Goal: Information Seeking & Learning: Learn about a topic

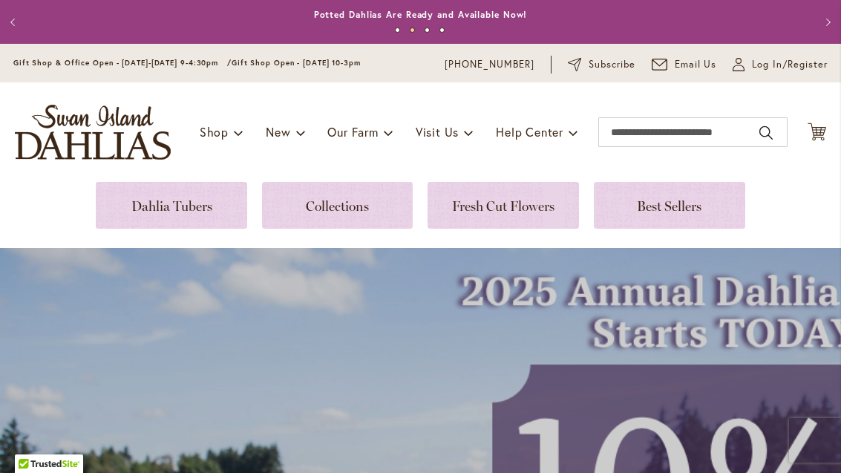
click at [683, 214] on link at bounding box center [669, 205] width 151 height 47
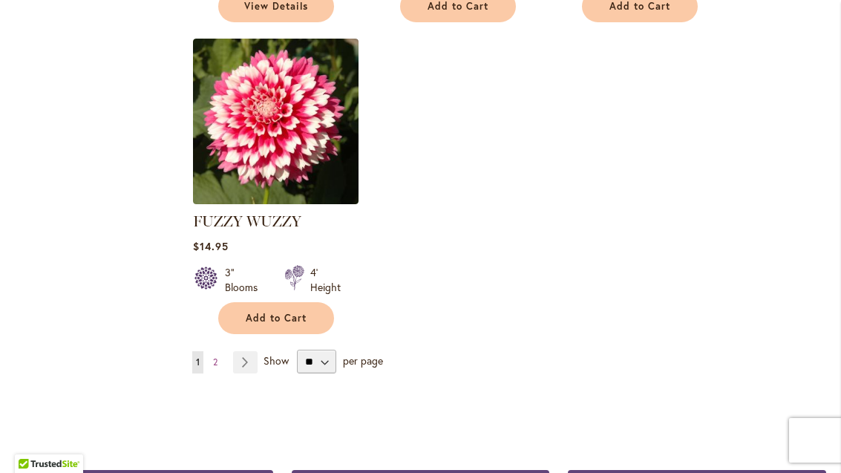
scroll to position [1874, 0]
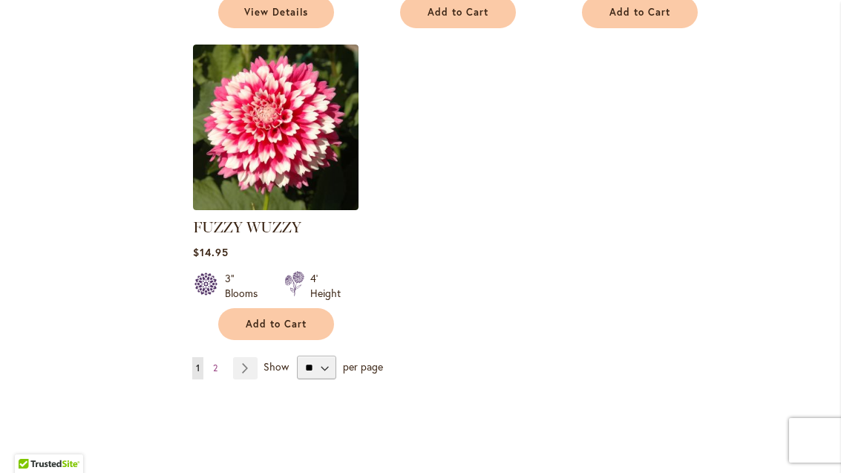
click at [249, 357] on link "Page Next" at bounding box center [245, 368] width 24 height 22
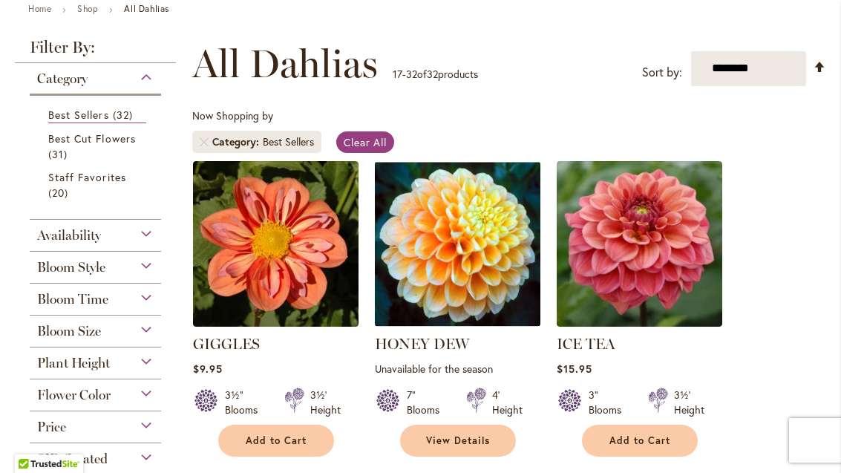
scroll to position [177, 0]
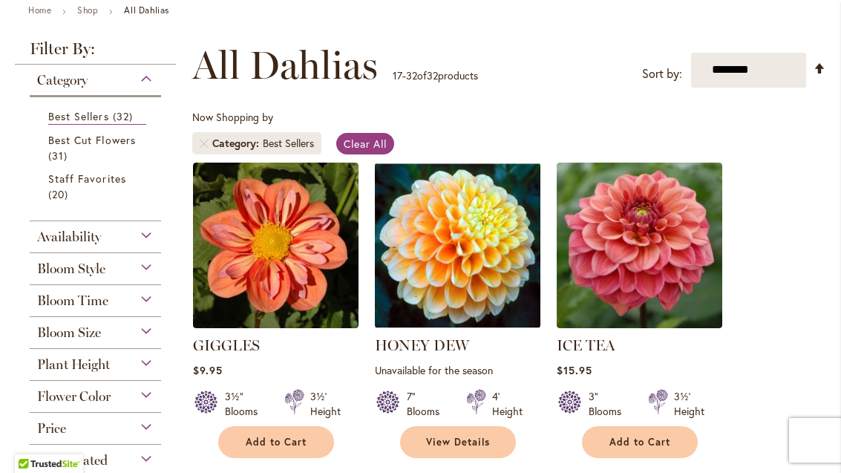
click at [154, 245] on div "Availability" at bounding box center [95, 233] width 131 height 24
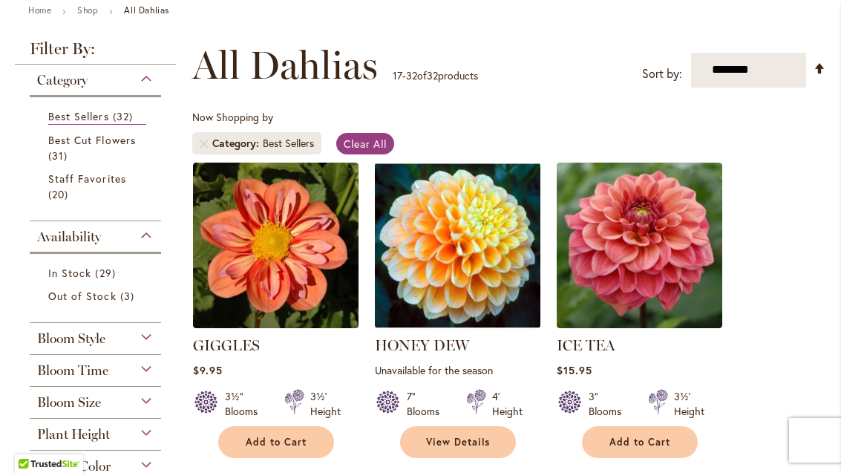
click at [157, 346] on div "Bloom Style" at bounding box center [95, 335] width 131 height 24
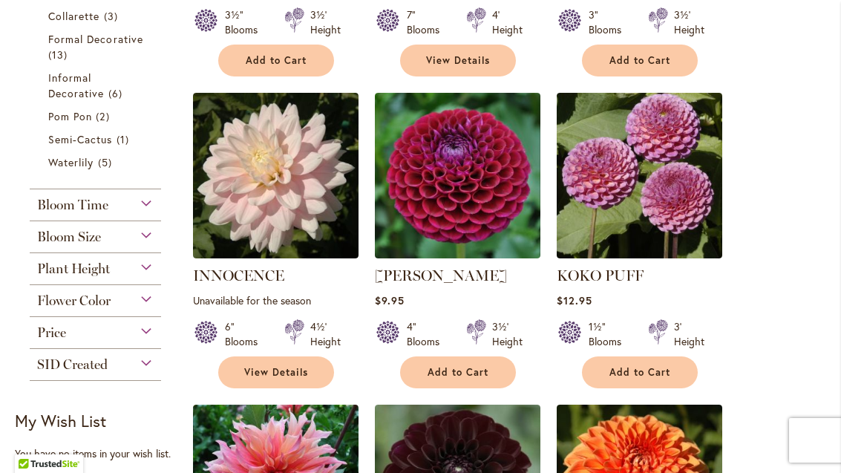
scroll to position [559, 0]
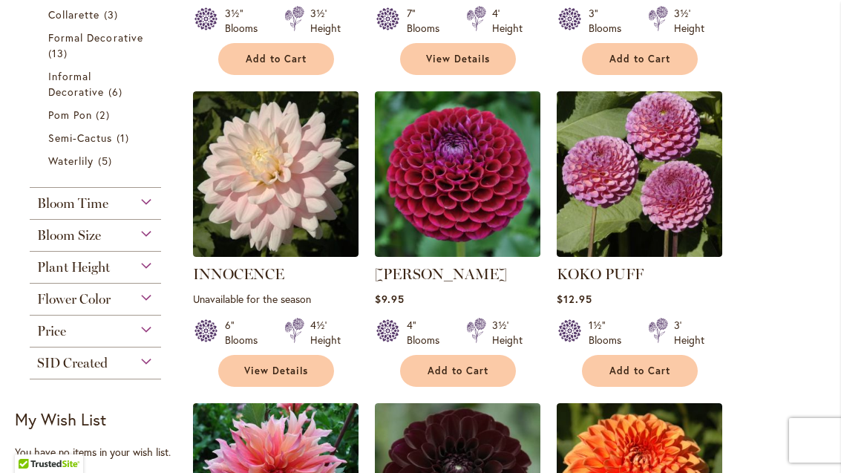
click at [157, 307] on div "Flower Color" at bounding box center [95, 295] width 131 height 24
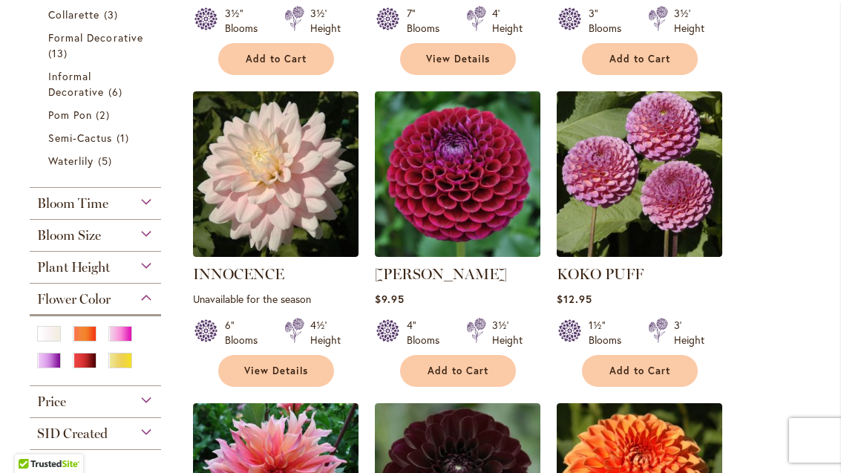
click at [156, 274] on div "Plant Height" at bounding box center [95, 264] width 131 height 24
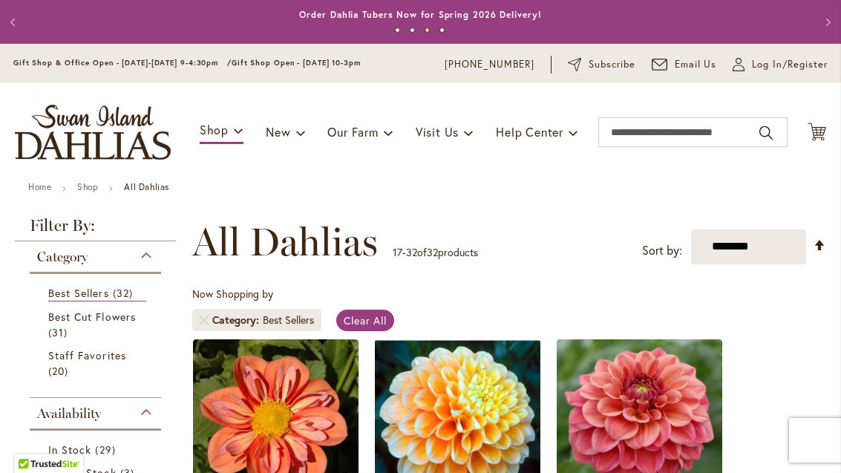
scroll to position [0, 0]
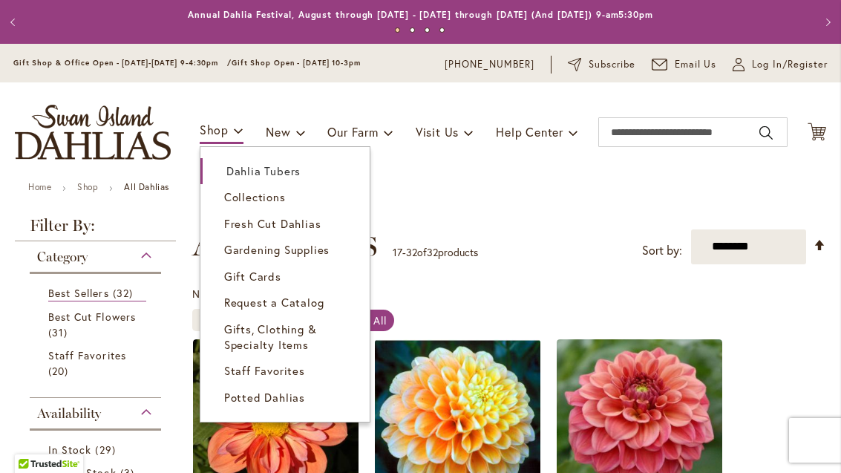
click at [262, 365] on span "Staff Favorites" at bounding box center [264, 370] width 81 height 15
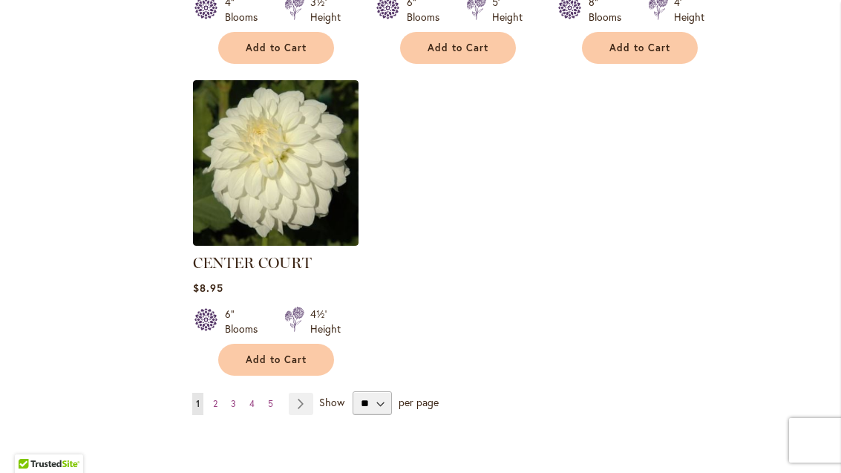
scroll to position [1849, 0]
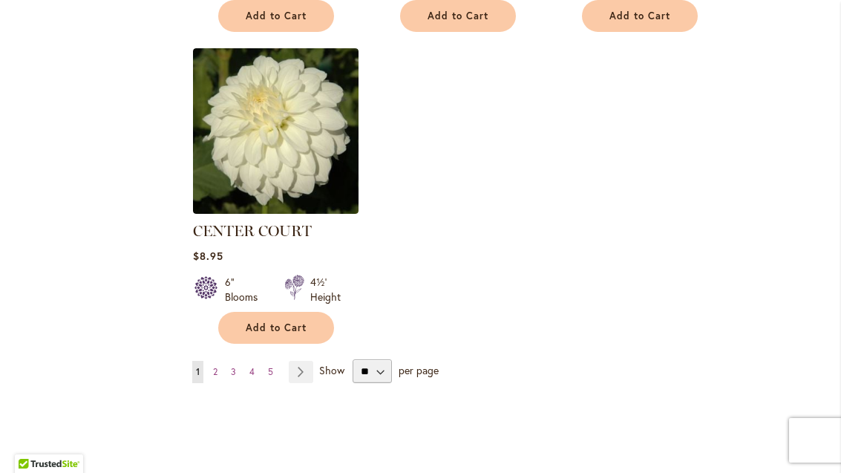
click at [312, 378] on link "Page Next" at bounding box center [301, 372] width 24 height 22
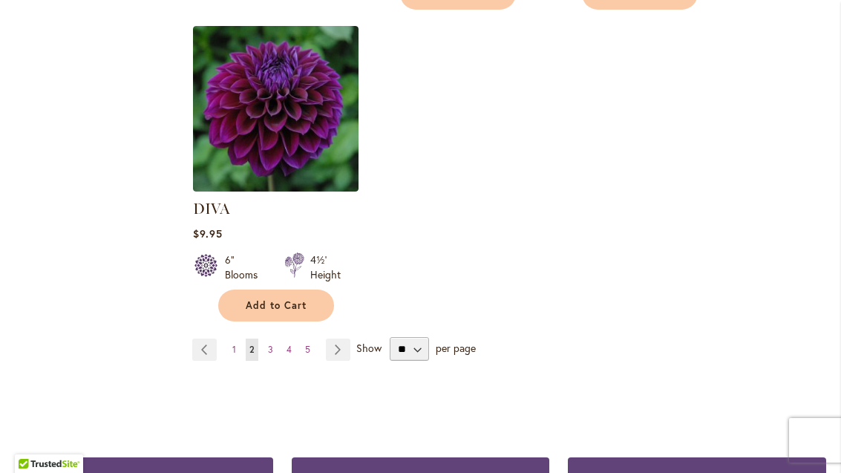
scroll to position [1955, 0]
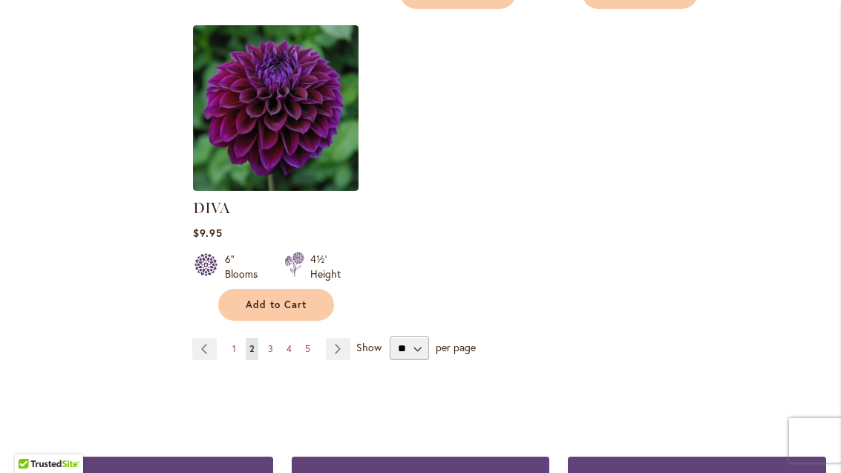
click at [344, 338] on link "Page Next" at bounding box center [338, 349] width 24 height 22
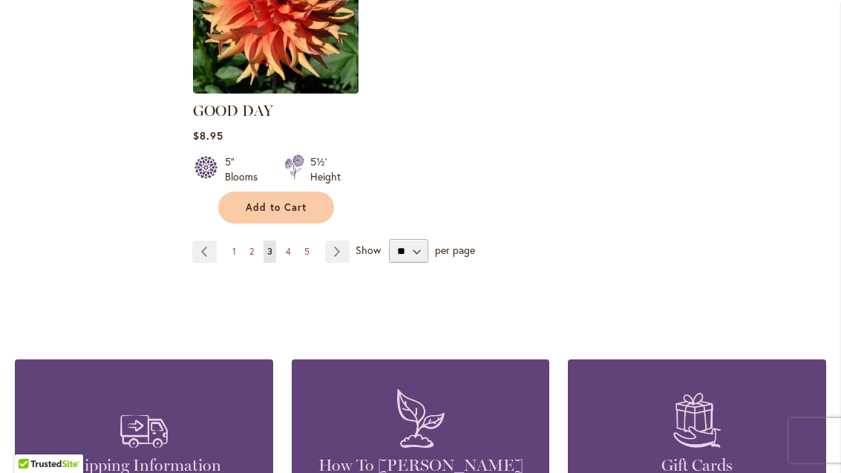
scroll to position [2012, 0]
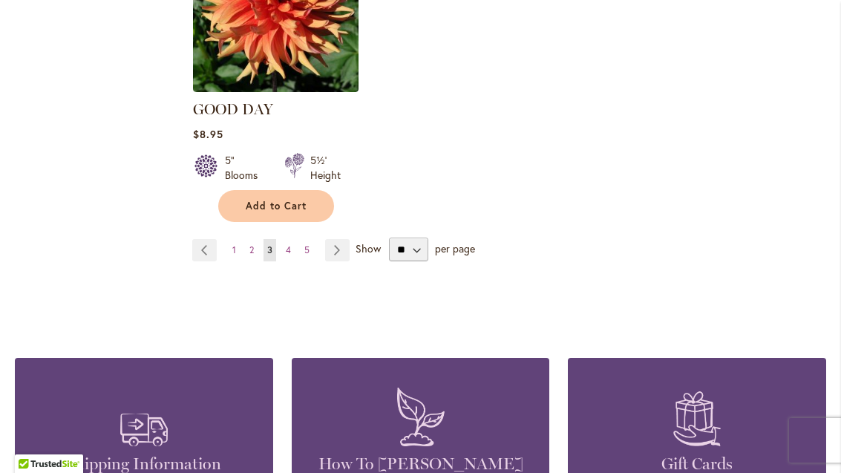
click at [346, 239] on link "Page Next" at bounding box center [337, 250] width 24 height 22
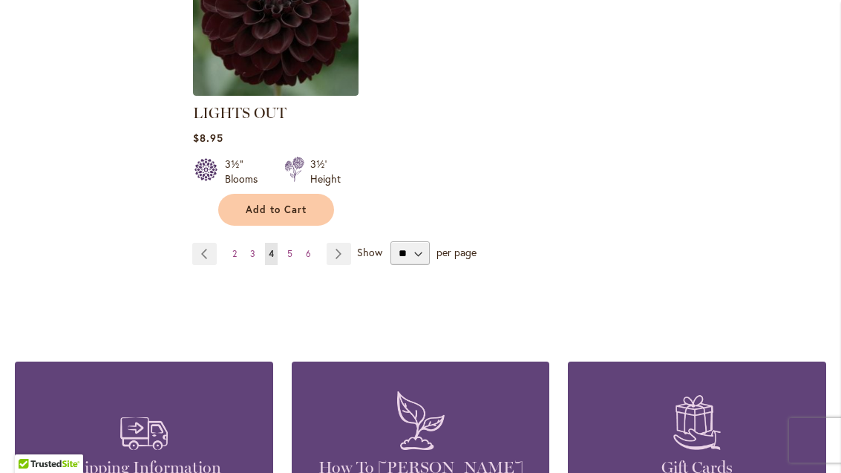
scroll to position [1987, 0]
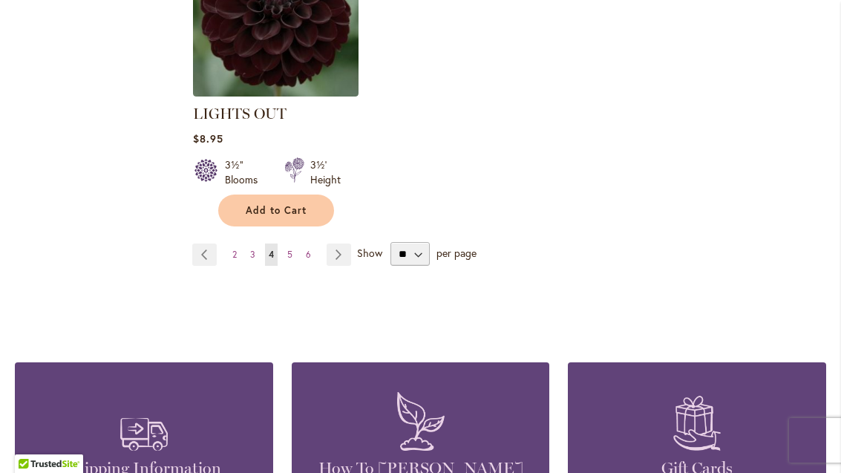
click at [350, 256] on link "Page Next" at bounding box center [338, 254] width 24 height 22
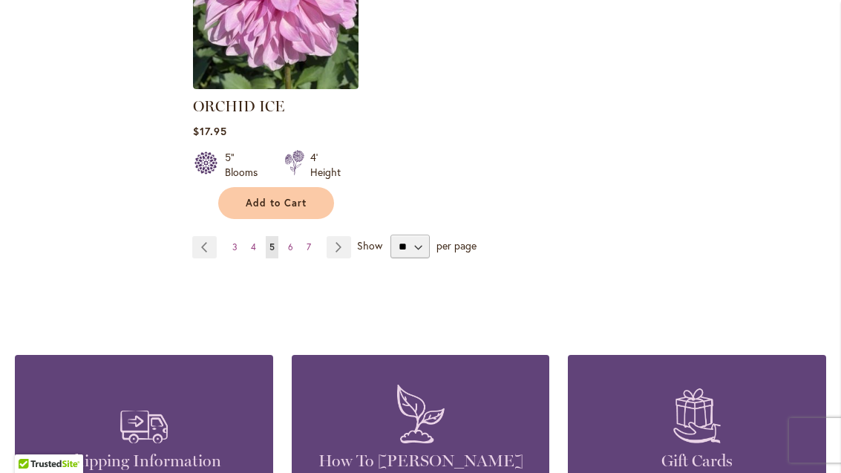
scroll to position [1972, 0]
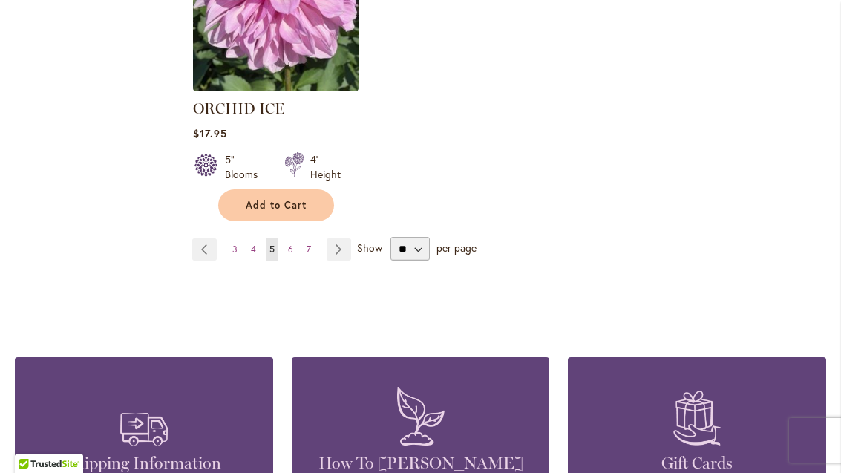
click at [347, 249] on link "Page Next" at bounding box center [338, 249] width 24 height 22
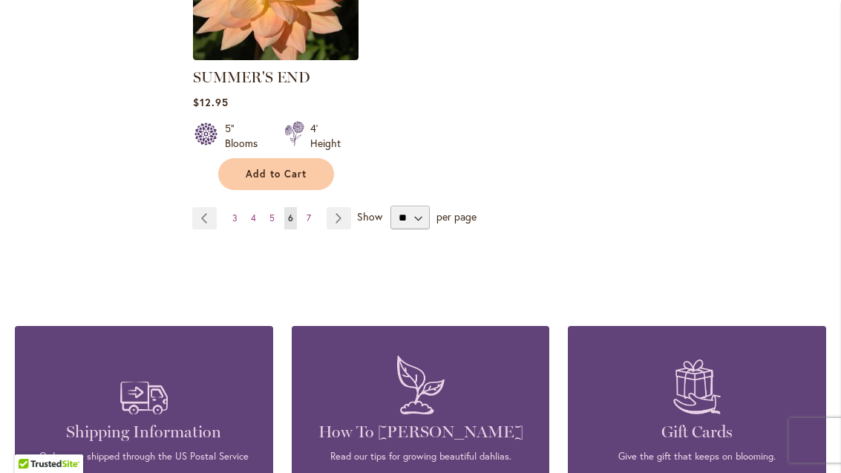
scroll to position [2044, 0]
click at [348, 207] on link "Page Next" at bounding box center [338, 218] width 24 height 22
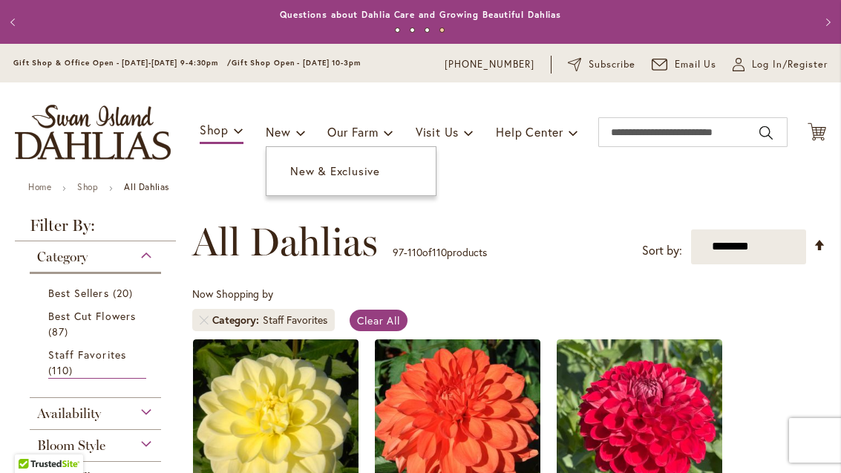
click at [316, 183] on link "New & Exclusive" at bounding box center [350, 171] width 169 height 26
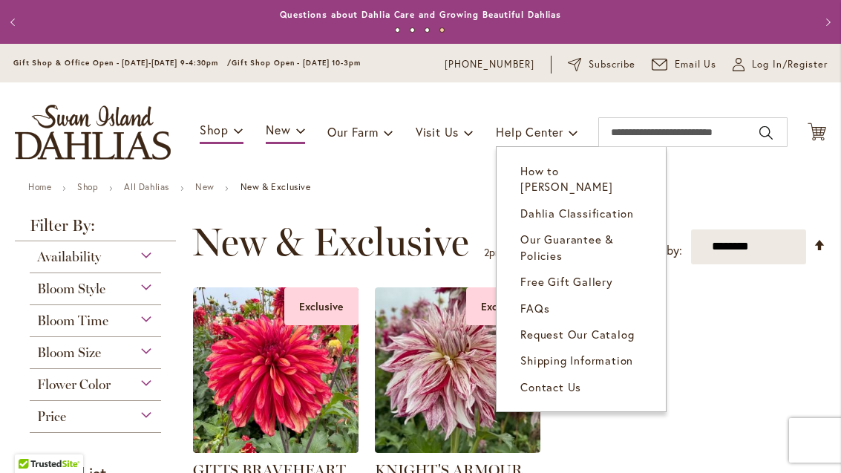
click at [580, 206] on span "Dahlia Classification" at bounding box center [577, 213] width 114 height 15
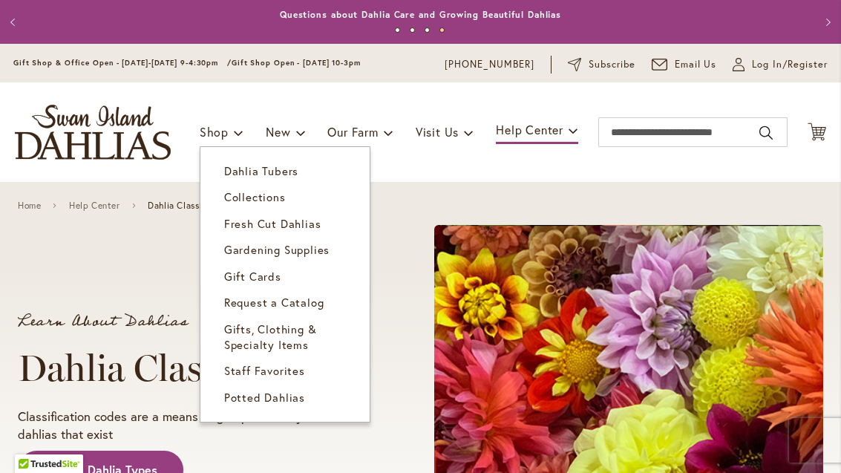
click at [253, 199] on span "Collections" at bounding box center [255, 196] width 62 height 15
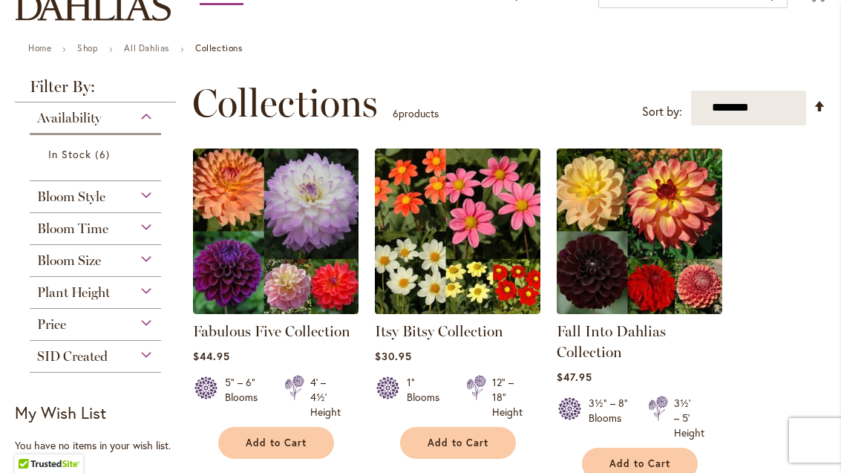
scroll to position [188, 0]
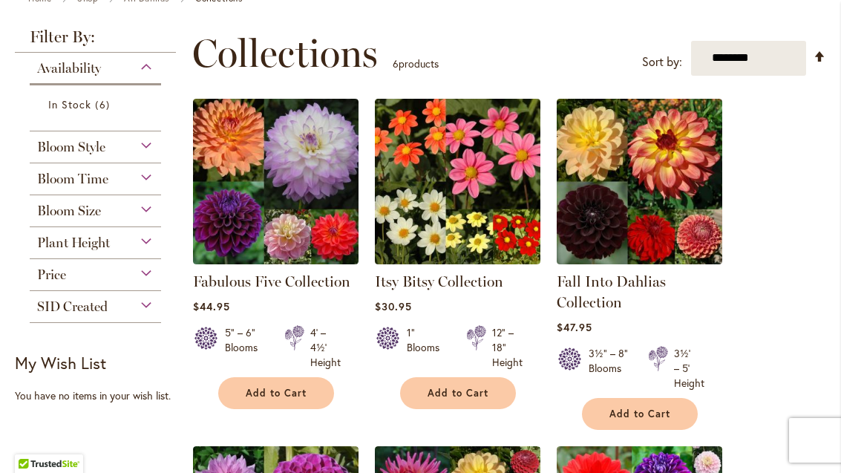
click at [148, 146] on div "Bloom Style" at bounding box center [95, 143] width 131 height 24
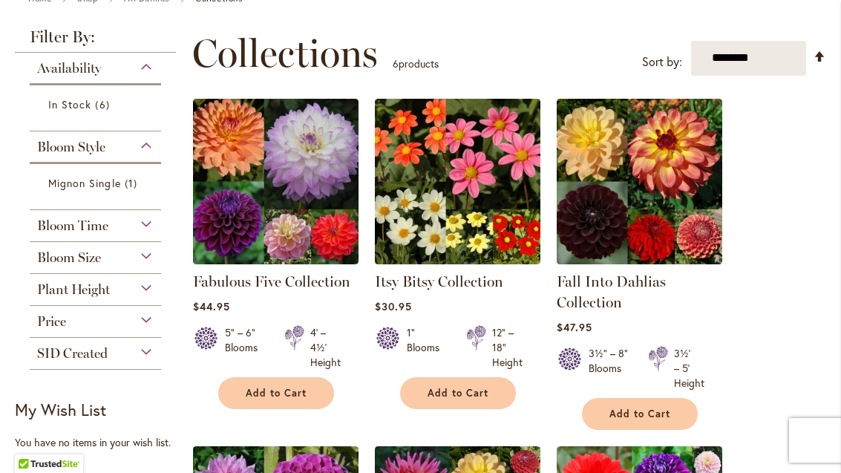
click at [156, 227] on div "Bloom Time" at bounding box center [95, 222] width 131 height 24
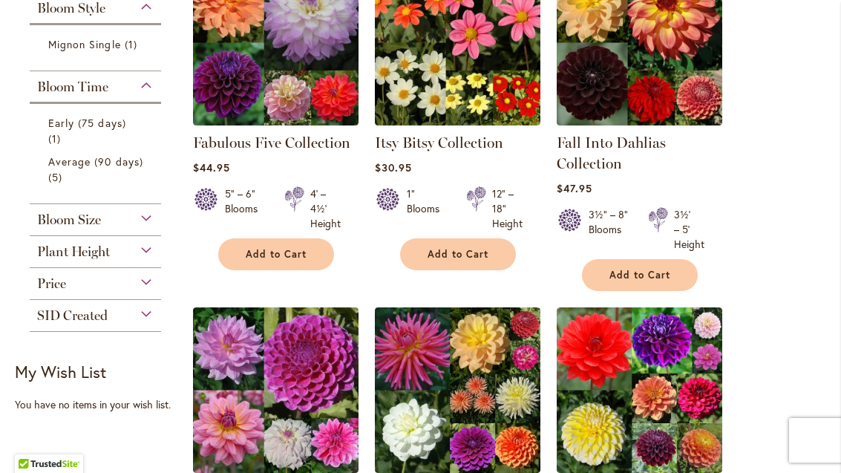
scroll to position [346, 0]
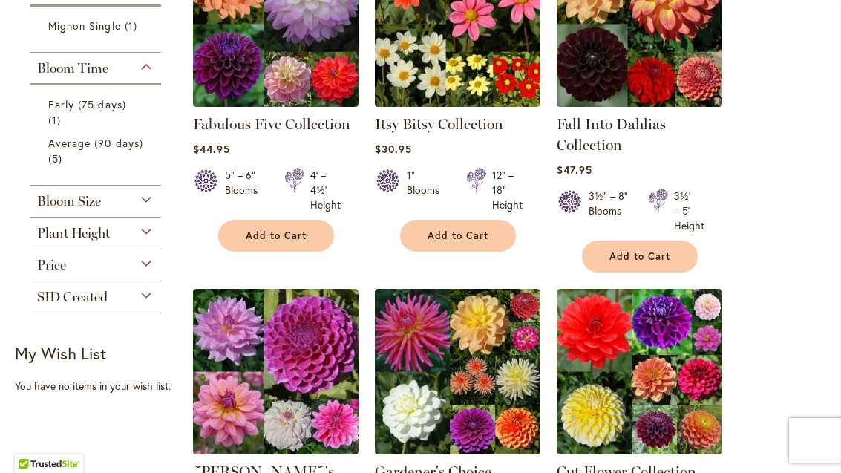
click at [159, 200] on div "Bloom Size" at bounding box center [95, 198] width 131 height 24
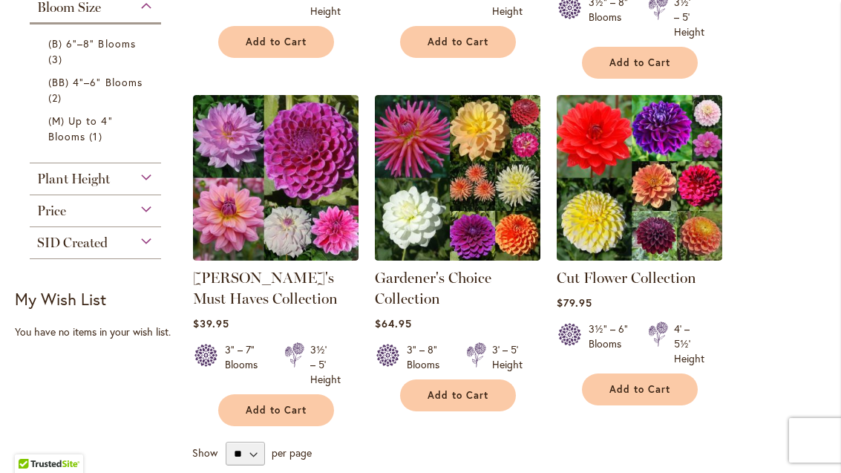
scroll to position [539, 0]
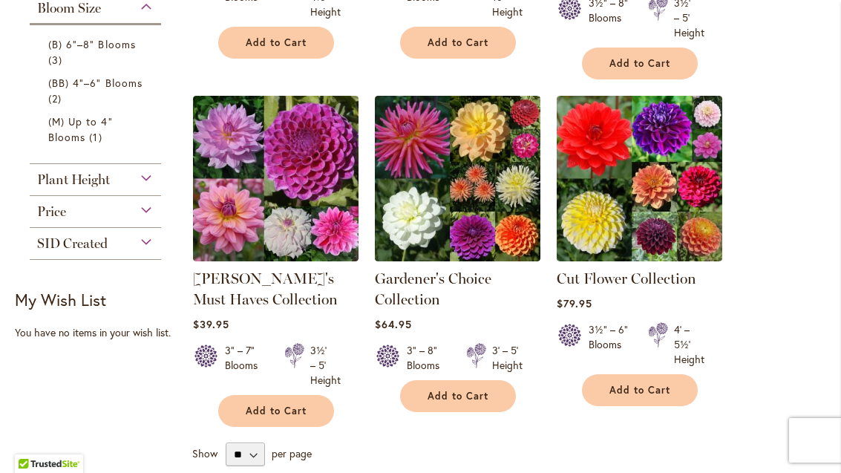
click at [159, 187] on div "Plant Height" at bounding box center [95, 176] width 131 height 24
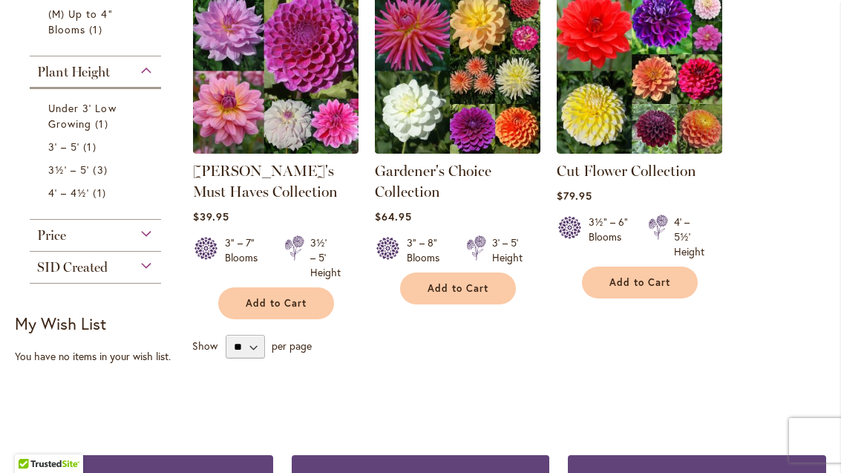
scroll to position [664, 0]
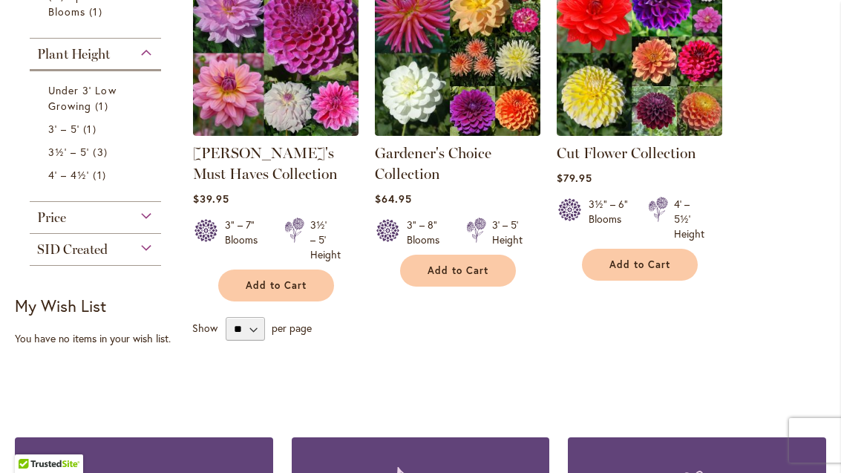
click at [152, 226] on div "Price" at bounding box center [95, 214] width 131 height 24
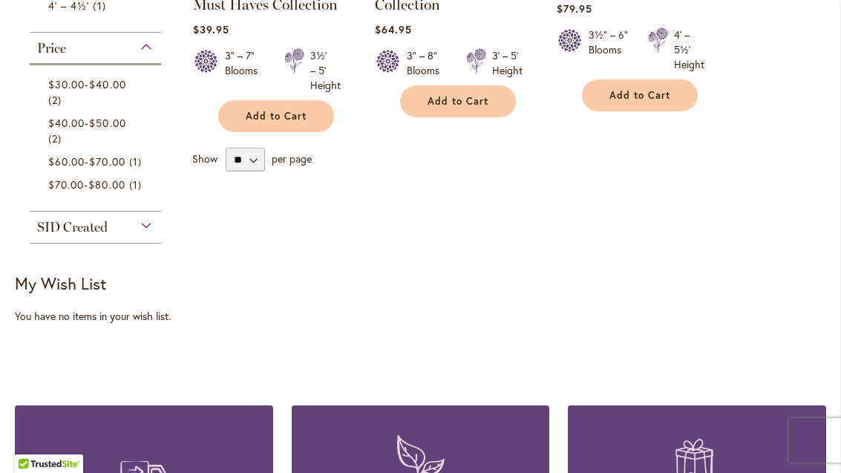
scroll to position [836, 0]
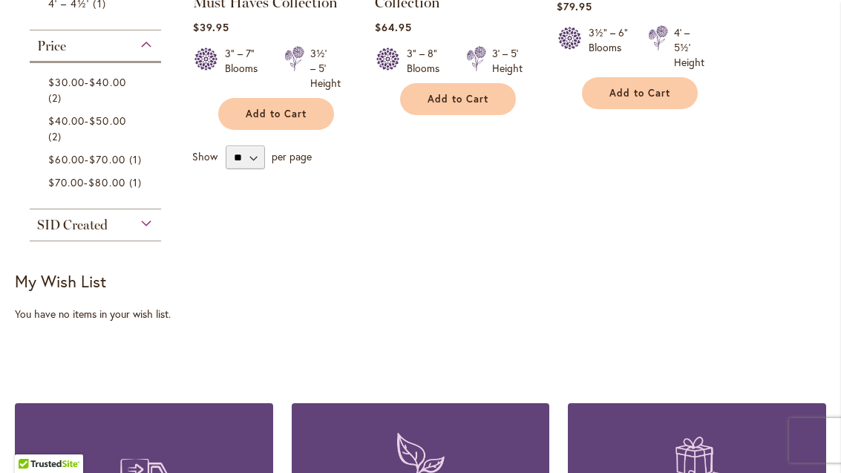
click at [155, 233] on div "SID Created" at bounding box center [95, 221] width 131 height 24
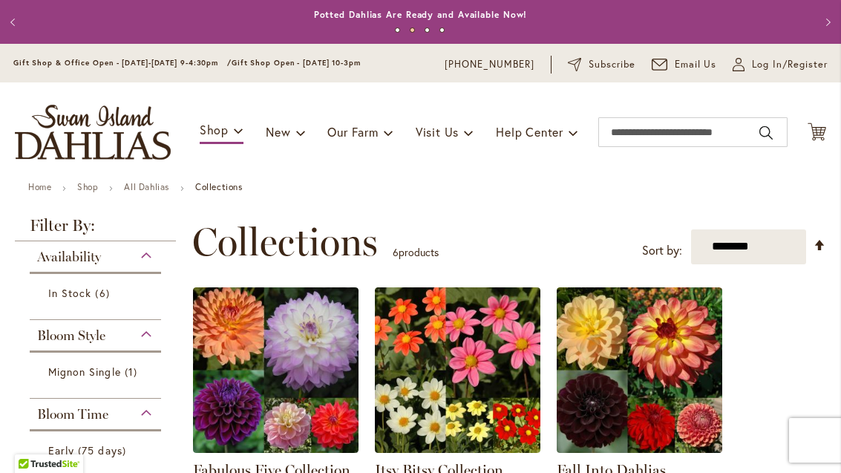
scroll to position [0, 0]
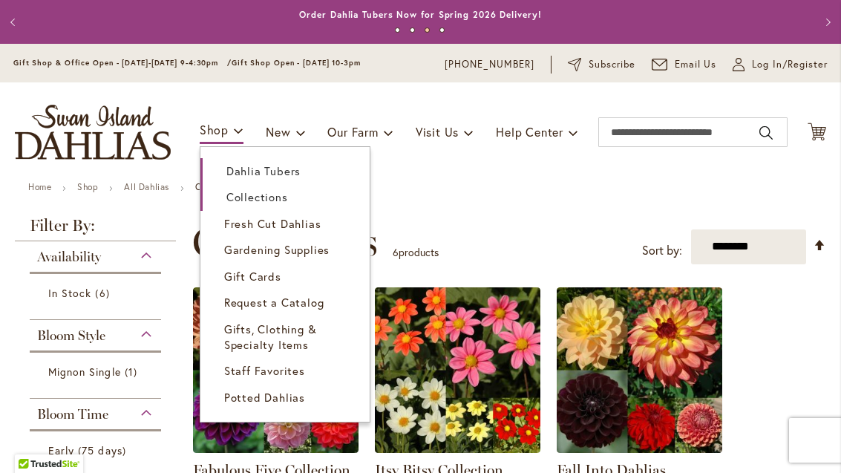
click at [268, 176] on span "Dahlia Tubers" at bounding box center [263, 170] width 74 height 15
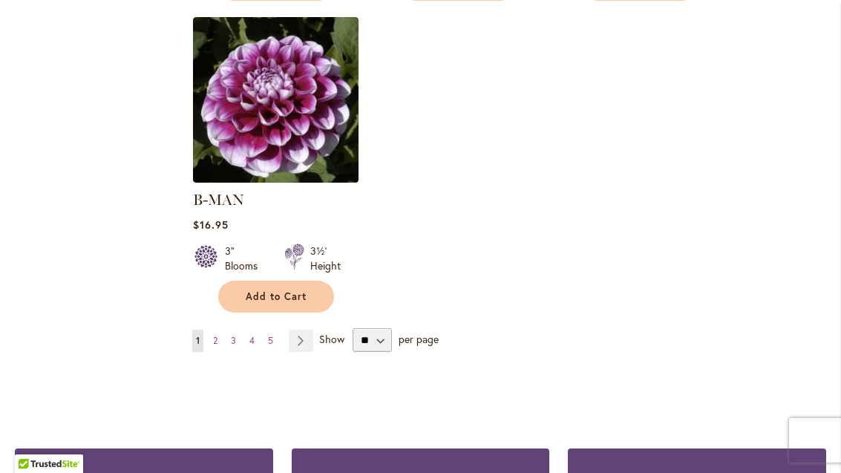
scroll to position [1942, 0]
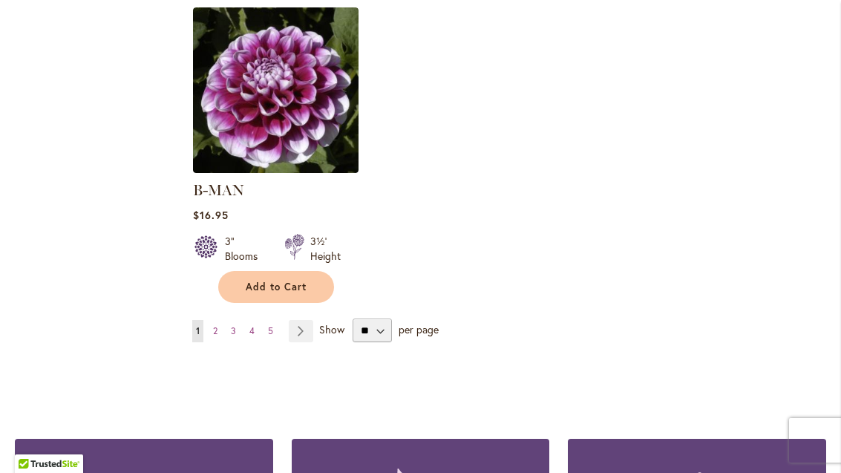
click at [311, 320] on link "Page Next" at bounding box center [301, 331] width 24 height 22
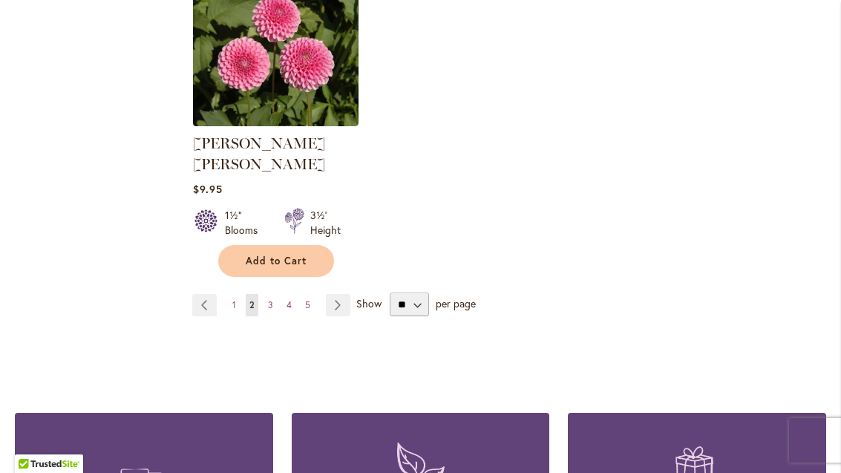
scroll to position [1991, 0]
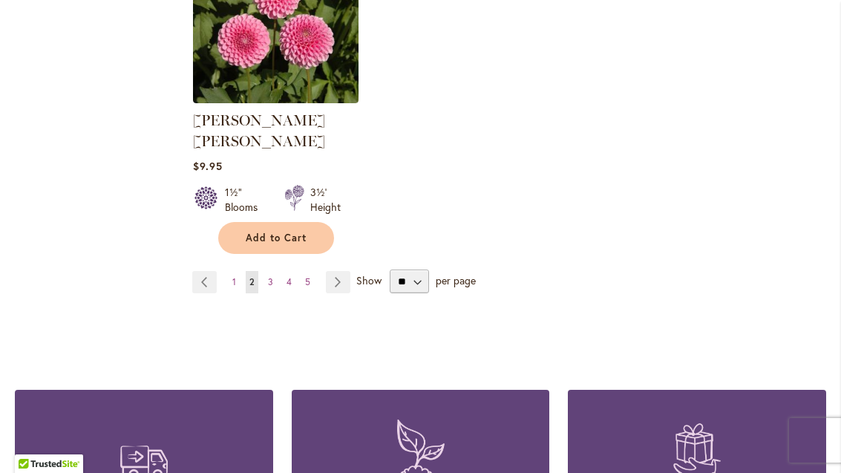
click at [349, 271] on link "Page Next" at bounding box center [338, 282] width 24 height 22
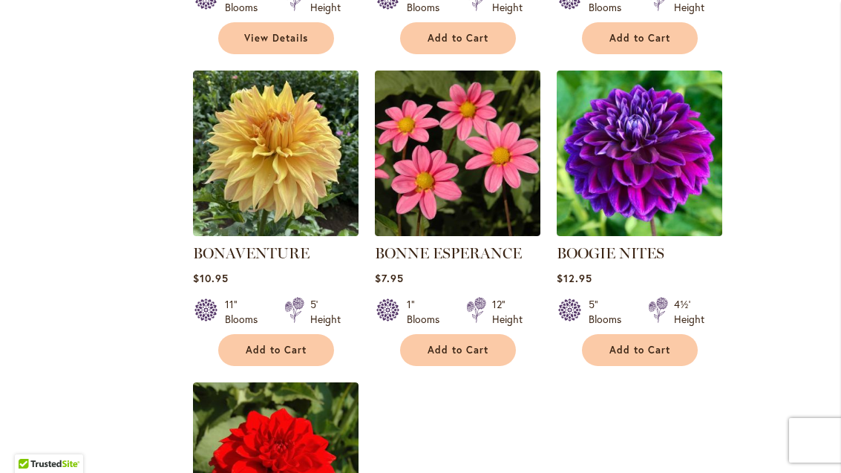
scroll to position [1546, 0]
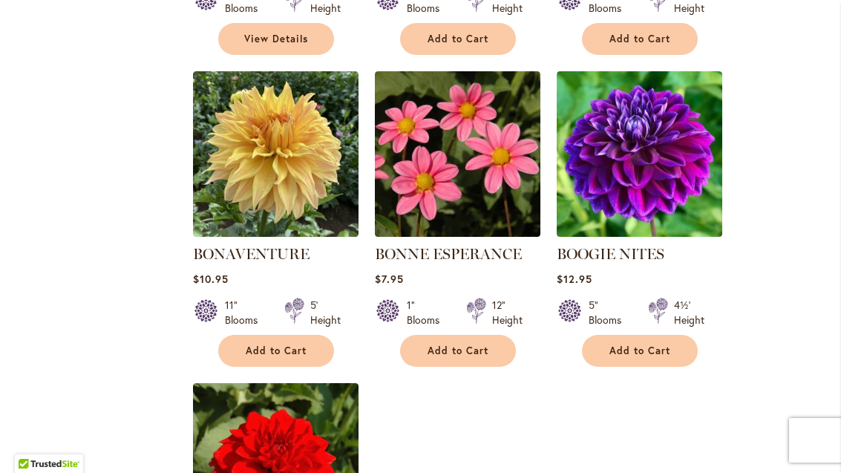
click at [646, 148] on img at bounding box center [639, 153] width 165 height 165
click at [645, 173] on img at bounding box center [639, 153] width 165 height 165
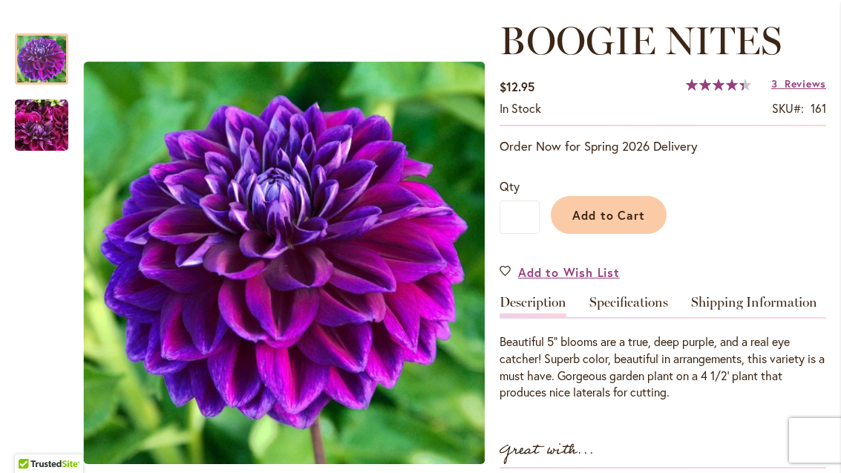
scroll to position [198, 0]
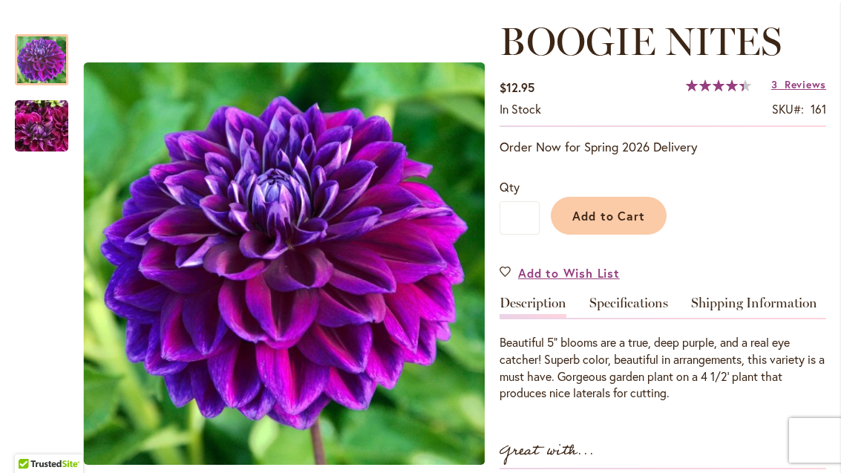
click at [42, 128] on img "BOOGIE NITES" at bounding box center [41, 126] width 53 height 71
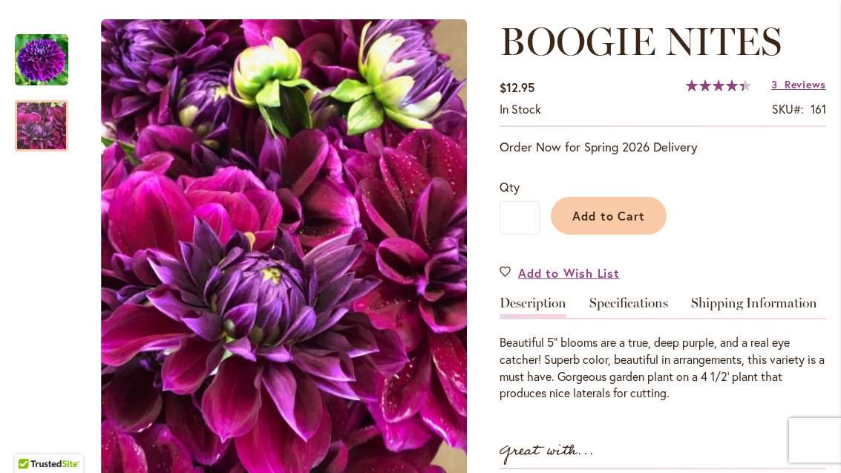
click at [49, 59] on img "BOOGIE NITES" at bounding box center [41, 59] width 53 height 53
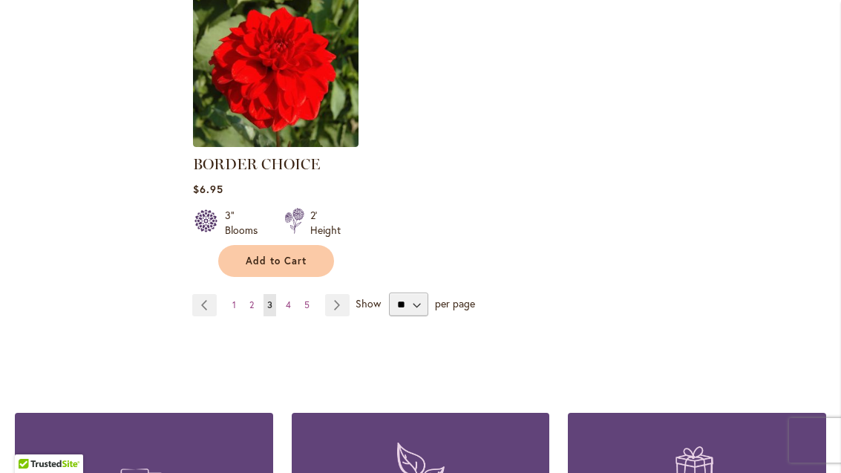
scroll to position [1948, 0]
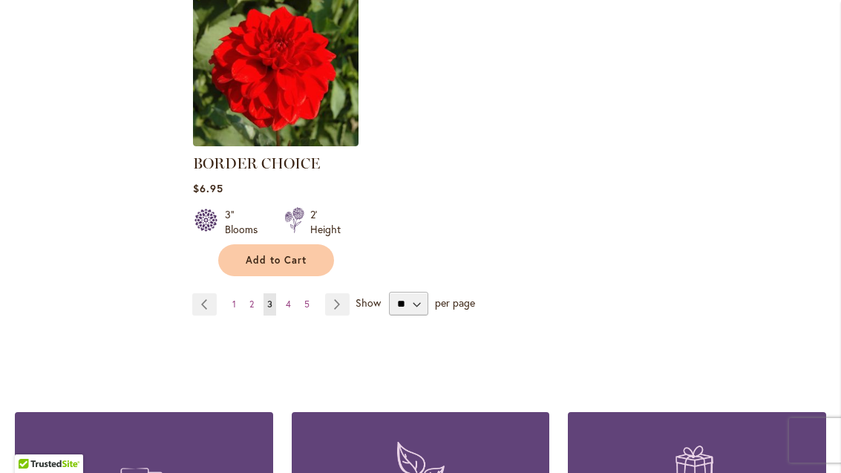
click at [347, 303] on link "Page Next" at bounding box center [337, 304] width 24 height 22
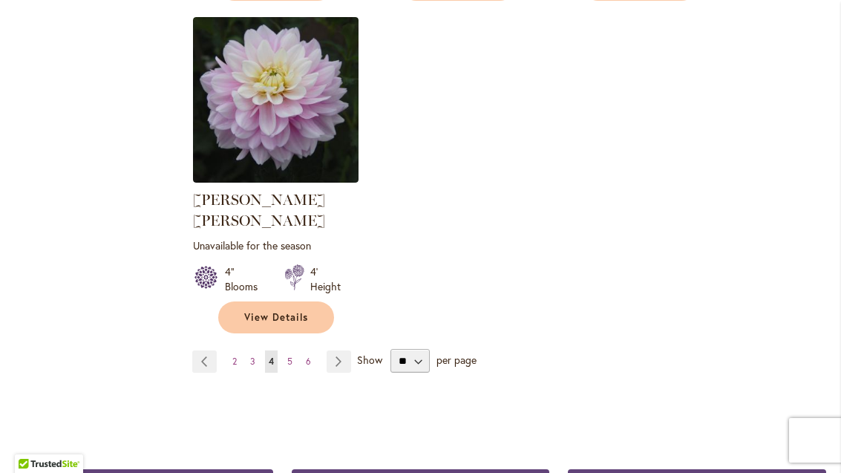
scroll to position [1931, 0]
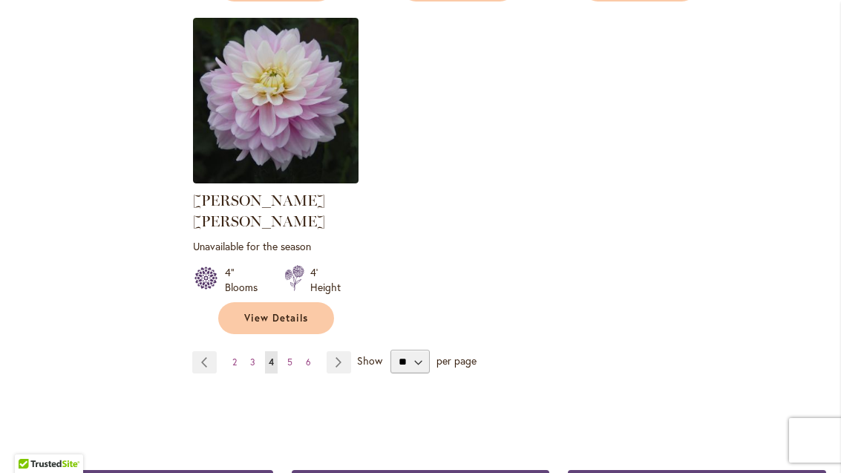
click at [349, 351] on link "Page Next" at bounding box center [338, 362] width 24 height 22
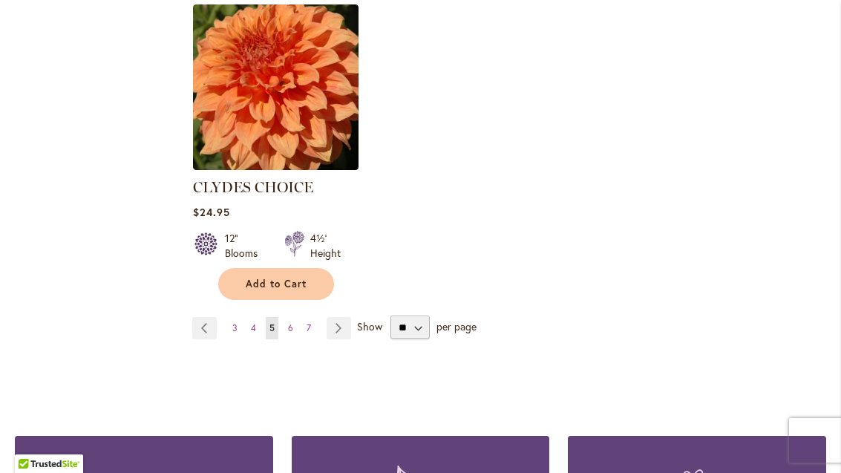
scroll to position [1999, 0]
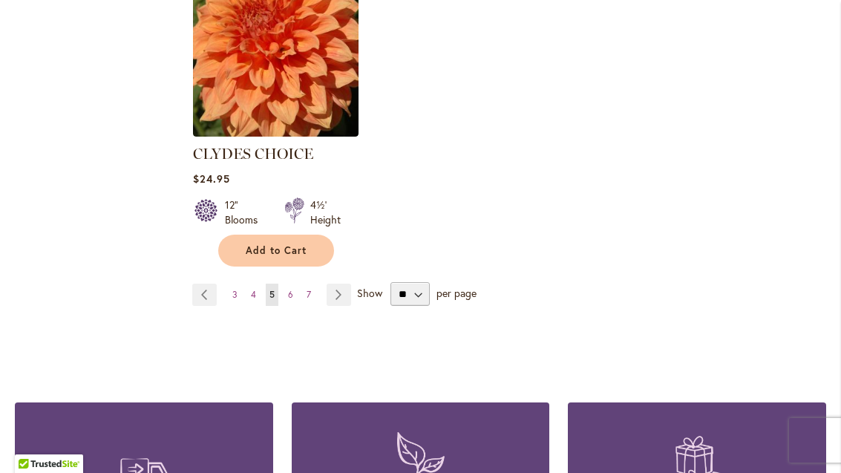
click at [349, 283] on link "Page Next" at bounding box center [338, 294] width 24 height 22
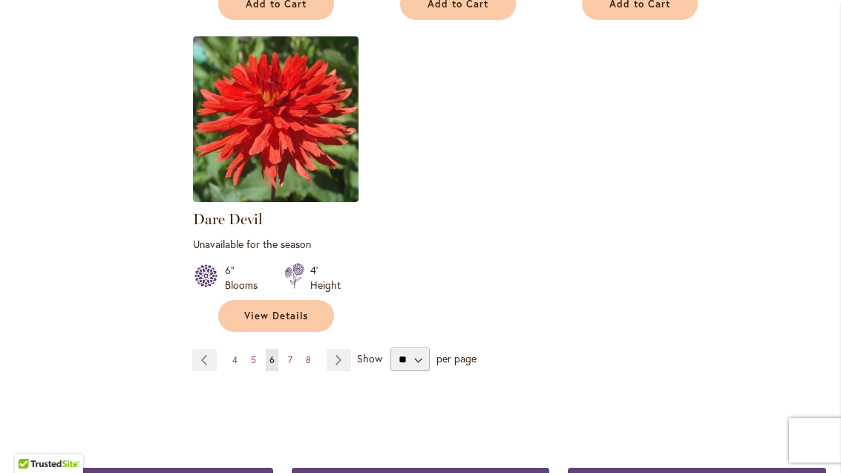
scroll to position [1949, 0]
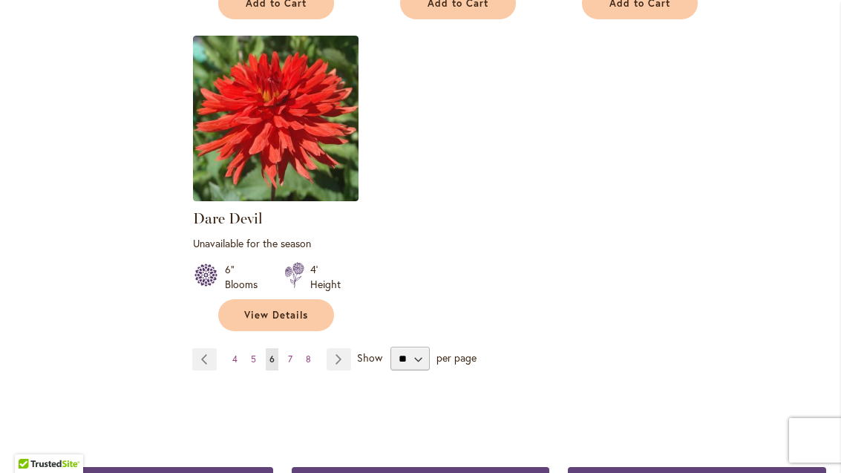
click at [349, 348] on link "Page Next" at bounding box center [338, 359] width 24 height 22
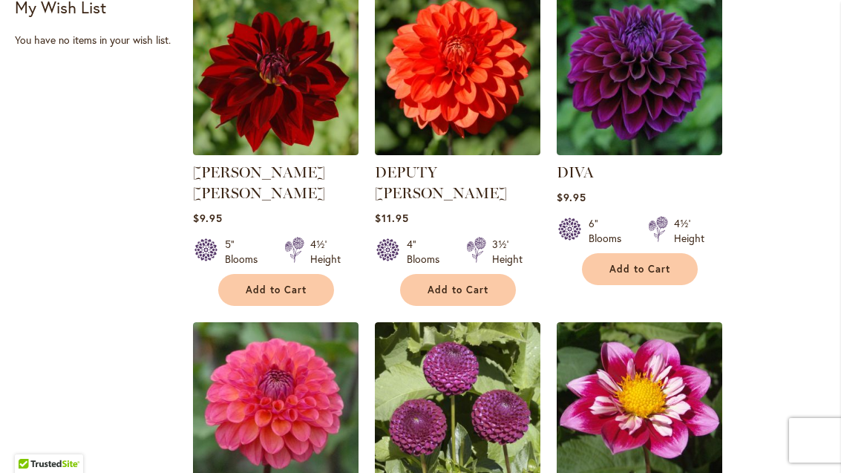
scroll to position [607, 0]
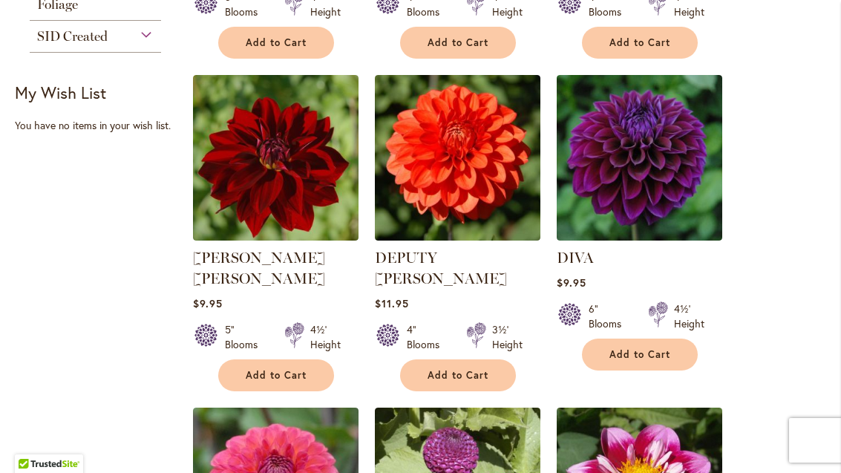
click at [640, 160] on img at bounding box center [639, 157] width 165 height 165
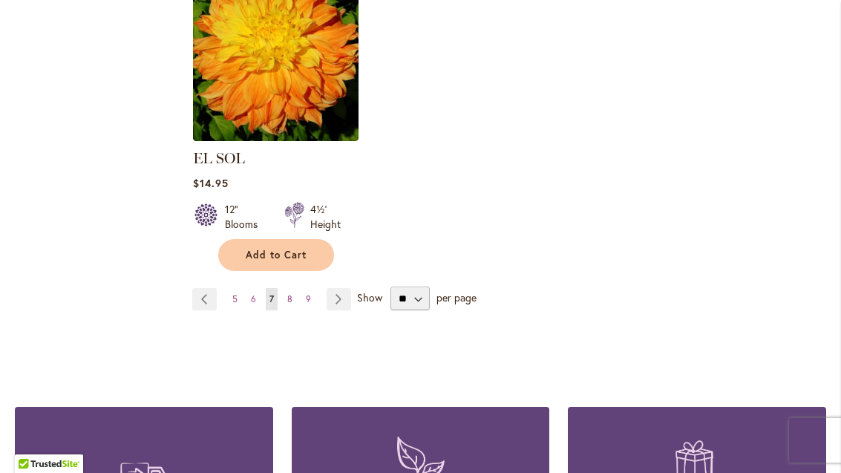
scroll to position [1972, 0]
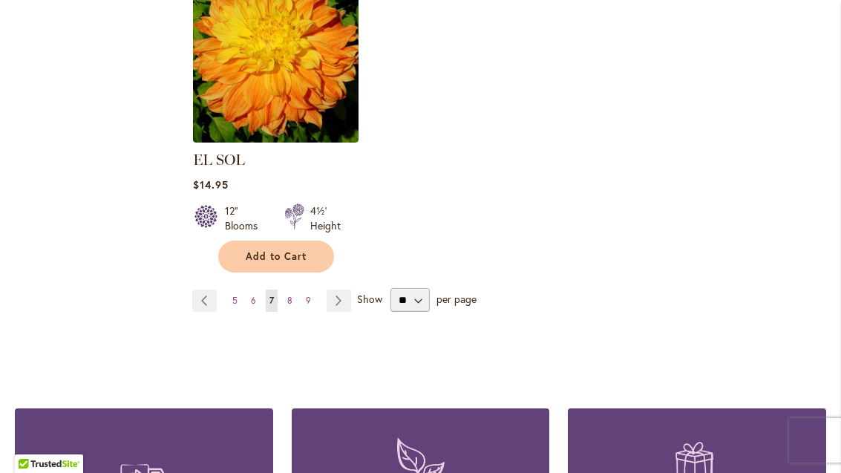
click at [347, 289] on link "Page Next" at bounding box center [338, 300] width 24 height 22
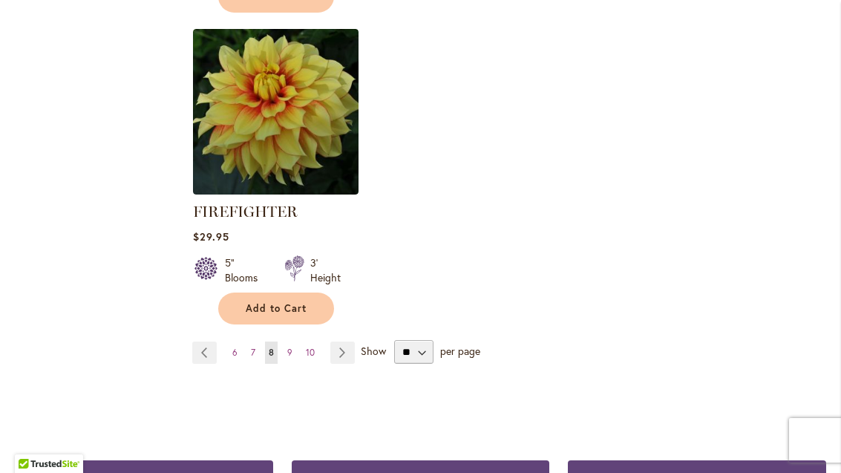
scroll to position [1974, 0]
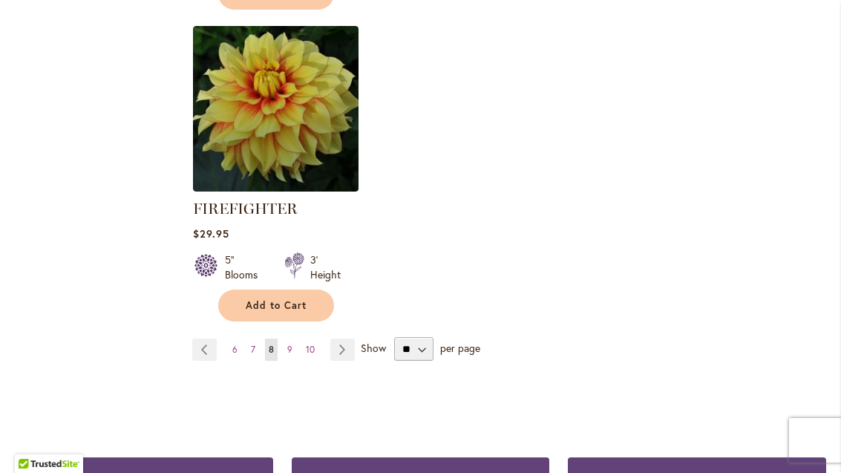
click at [203, 359] on link "Page Previous" at bounding box center [204, 349] width 24 height 22
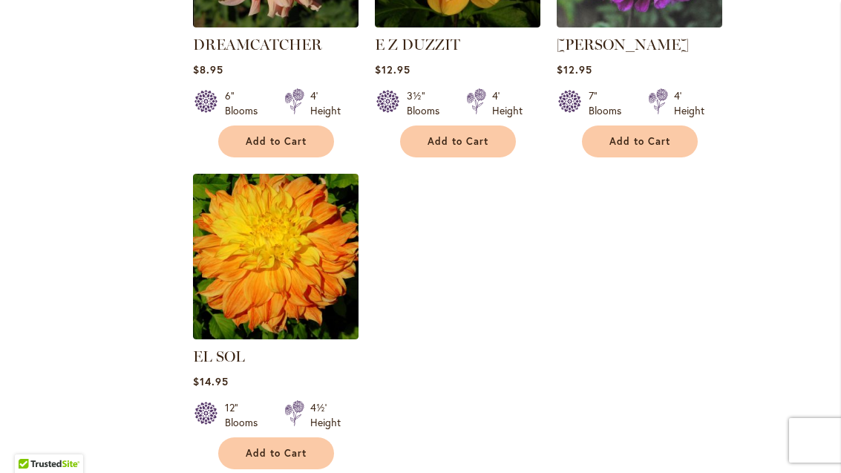
scroll to position [1848, 0]
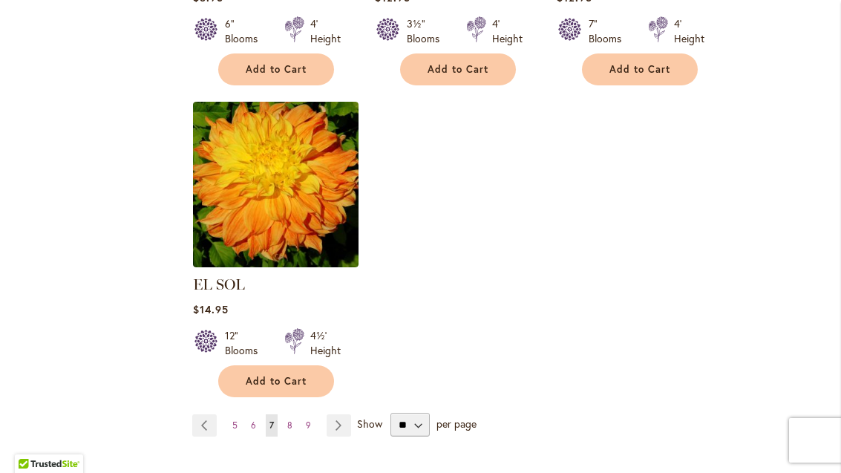
click at [203, 414] on link "Page Previous" at bounding box center [204, 425] width 24 height 22
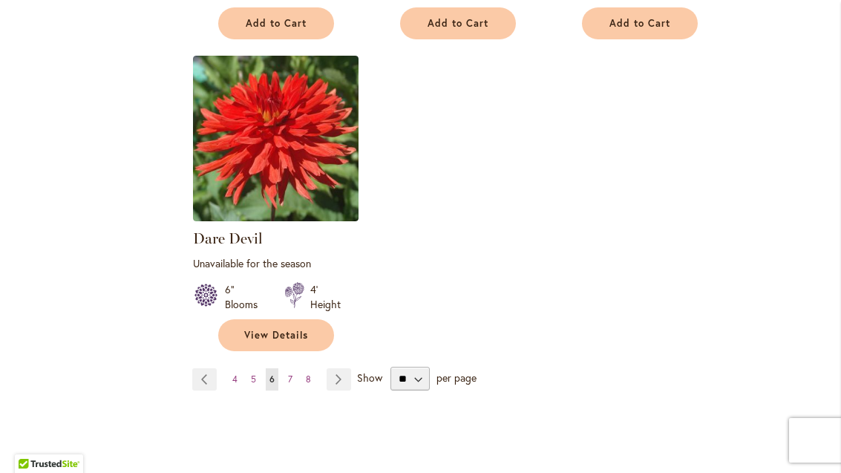
scroll to position [1994, 0]
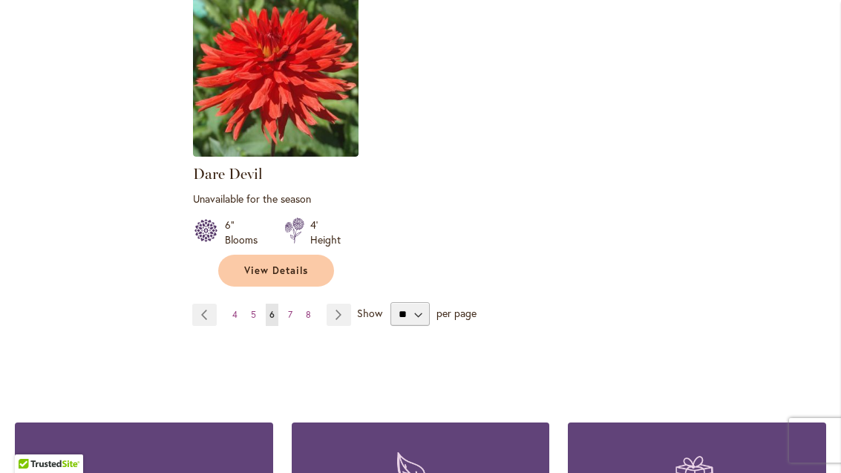
click at [214, 303] on link "Page Previous" at bounding box center [204, 314] width 24 height 22
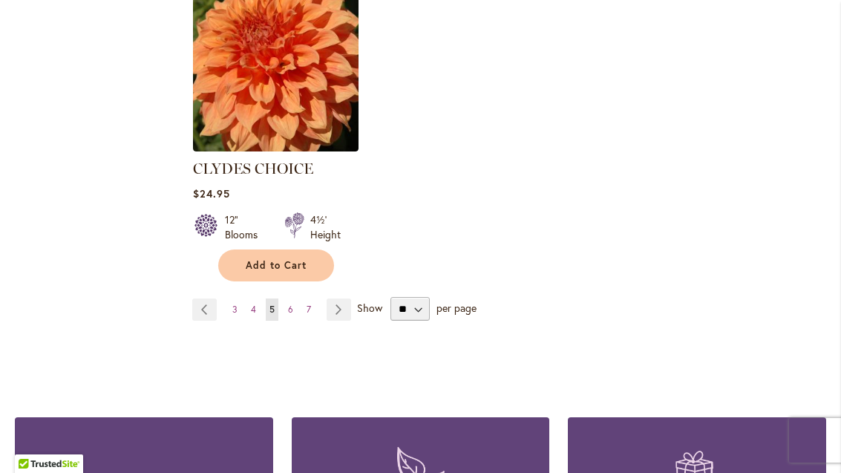
scroll to position [1989, 0]
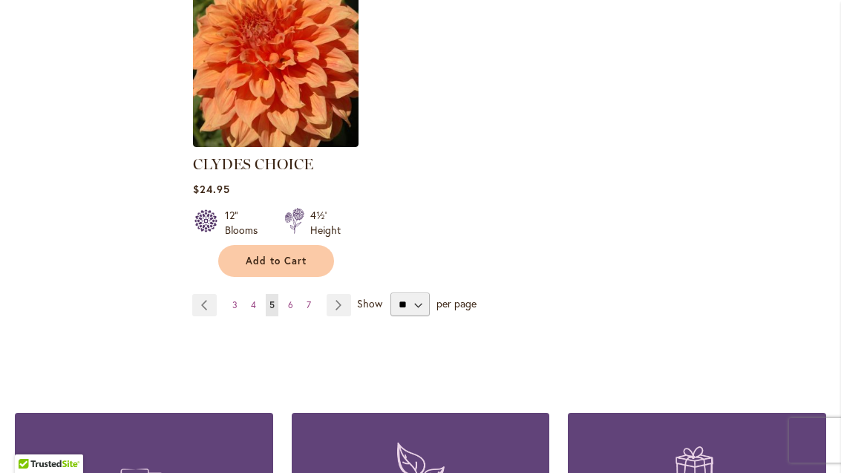
click at [211, 294] on link "Page Previous" at bounding box center [204, 305] width 24 height 22
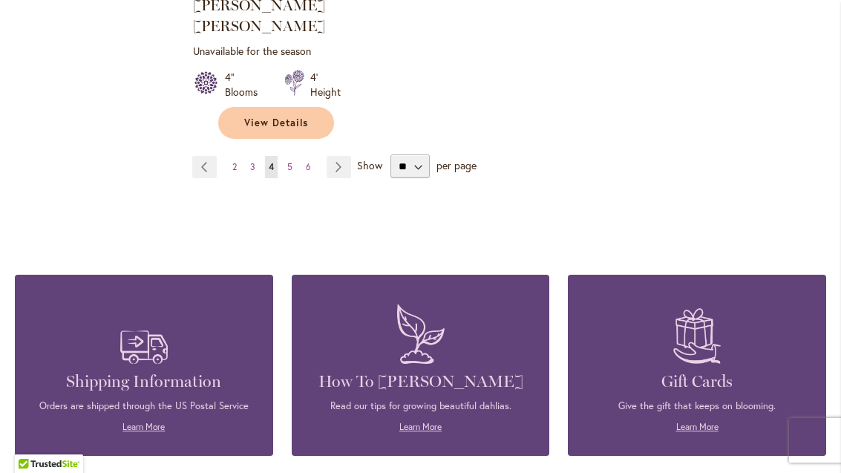
scroll to position [2121, 0]
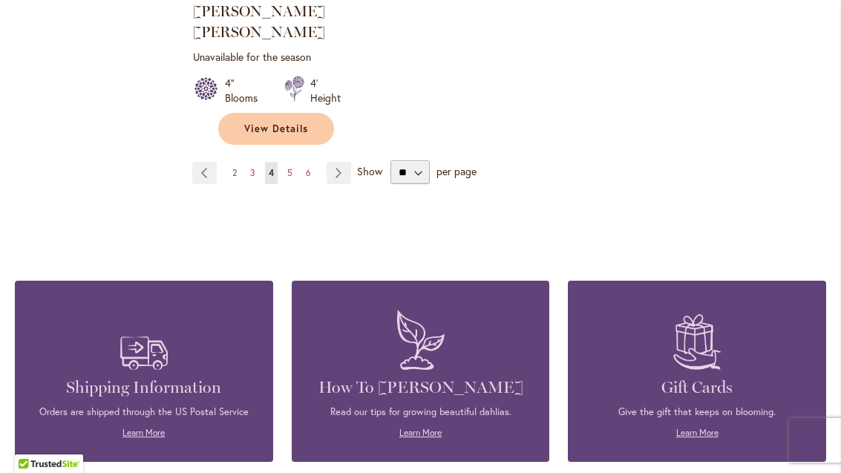
click at [212, 162] on link "Page Previous" at bounding box center [204, 173] width 24 height 22
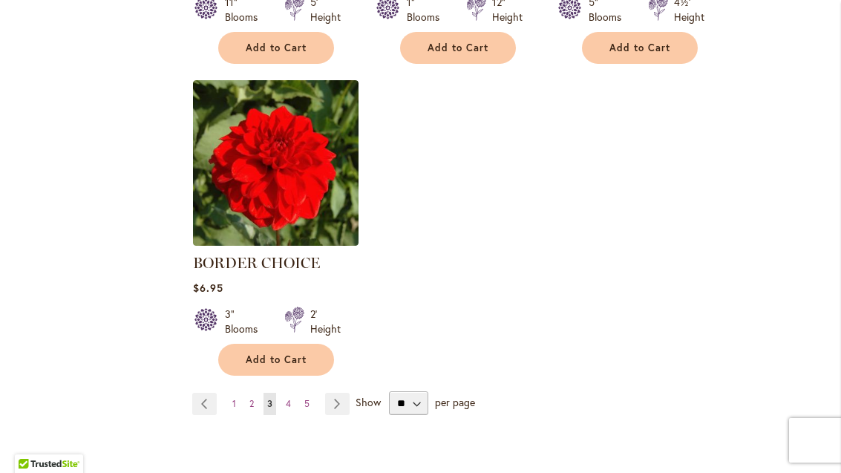
scroll to position [1897, 0]
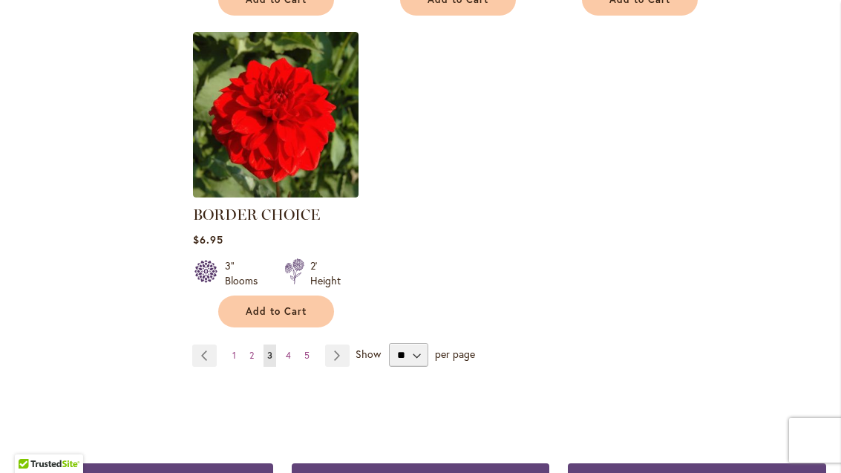
click at [311, 359] on link "Page 5" at bounding box center [307, 355] width 13 height 22
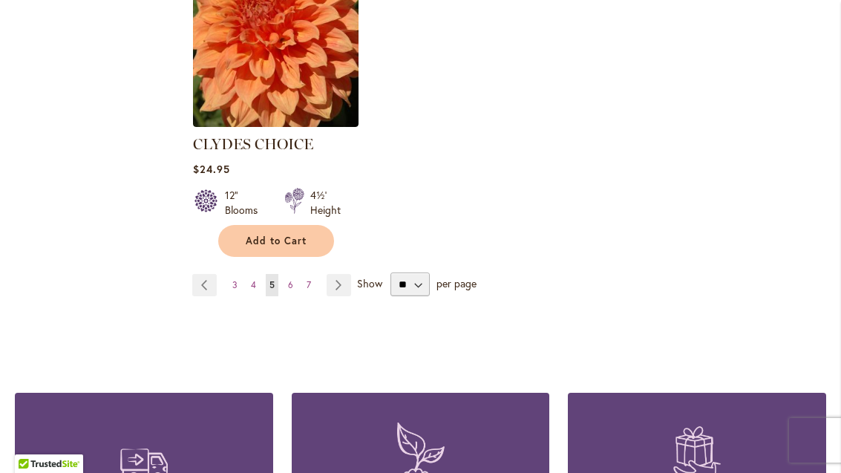
scroll to position [2002, 0]
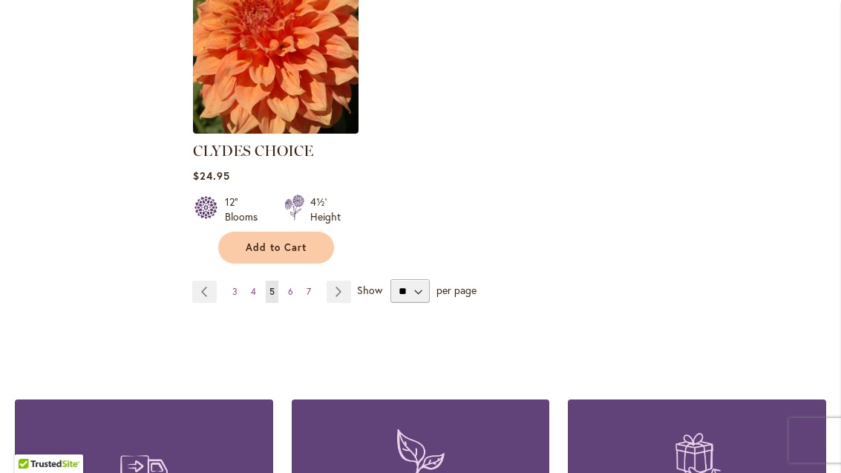
click at [342, 280] on link "Page Next" at bounding box center [338, 291] width 24 height 22
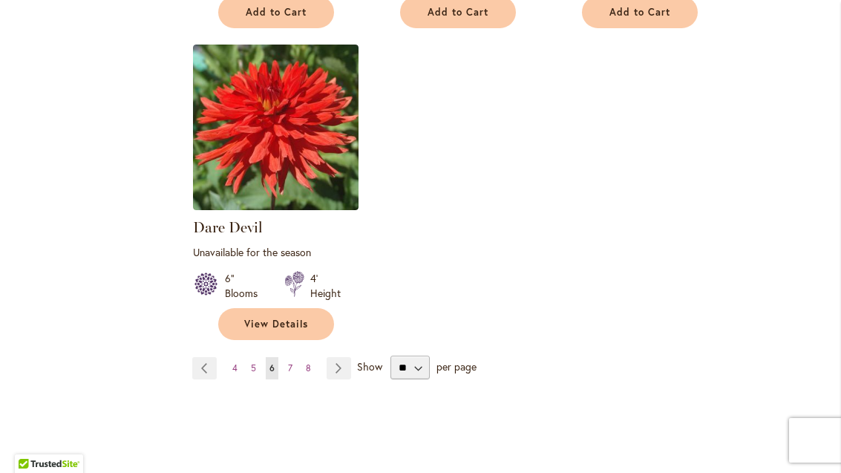
scroll to position [1942, 0]
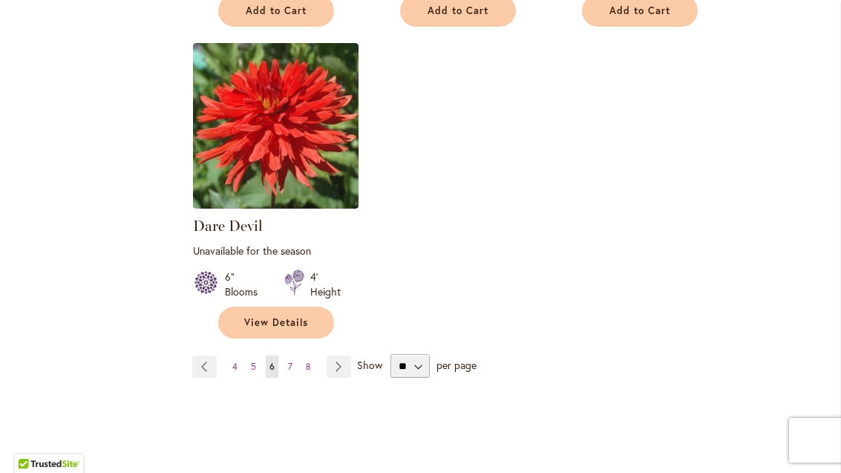
click at [312, 355] on link "Page 8" at bounding box center [308, 366] width 13 height 22
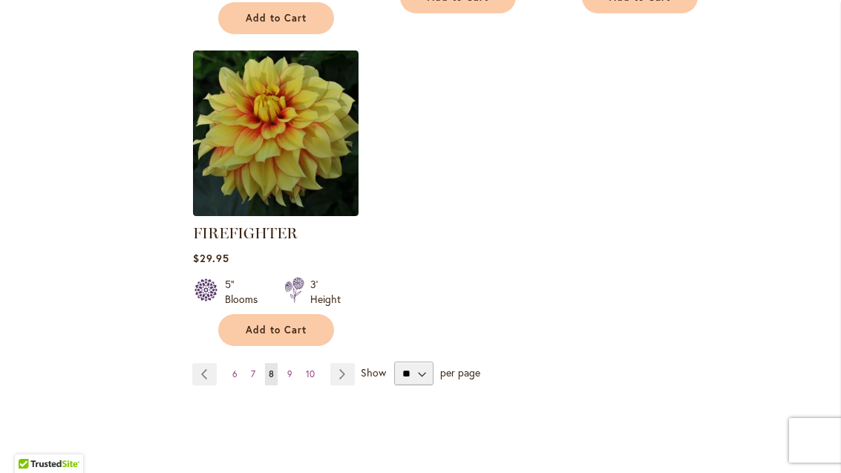
scroll to position [1949, 0]
click at [350, 378] on link "Page Next" at bounding box center [342, 375] width 24 height 22
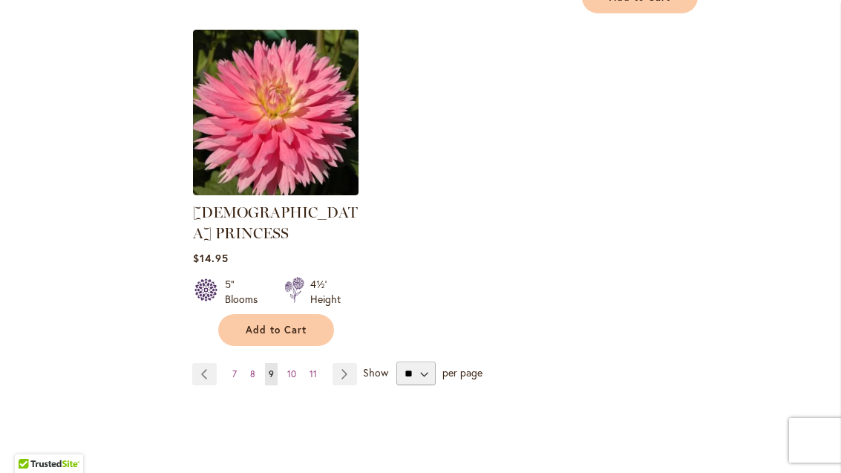
scroll to position [1983, 0]
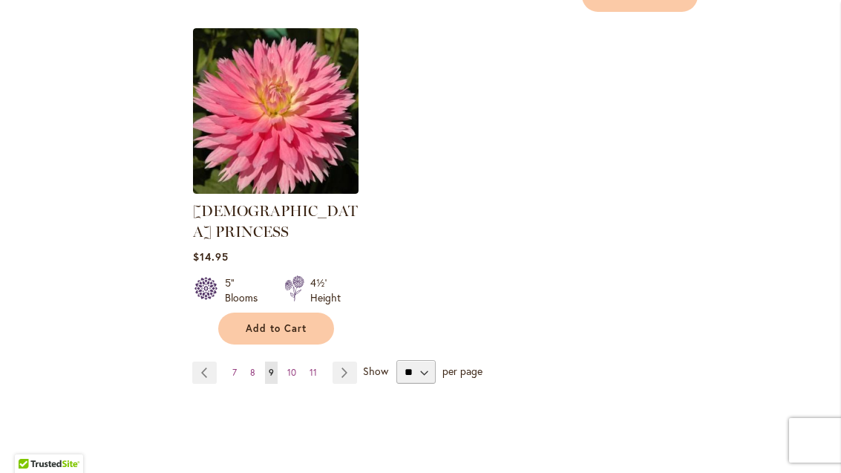
click at [353, 361] on link "Page Next" at bounding box center [344, 372] width 24 height 22
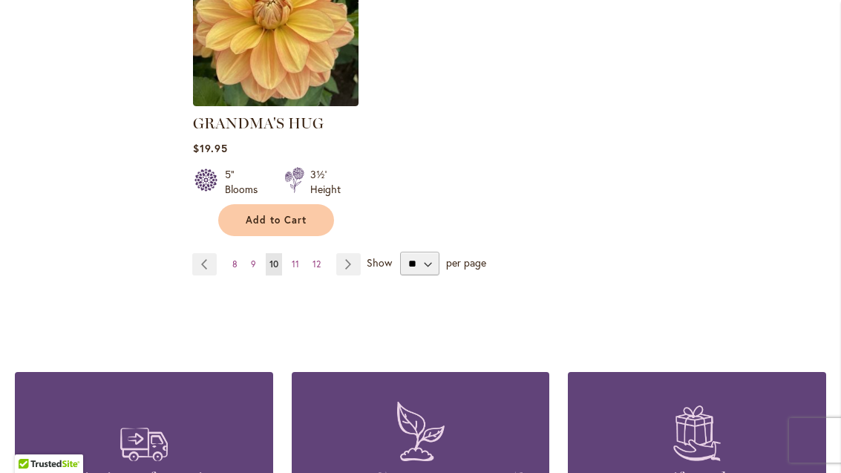
scroll to position [2011, 0]
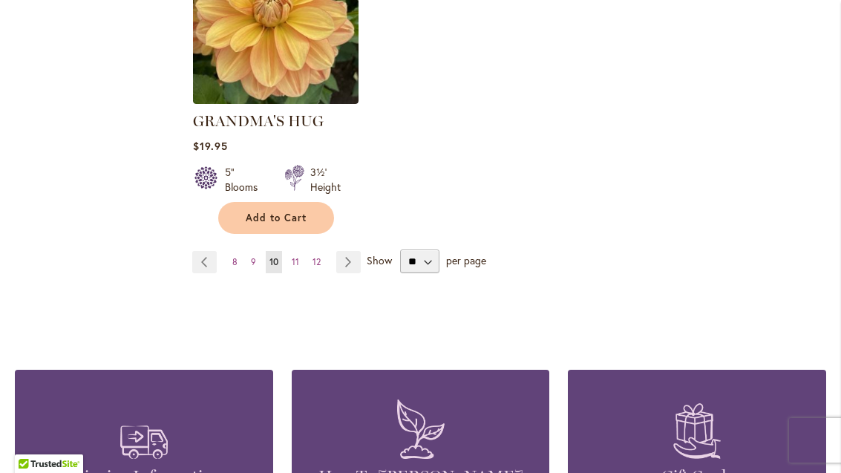
click at [358, 251] on link "Page Next" at bounding box center [348, 262] width 24 height 22
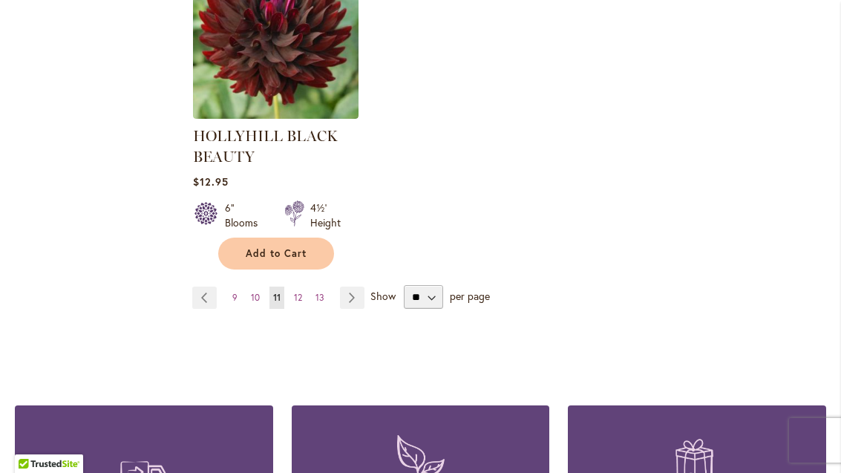
scroll to position [2034, 0]
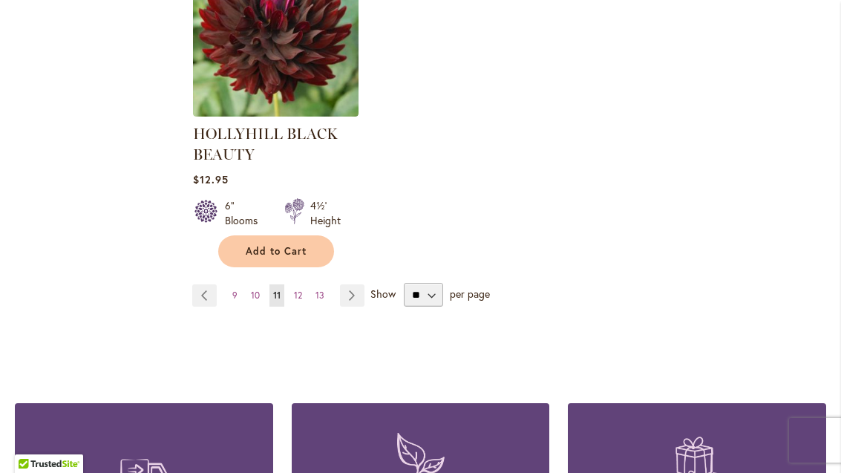
click at [363, 304] on link "Page Next" at bounding box center [352, 295] width 24 height 22
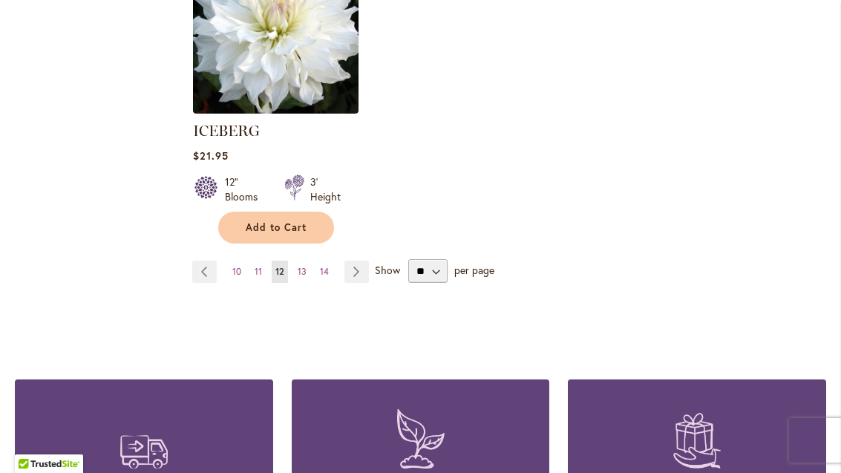
scroll to position [2002, 0]
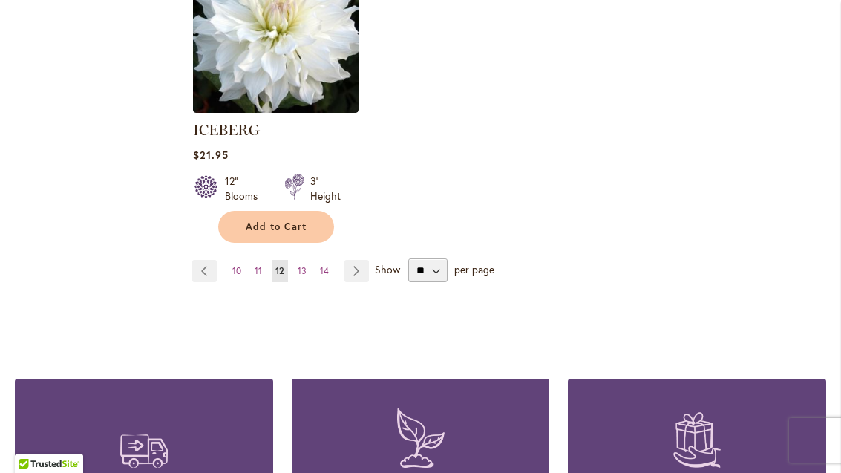
click at [365, 260] on link "Page Next" at bounding box center [356, 271] width 24 height 22
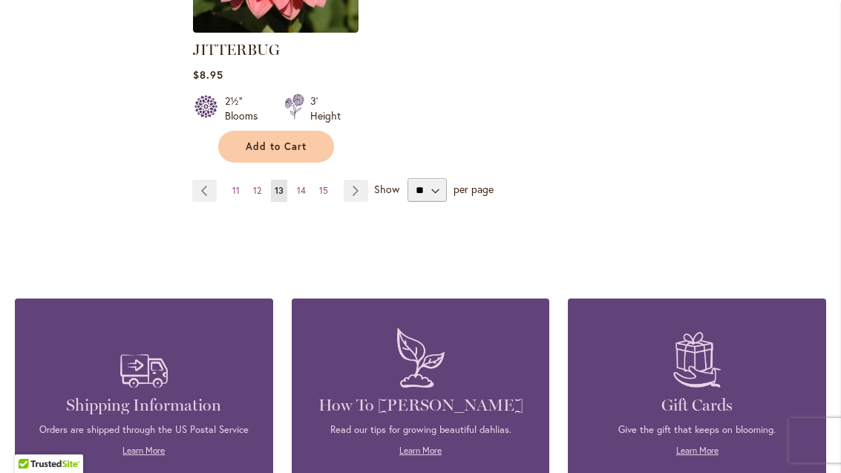
scroll to position [2131, 0]
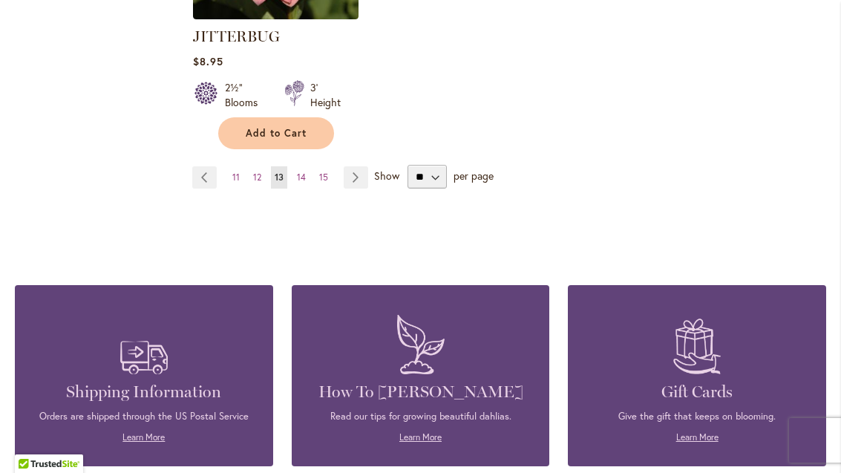
click at [364, 166] on link "Page Next" at bounding box center [356, 177] width 24 height 22
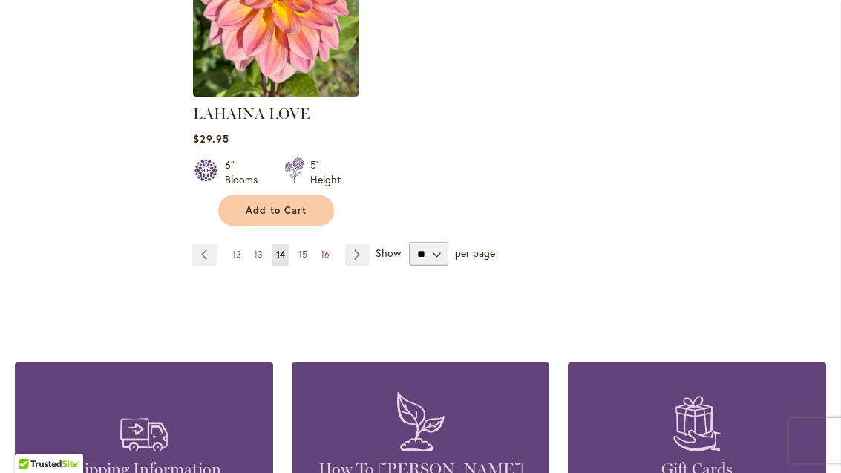
scroll to position [2068, 0]
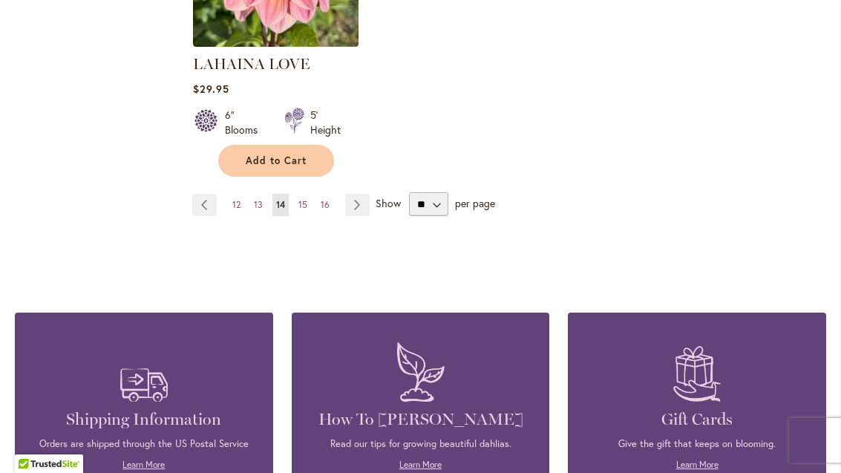
click at [385, 196] on span "Show" at bounding box center [387, 203] width 25 height 14
click at [409, 192] on select "** ** ** **" at bounding box center [428, 204] width 39 height 24
click at [384, 196] on span "Show" at bounding box center [387, 203] width 25 height 14
click at [409, 192] on select "** ** ** **" at bounding box center [428, 204] width 39 height 24
click at [363, 194] on link "Page Next" at bounding box center [357, 205] width 24 height 22
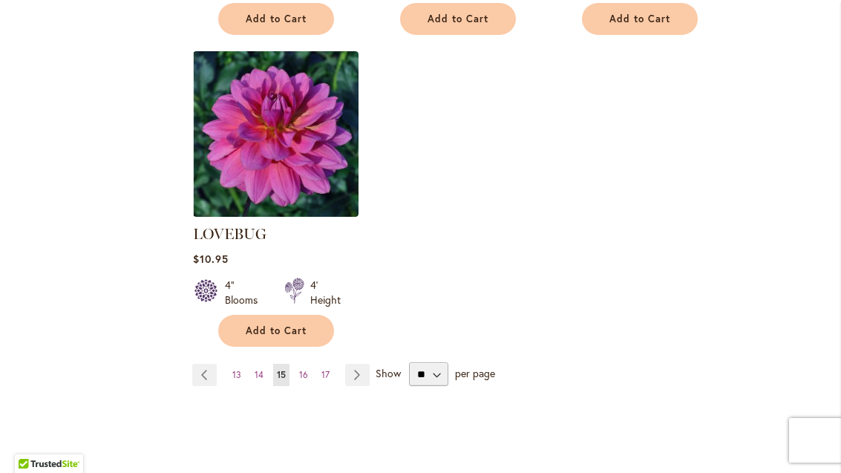
scroll to position [1958, 0]
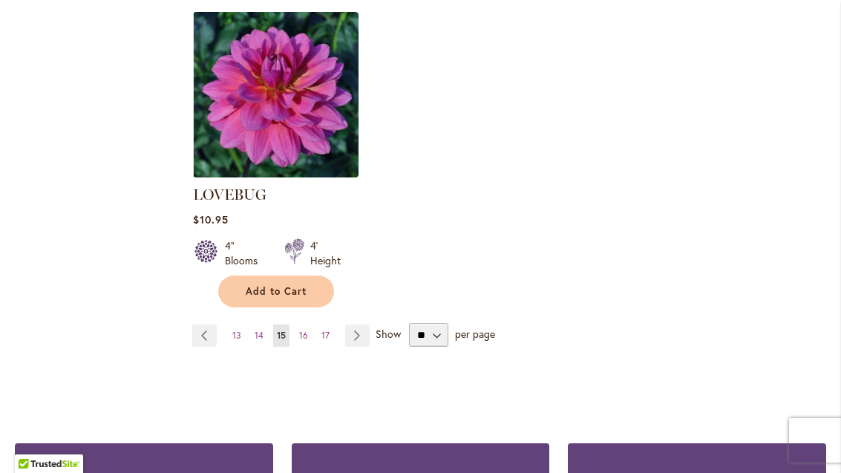
click at [308, 324] on link "Page 16" at bounding box center [303, 335] width 16 height 22
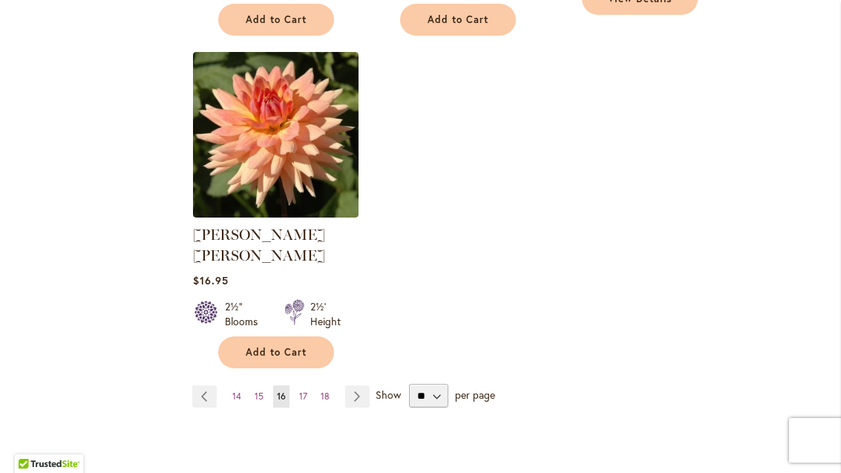
scroll to position [1917, 0]
click at [361, 386] on link "Page Next" at bounding box center [357, 397] width 24 height 22
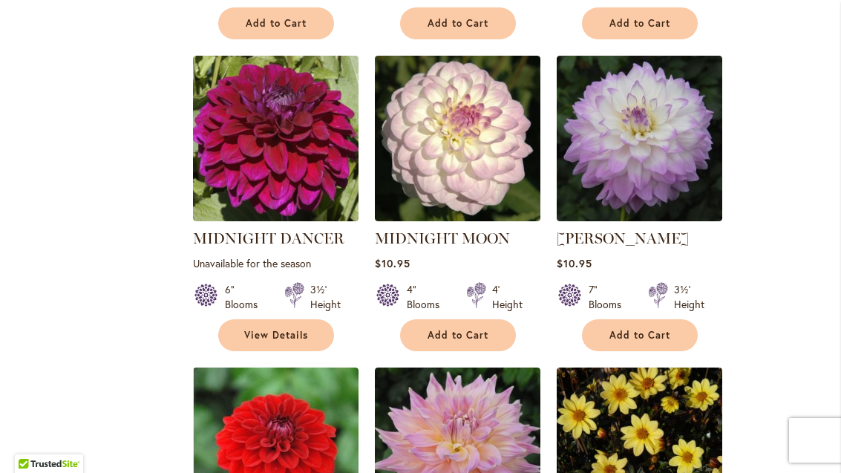
scroll to position [939, 0]
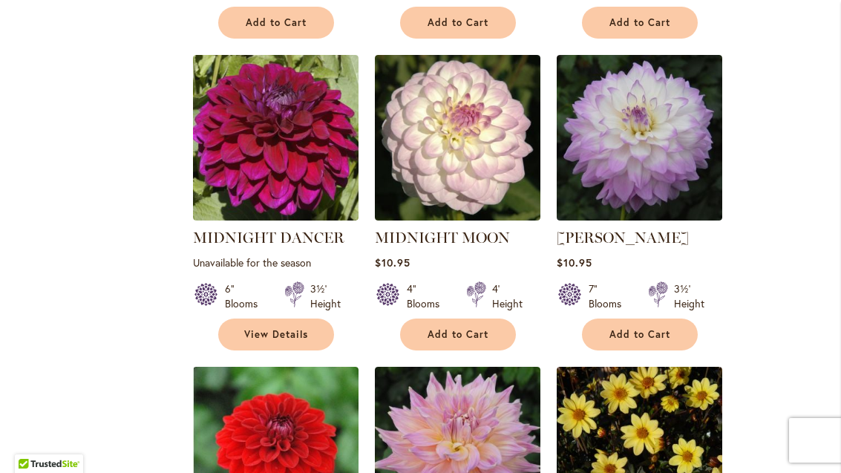
click at [467, 163] on img at bounding box center [457, 137] width 165 height 165
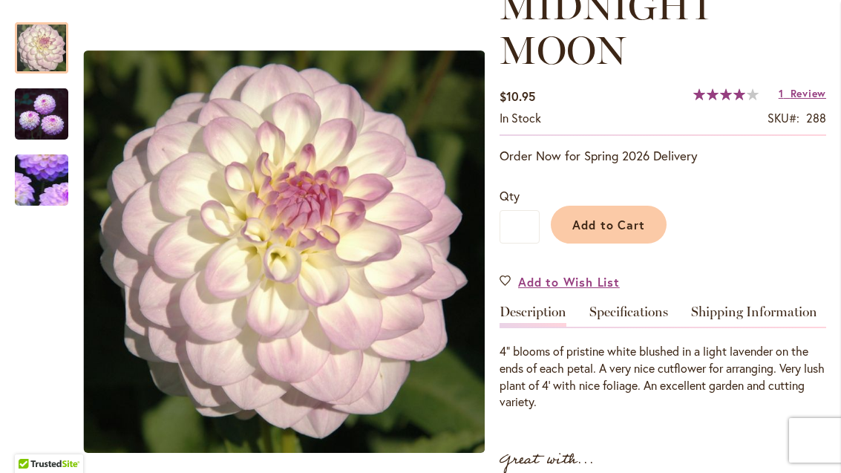
scroll to position [200, 0]
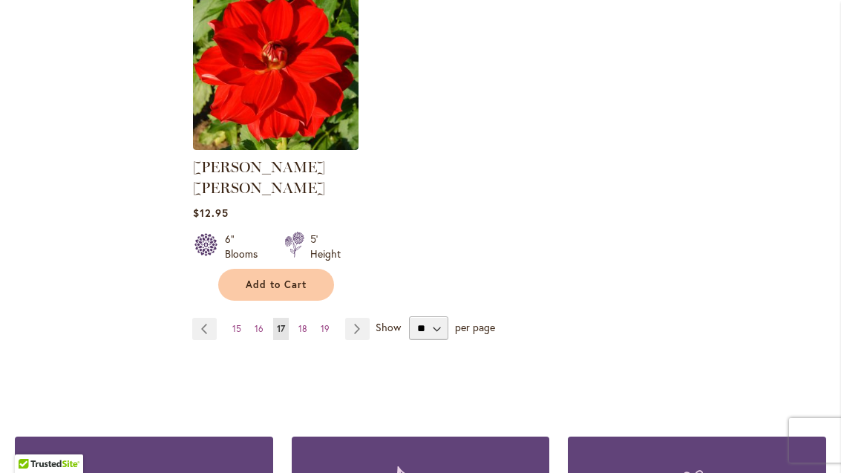
scroll to position [1984, 0]
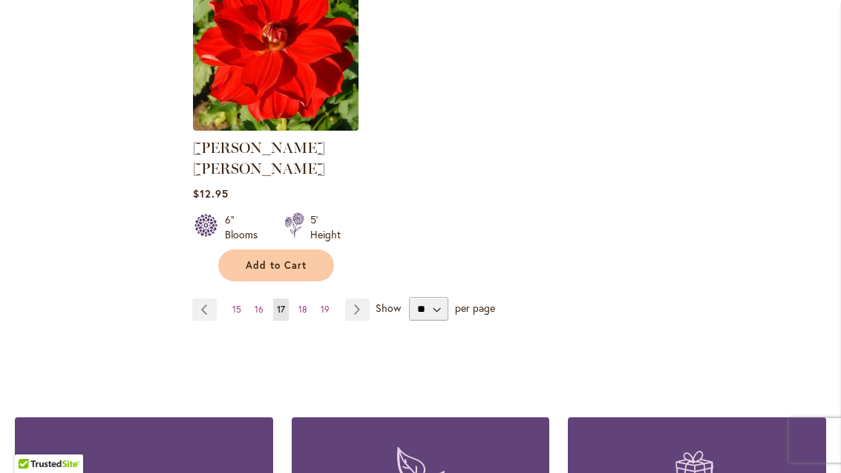
click at [354, 298] on link "Page Next" at bounding box center [357, 309] width 24 height 22
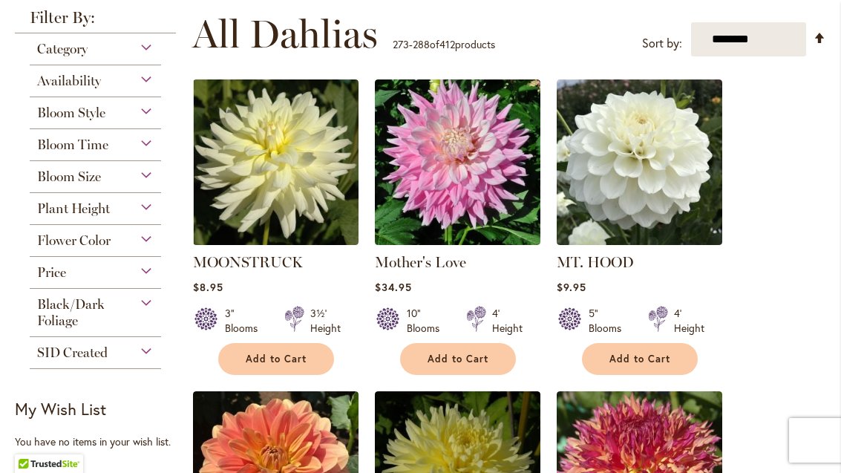
scroll to position [289, 0]
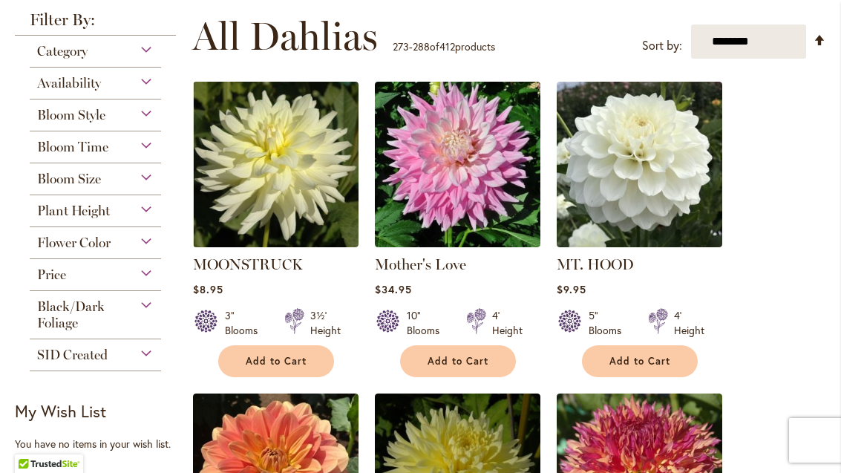
click at [653, 177] on img at bounding box center [639, 164] width 165 height 165
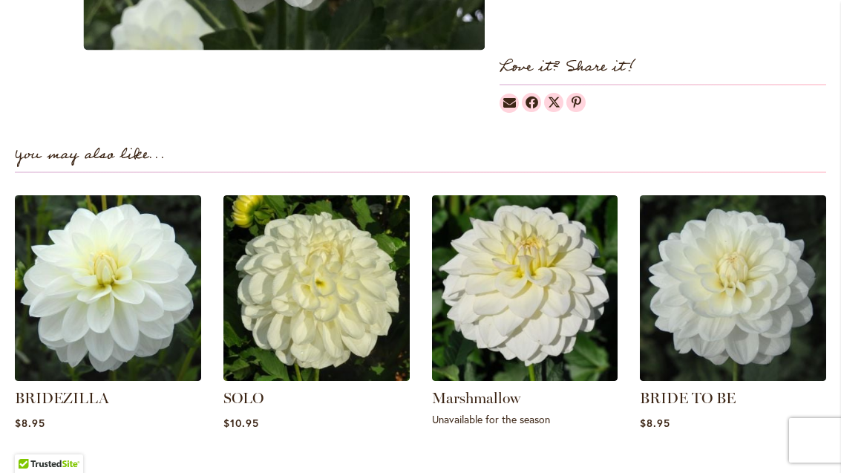
scroll to position [932, 0]
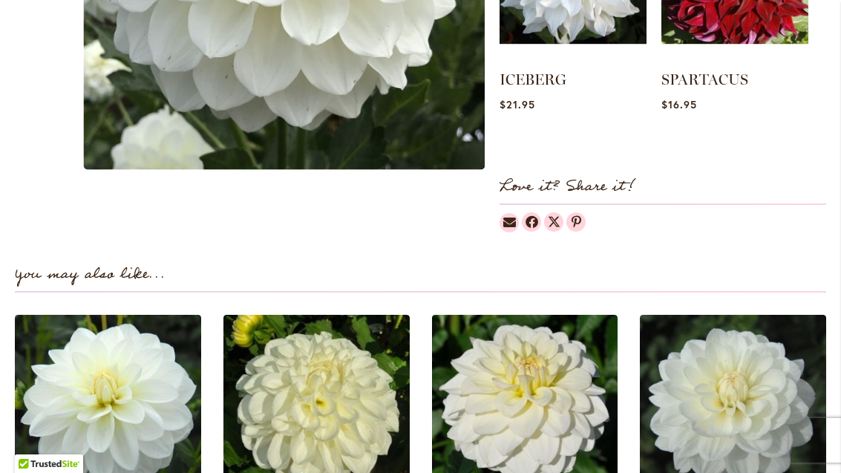
scroll to position [802, 0]
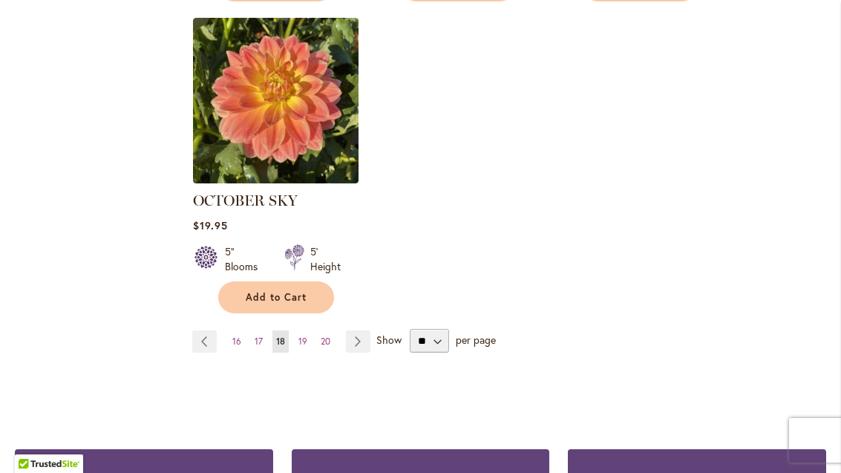
scroll to position [1943, 0]
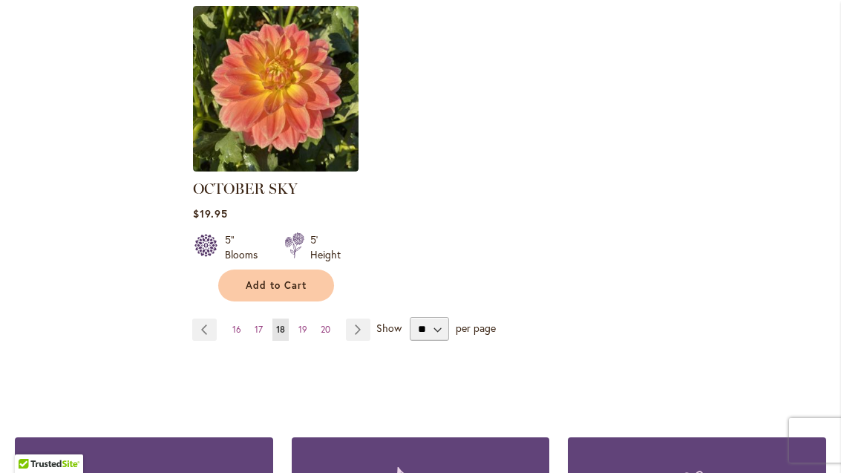
click at [361, 318] on link "Page Next" at bounding box center [358, 329] width 24 height 22
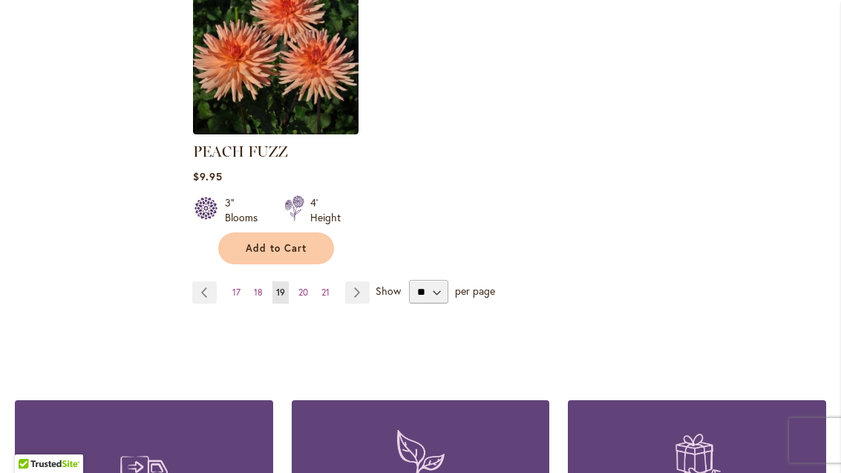
scroll to position [1999, 0]
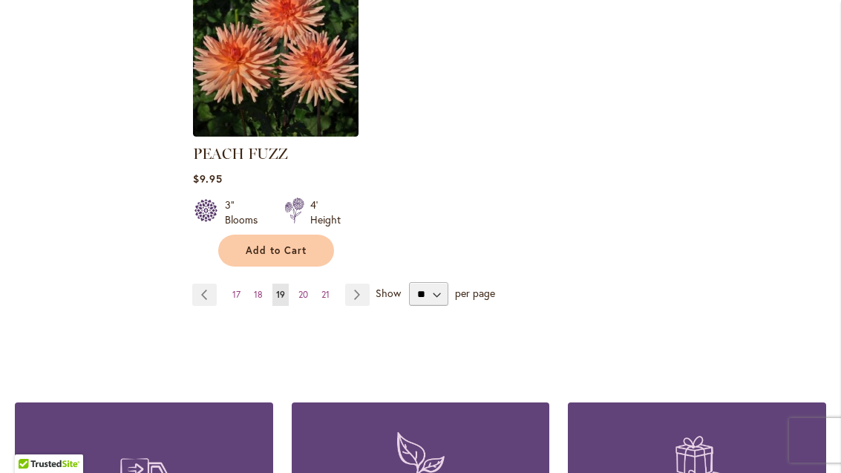
click at [363, 283] on link "Page Next" at bounding box center [357, 294] width 24 height 22
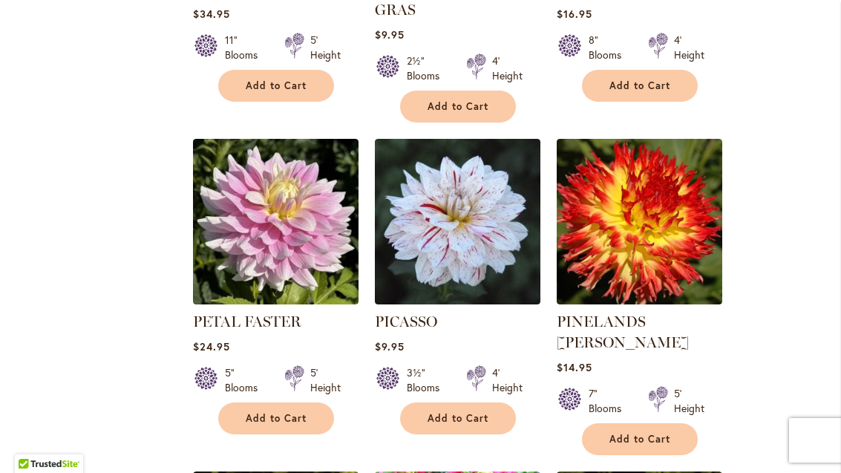
scroll to position [898, 0]
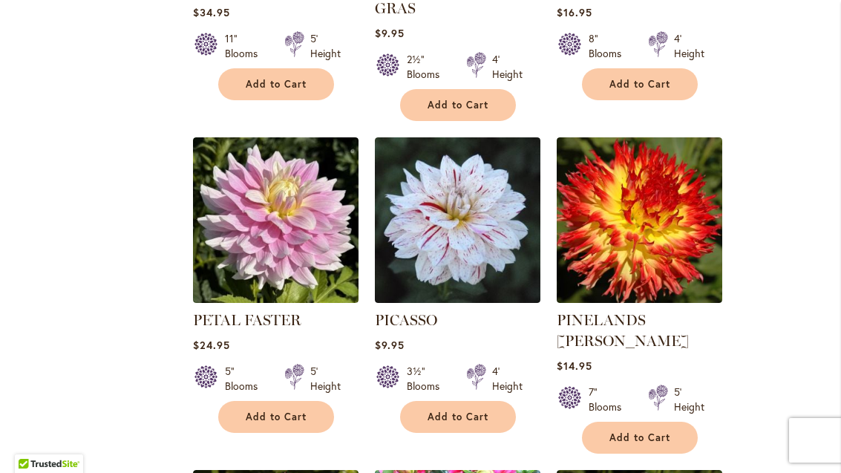
click at [479, 196] on img at bounding box center [457, 219] width 165 height 165
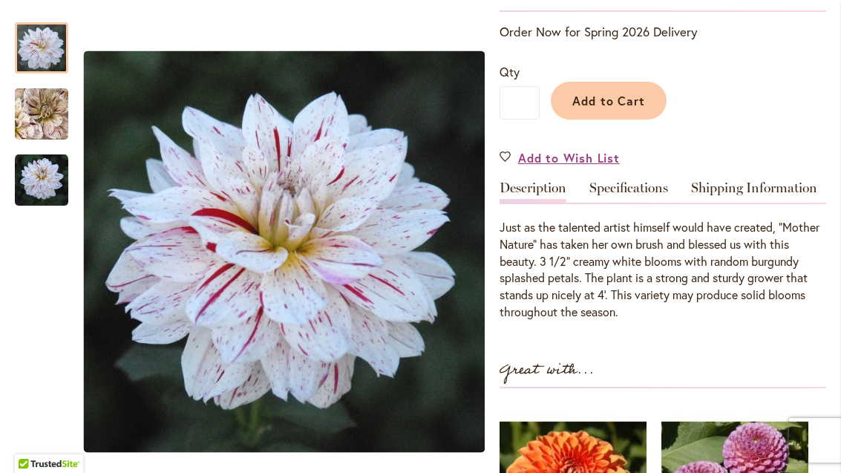
scroll to position [339, 0]
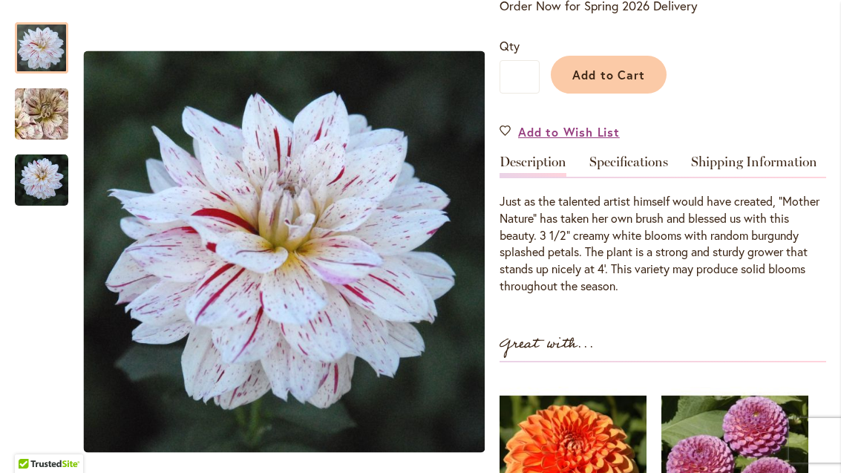
click at [49, 123] on img "PICASSO" at bounding box center [41, 114] width 107 height 99
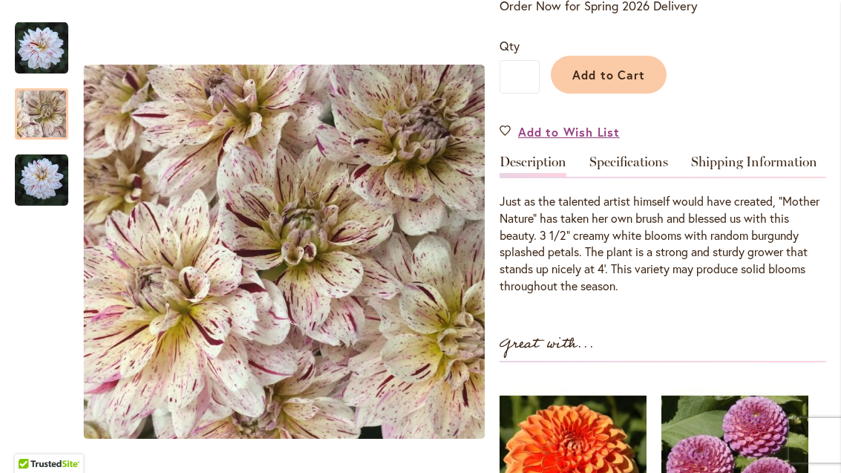
click at [42, 191] on img "PICASSO" at bounding box center [41, 180] width 53 height 53
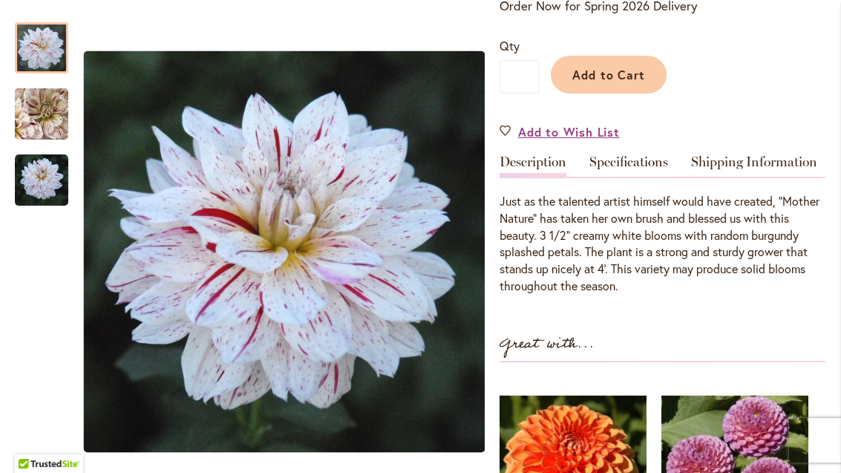
click at [39, 48] on img "PICASSO" at bounding box center [41, 48] width 53 height 53
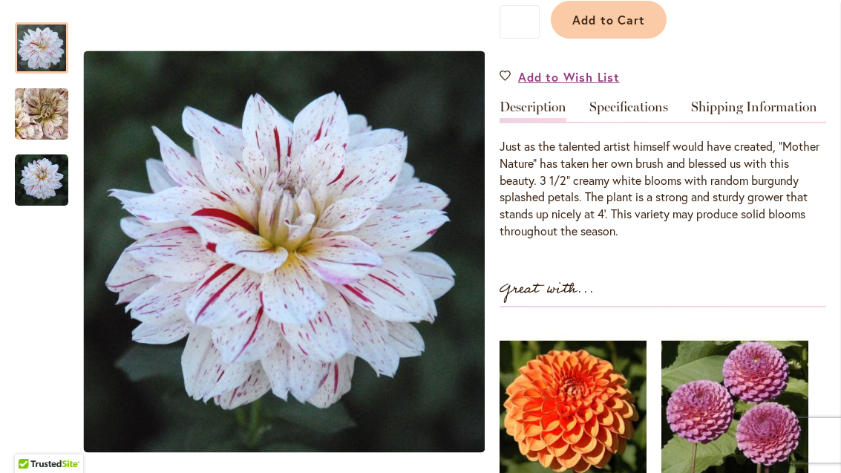
scroll to position [398, 0]
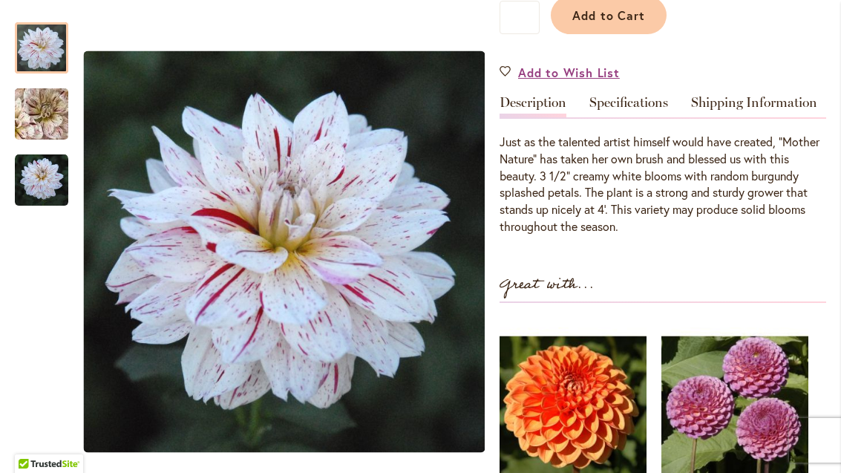
click at [42, 73] on div at bounding box center [41, 47] width 53 height 51
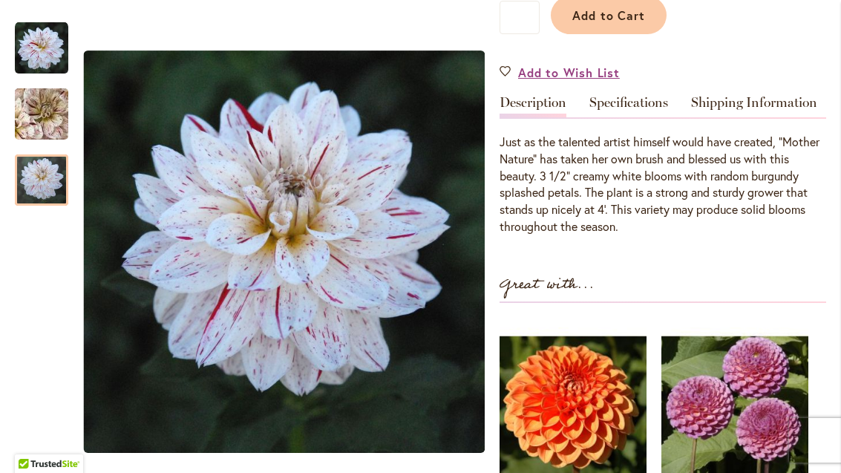
click at [52, 174] on img "PICASSO" at bounding box center [41, 180] width 53 height 53
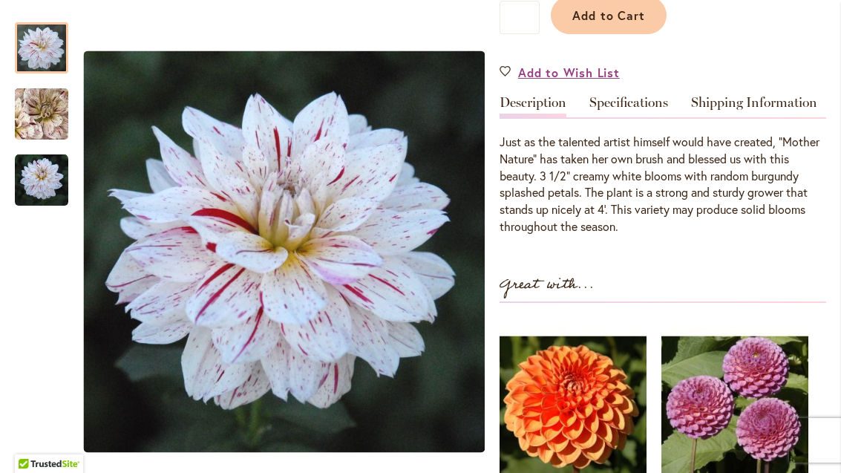
click at [50, 39] on img "PICASSO" at bounding box center [41, 48] width 53 height 53
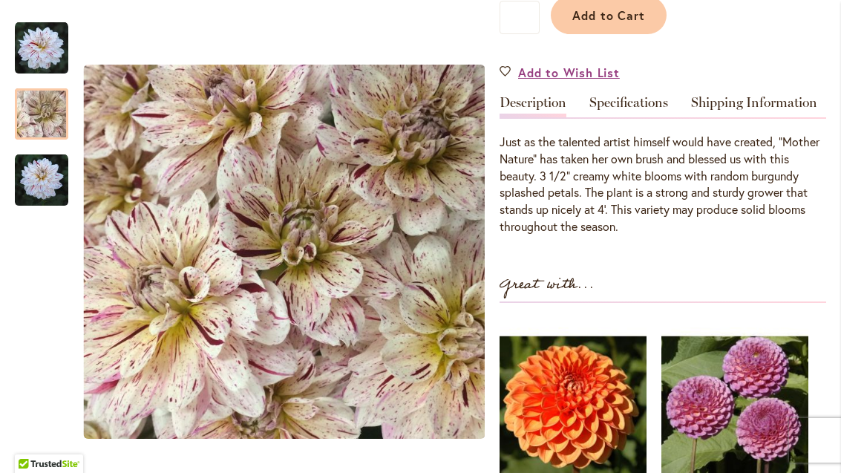
click at [33, 126] on img "PICASSO" at bounding box center [41, 114] width 107 height 99
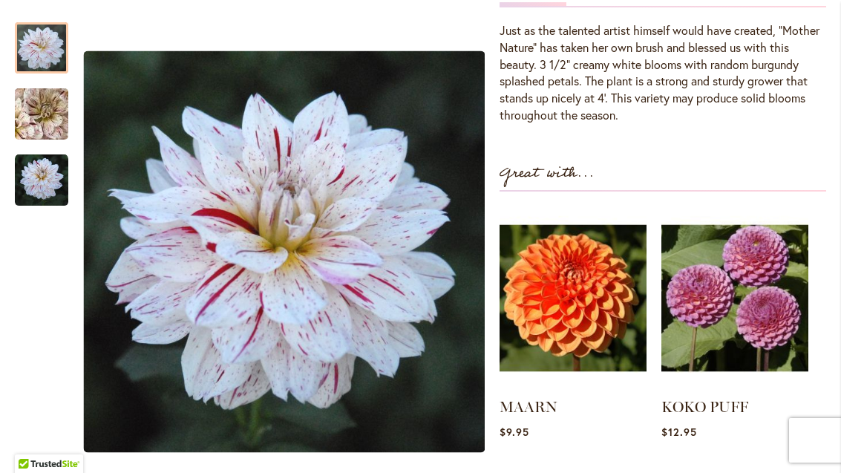
scroll to position [510, 0]
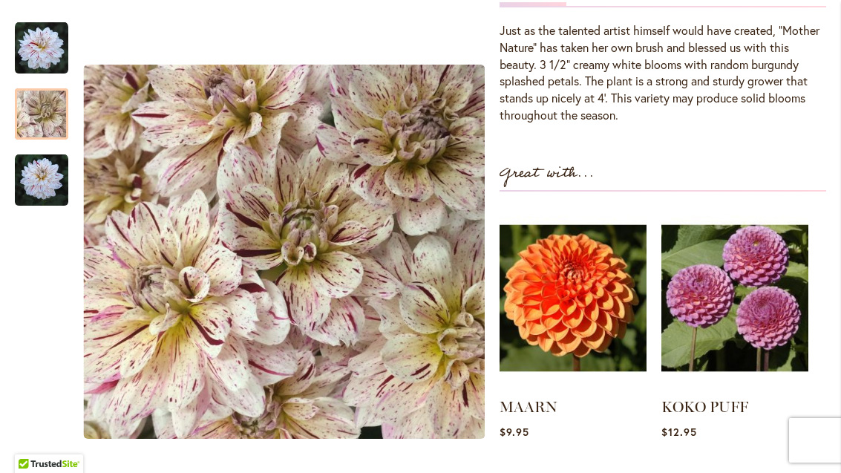
click at [44, 105] on img "PICASSO" at bounding box center [41, 114] width 107 height 99
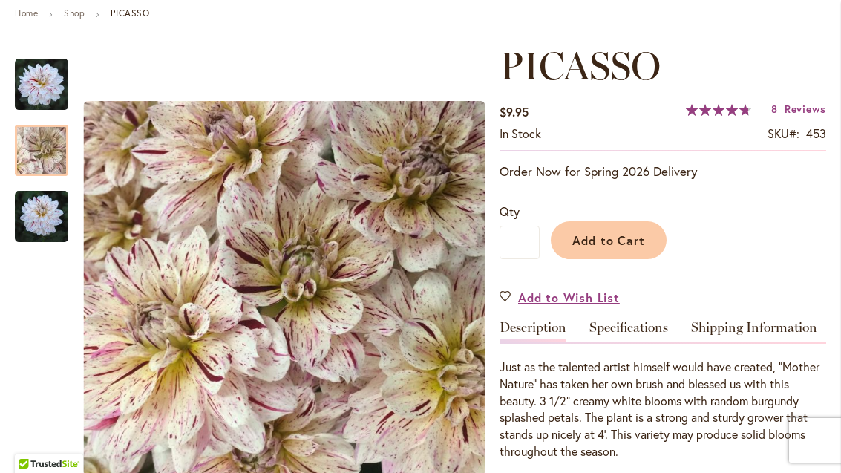
scroll to position [165, 0]
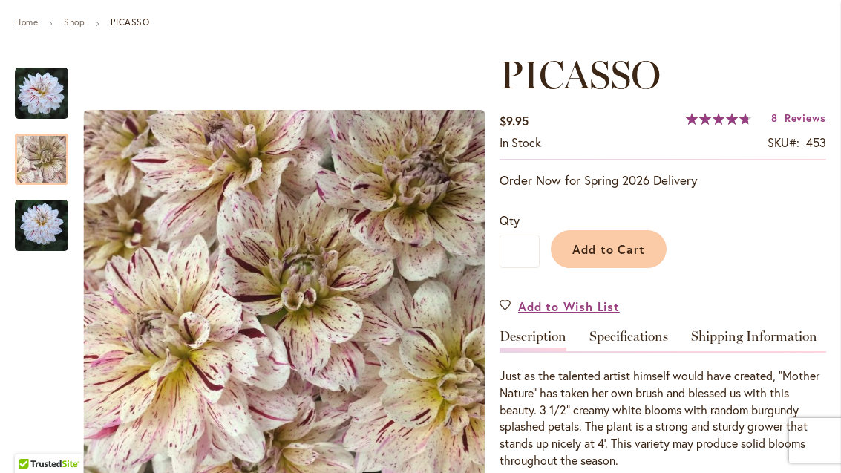
click at [803, 466] on div "PICASSO $9.95 In stock SKU 453 Rating: 96 % of 100 8 Reviews Add Your Review Or…" at bounding box center [662, 479] width 326 height 852
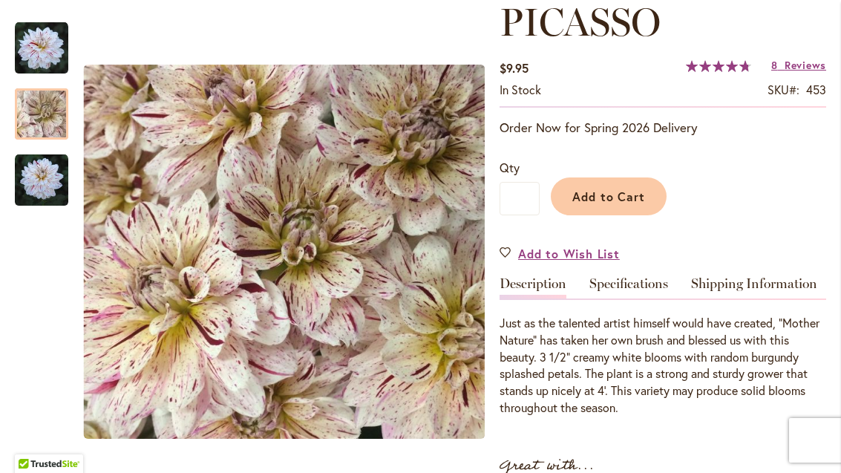
scroll to position [187, 0]
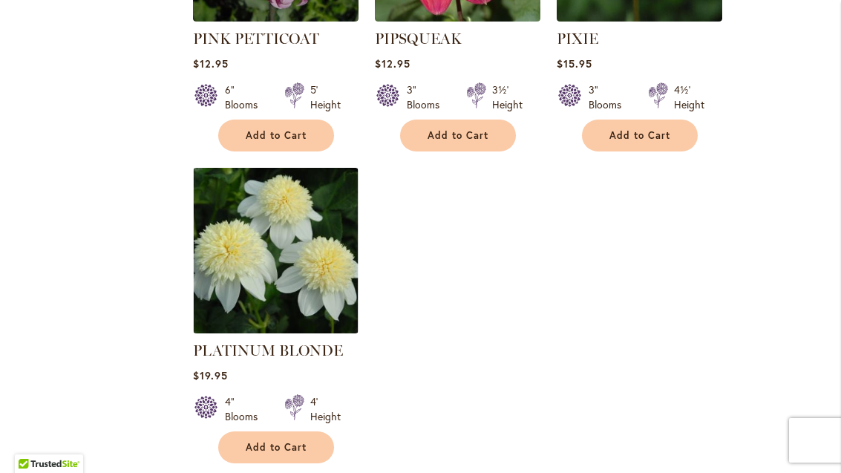
scroll to position [1859, 0]
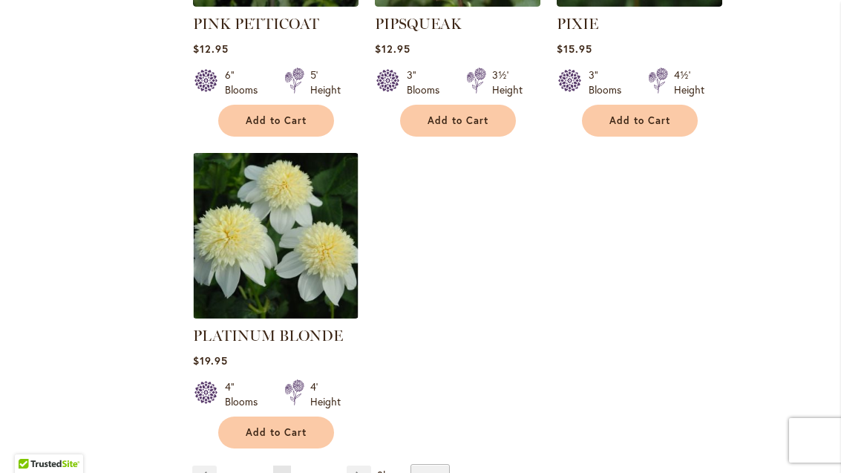
click at [369, 465] on link "Page Next" at bounding box center [359, 476] width 24 height 22
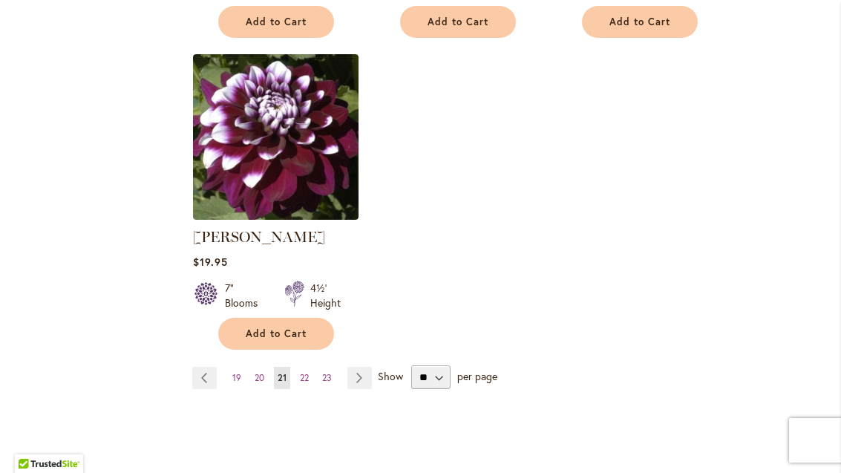
scroll to position [1903, 0]
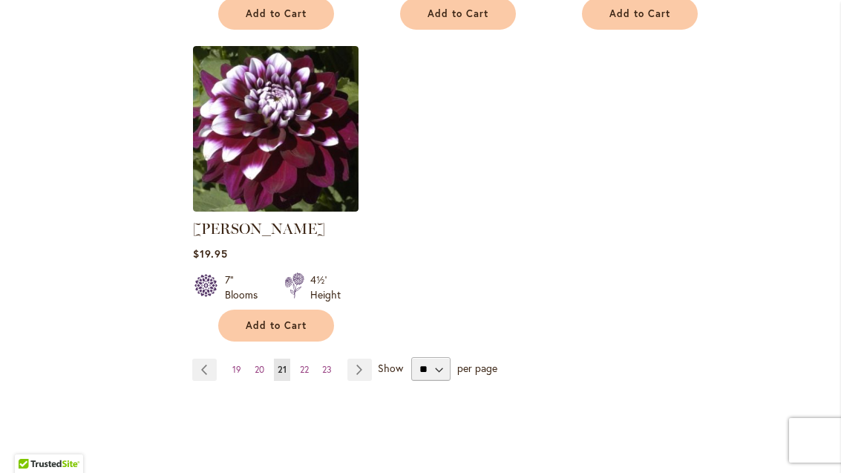
click at [240, 159] on img at bounding box center [275, 128] width 165 height 165
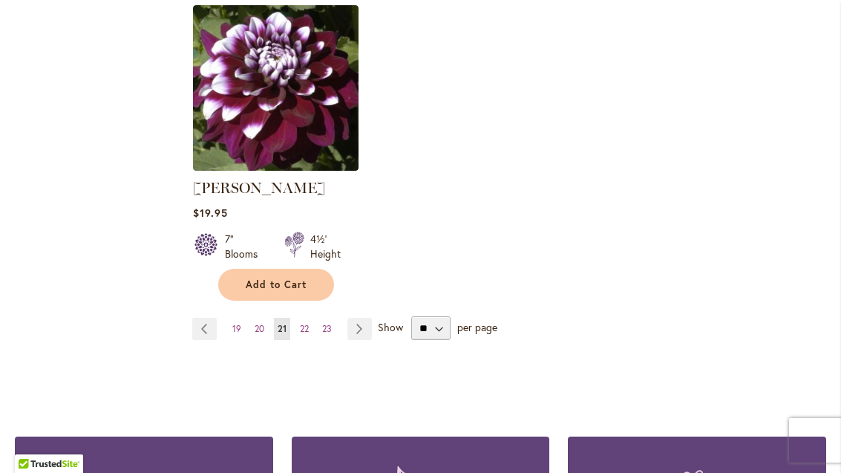
scroll to position [1965, 0]
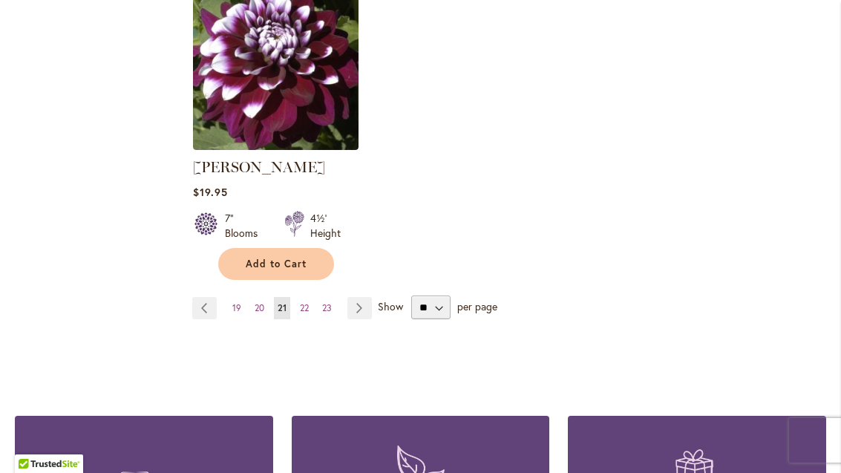
click at [361, 313] on link "Page Next" at bounding box center [359, 308] width 24 height 22
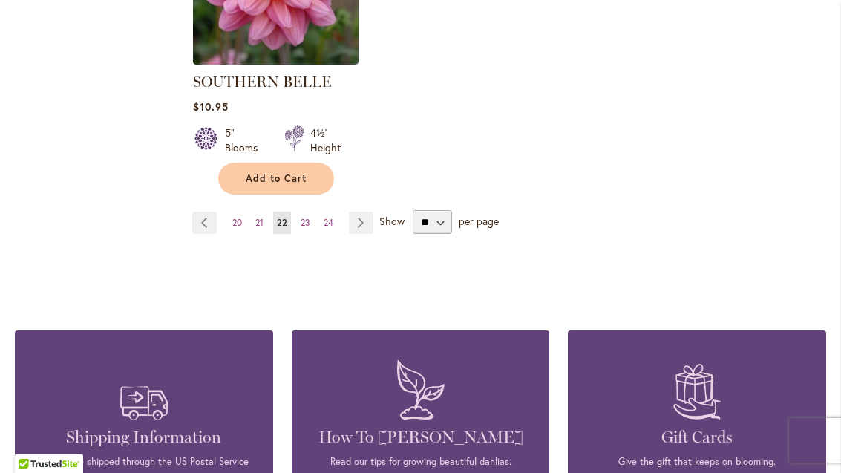
scroll to position [2047, 0]
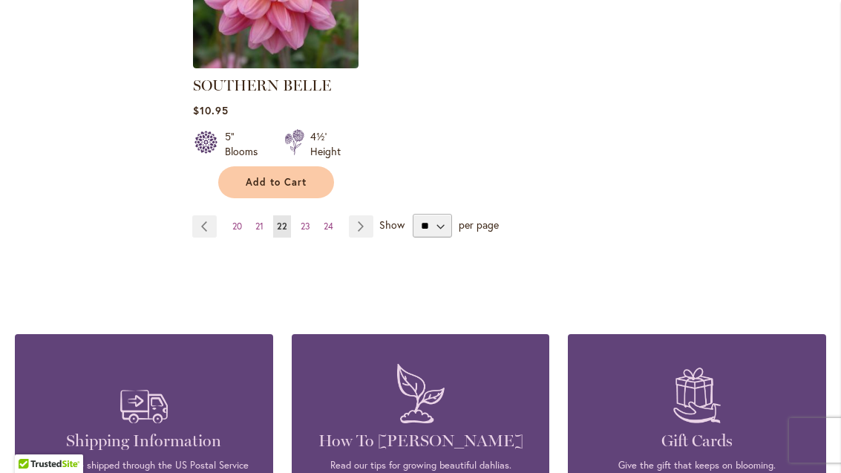
click at [372, 215] on link "Page Next" at bounding box center [361, 226] width 24 height 22
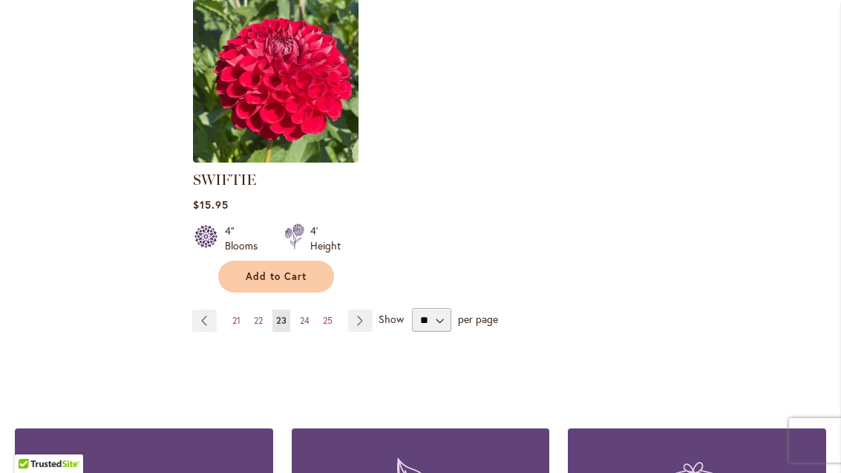
scroll to position [1955, 0]
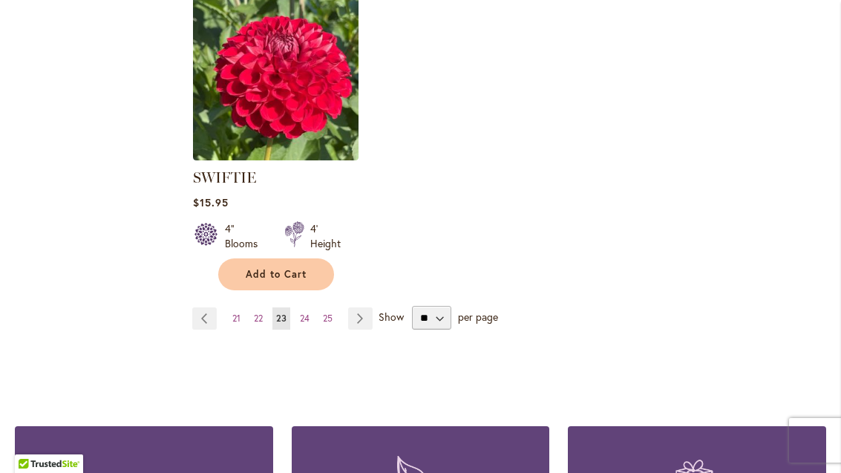
click at [372, 321] on link "Page Next" at bounding box center [360, 318] width 24 height 22
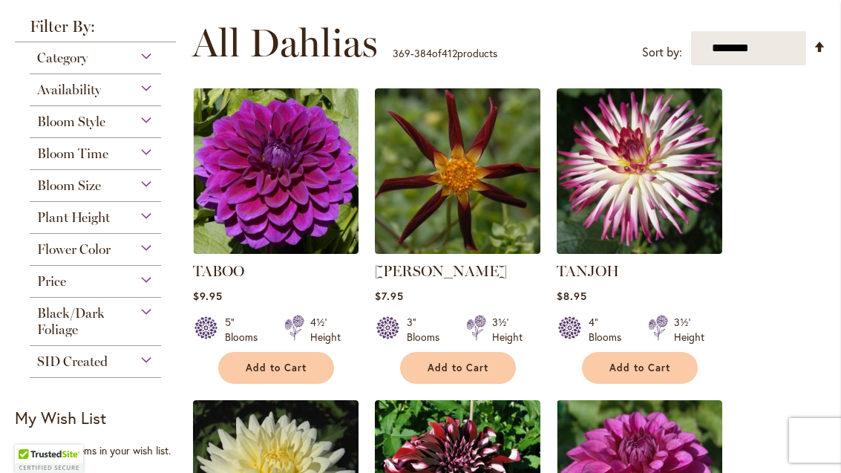
scroll to position [303, 0]
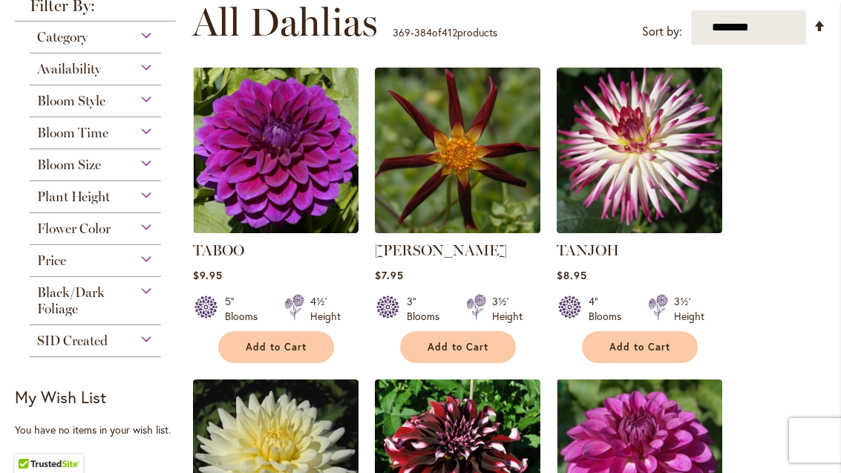
click at [301, 168] on img at bounding box center [275, 150] width 165 height 165
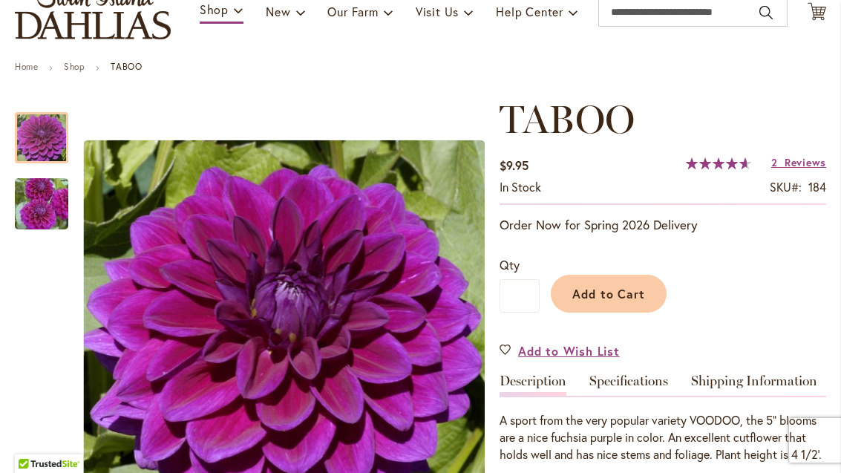
scroll to position [122, 0]
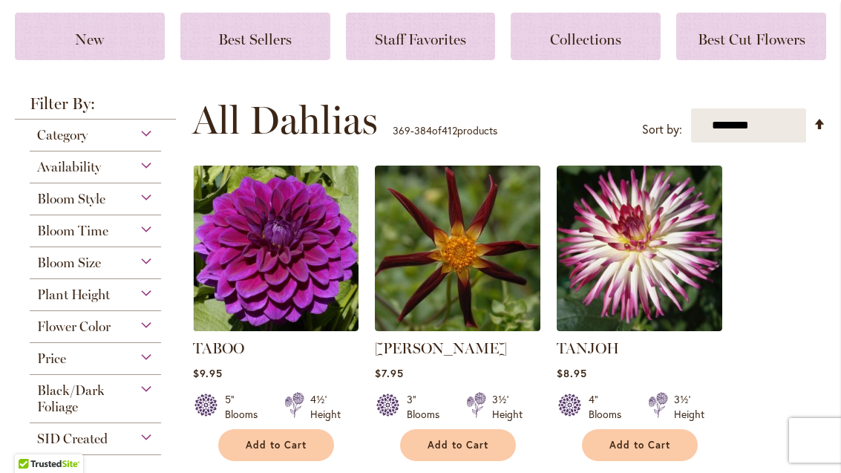
scroll to position [207, 0]
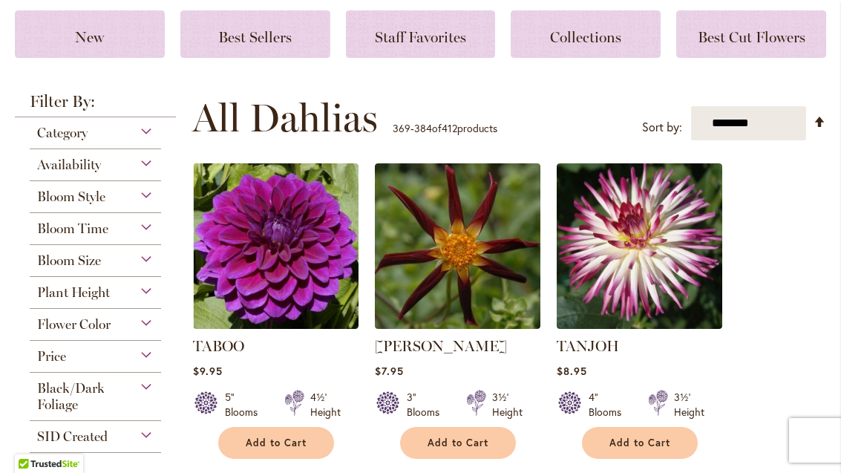
click at [301, 272] on img at bounding box center [275, 245] width 165 height 165
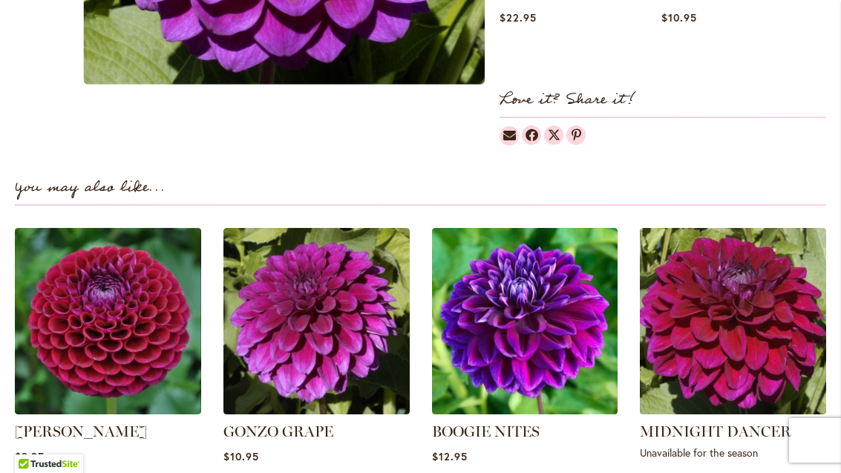
scroll to position [867, 0]
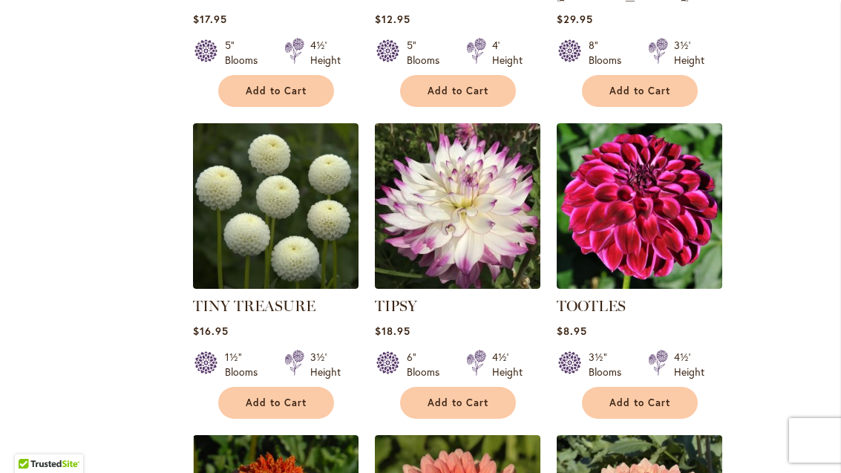
scroll to position [1204, 0]
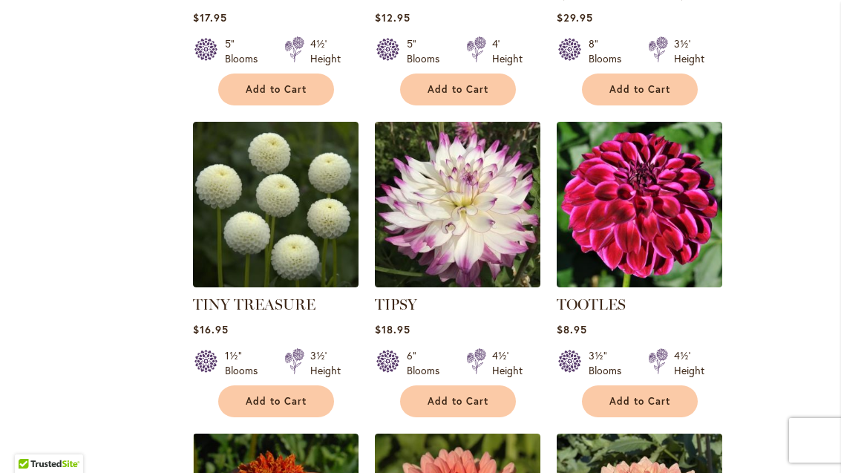
click at [462, 203] on img at bounding box center [457, 204] width 165 height 165
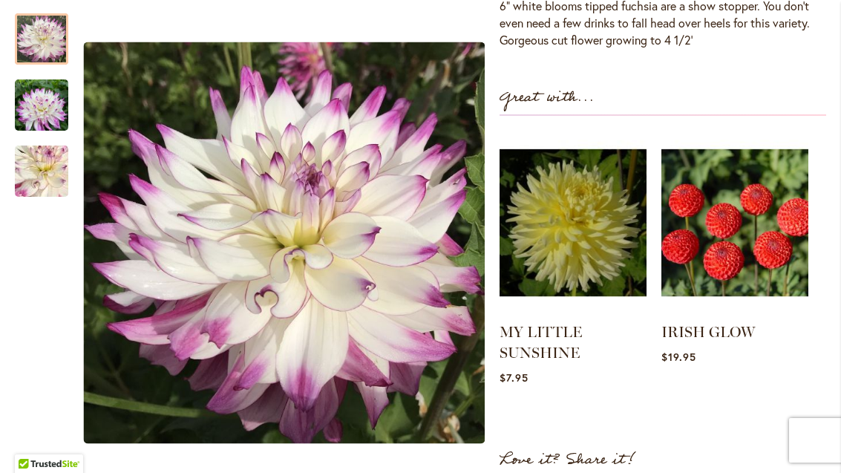
scroll to position [536, 0]
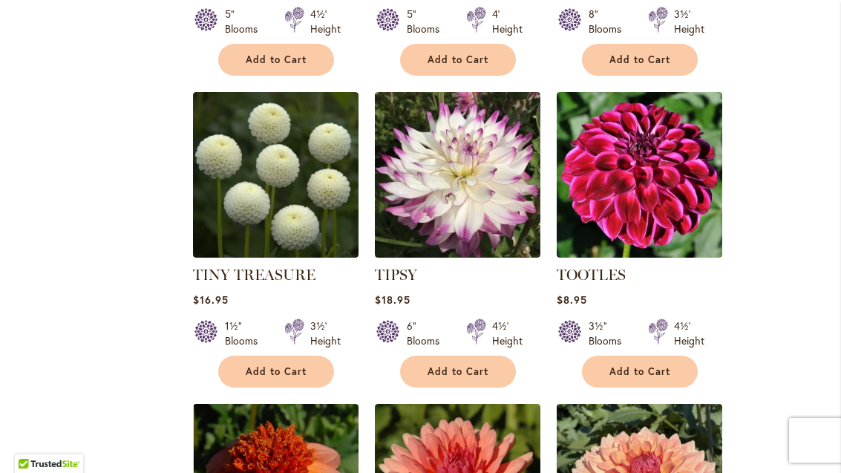
scroll to position [1230, 0]
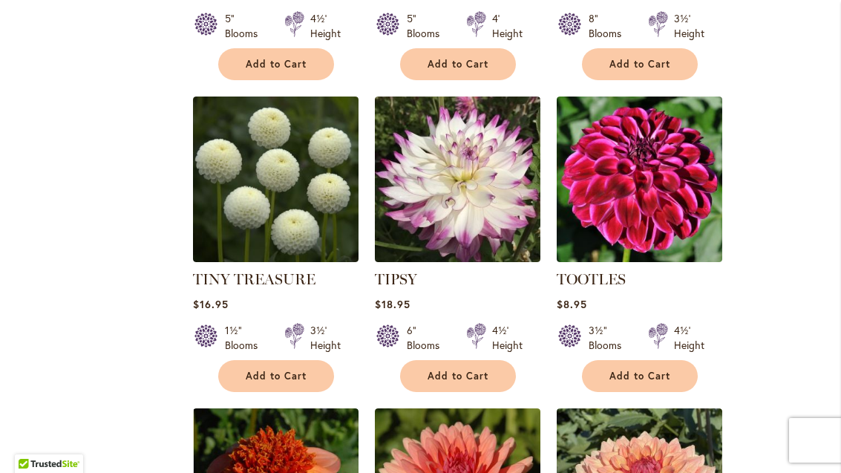
click at [493, 184] on img at bounding box center [457, 178] width 165 height 165
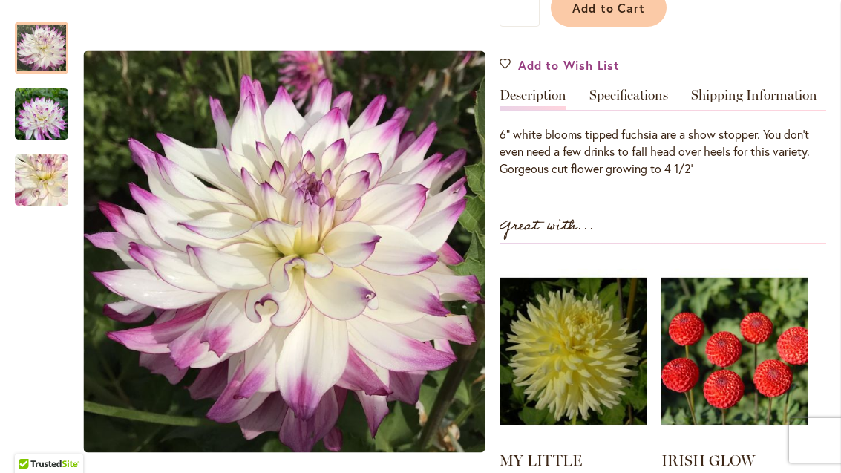
scroll to position [396, 0]
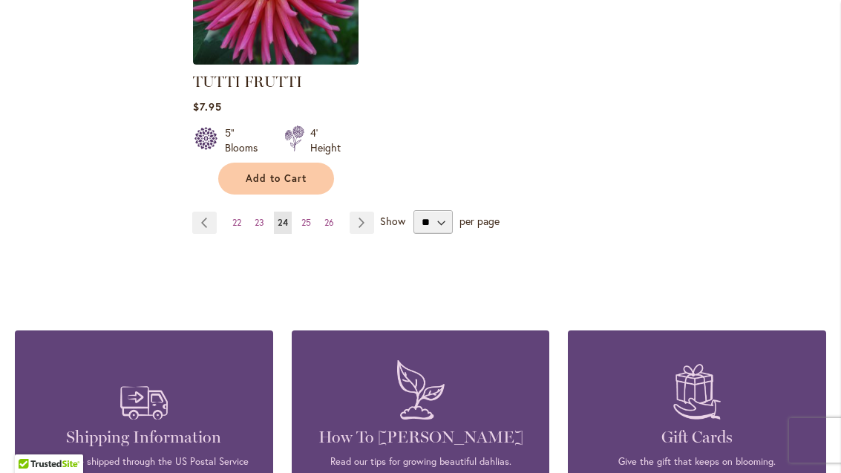
scroll to position [2051, 0]
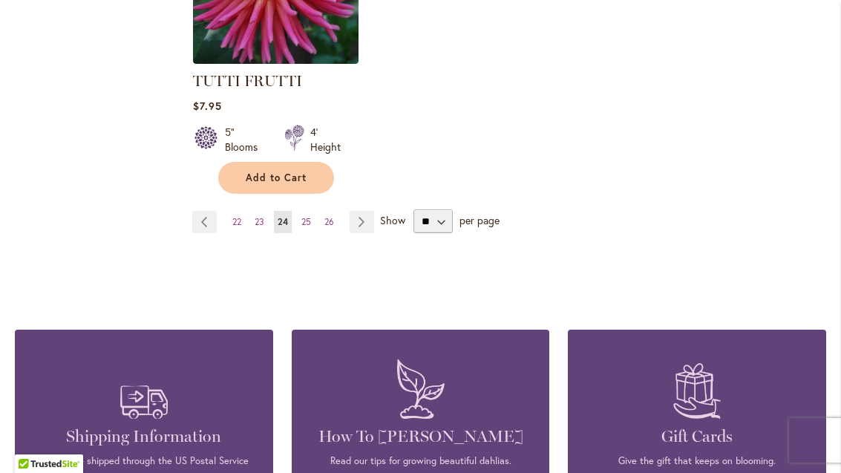
click at [361, 211] on link "Page Next" at bounding box center [361, 222] width 24 height 22
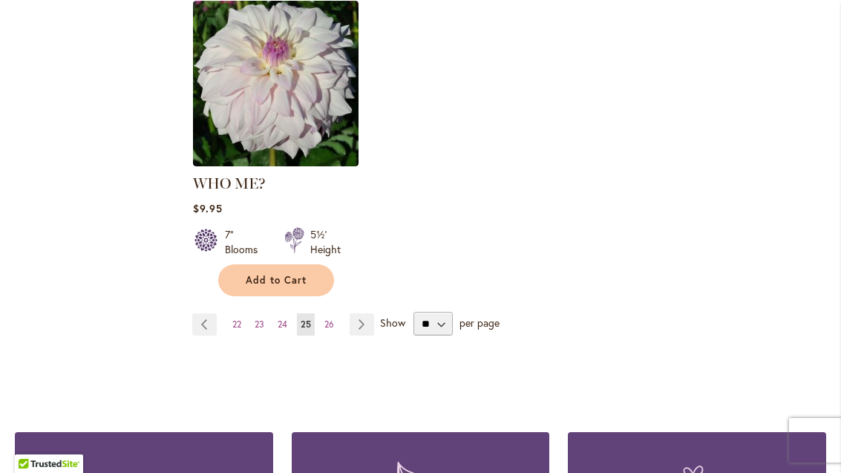
scroll to position [1949, 0]
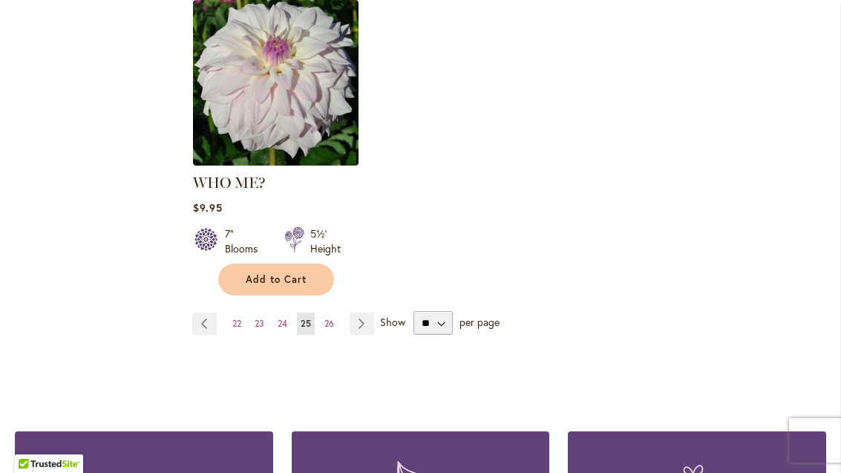
click at [367, 312] on link "Page Next" at bounding box center [361, 323] width 24 height 22
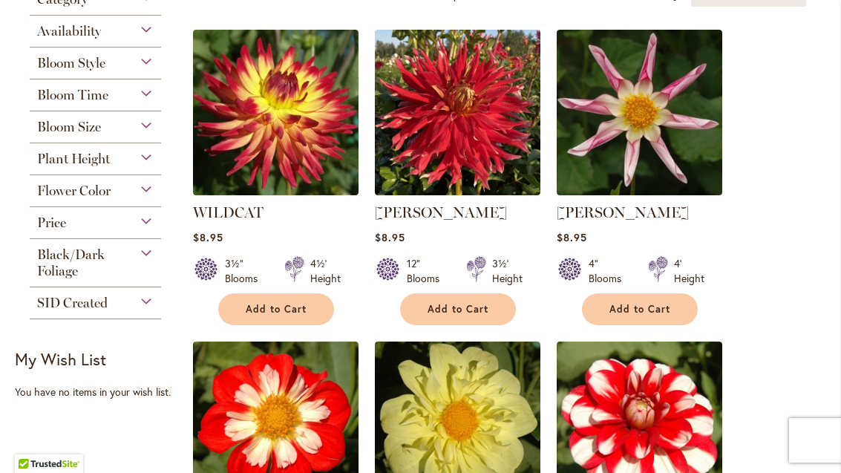
scroll to position [341, 0]
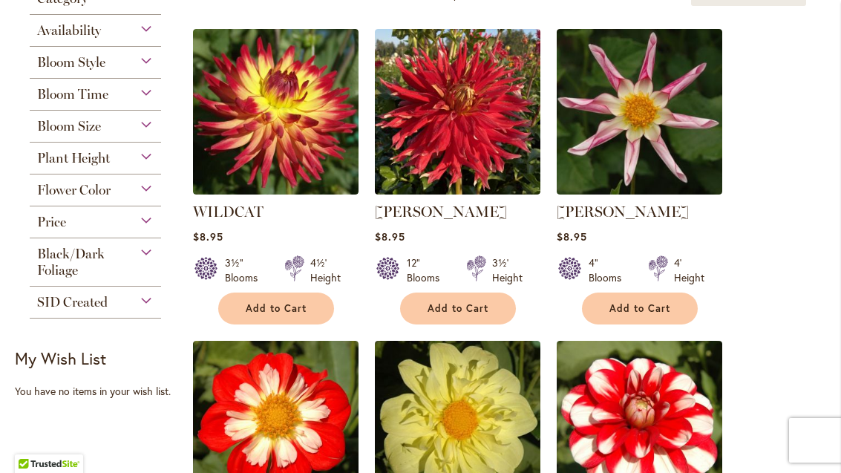
click at [151, 198] on div "Flower Color" at bounding box center [95, 186] width 131 height 24
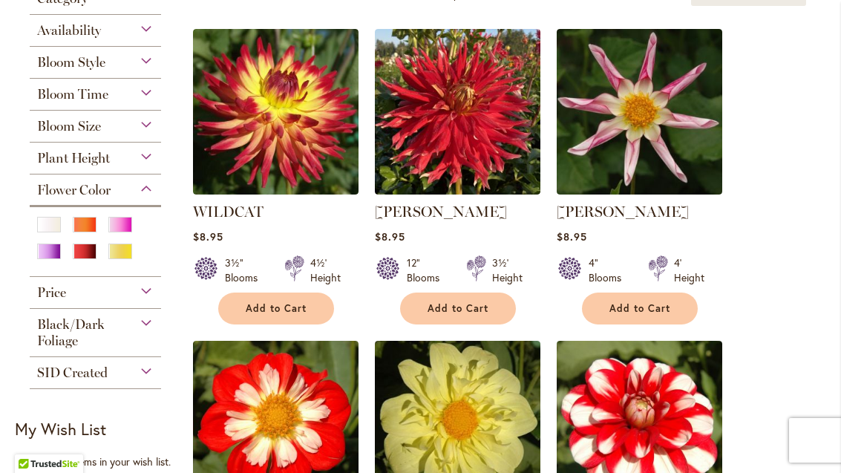
click at [58, 257] on div "Purple" at bounding box center [49, 251] width 24 height 16
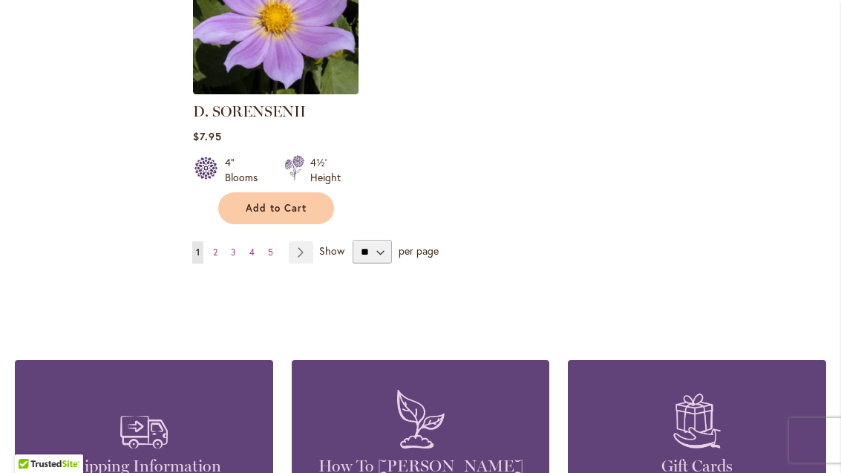
scroll to position [1978, 0]
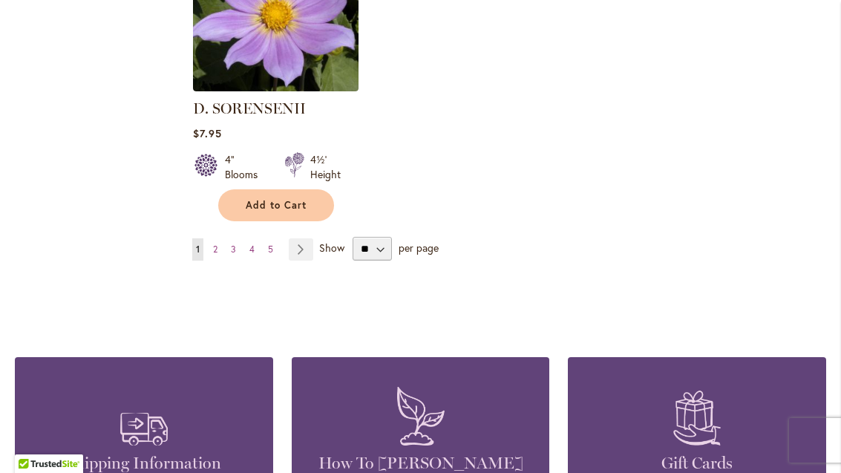
click at [309, 259] on link "Page Next" at bounding box center [301, 249] width 24 height 22
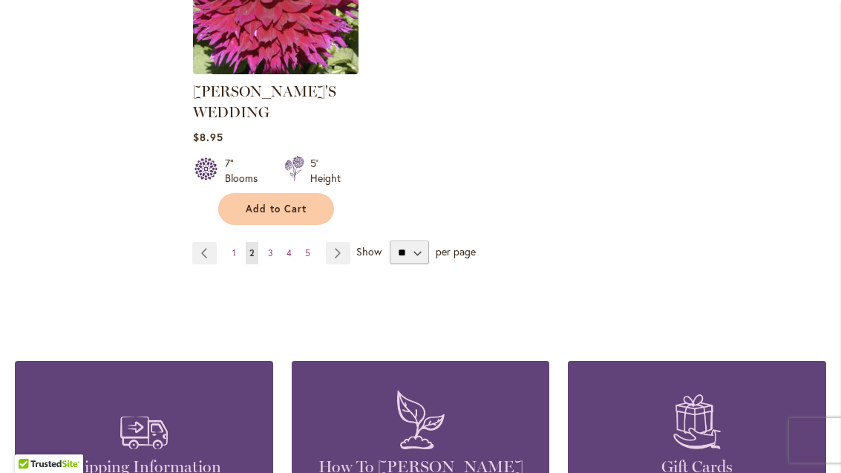
scroll to position [2058, 0]
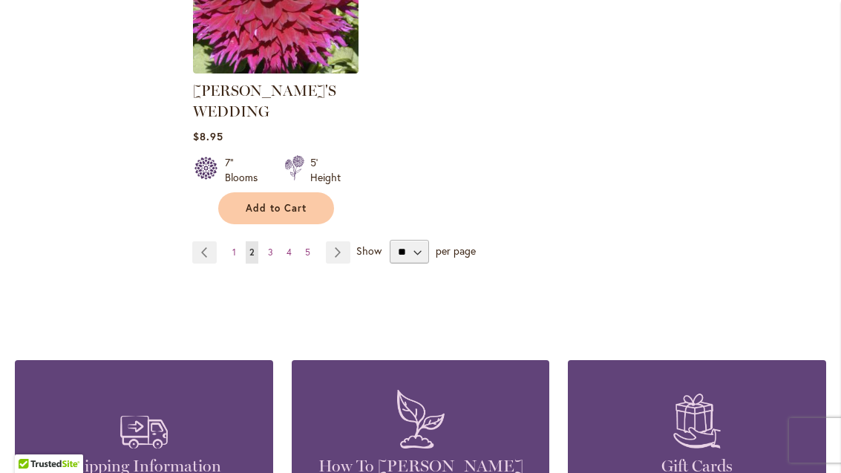
click at [347, 241] on link "Page Next" at bounding box center [338, 252] width 24 height 22
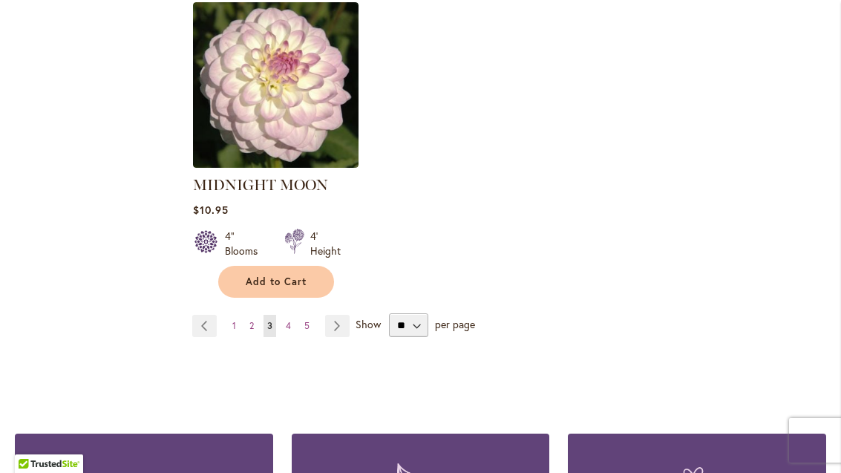
scroll to position [1967, 0]
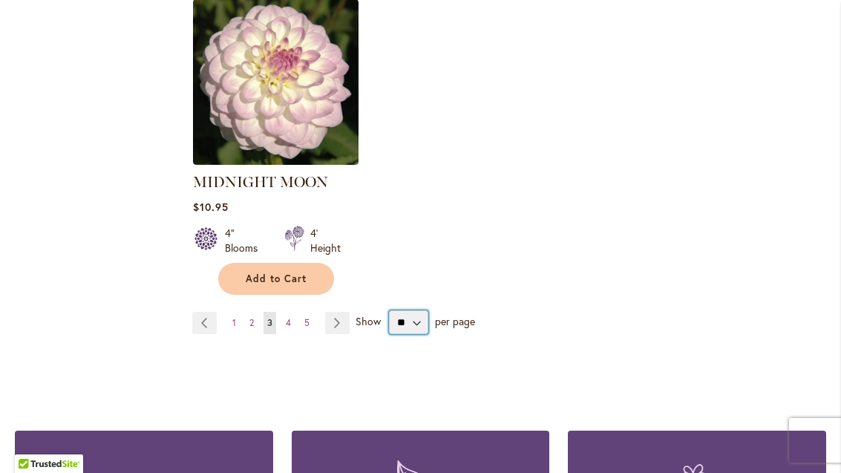
click at [421, 310] on select "** ** ** **" at bounding box center [408, 322] width 39 height 24
select select "**"
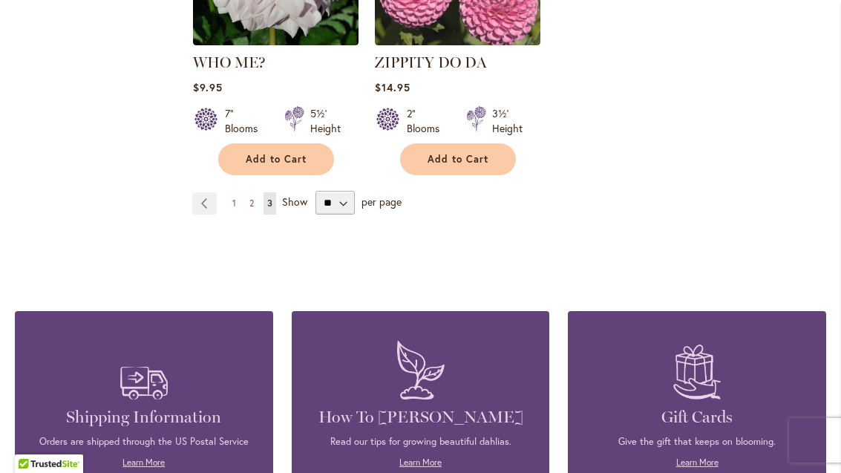
scroll to position [2047, 0]
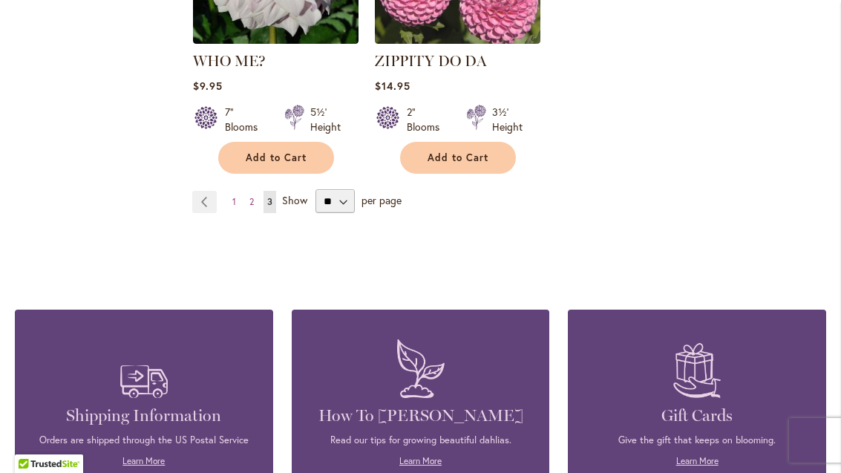
click at [232, 191] on link "Page 1" at bounding box center [234, 202] width 11 height 22
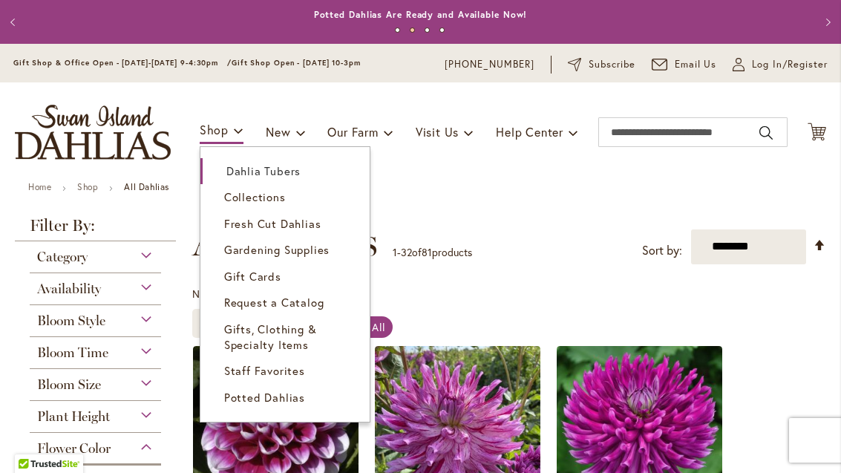
click at [478, 160] on div "Toggle Nav Shop Dahlia Tubers Collections Fresh Cut Dahlias Gardening Supplies …" at bounding box center [420, 131] width 841 height 99
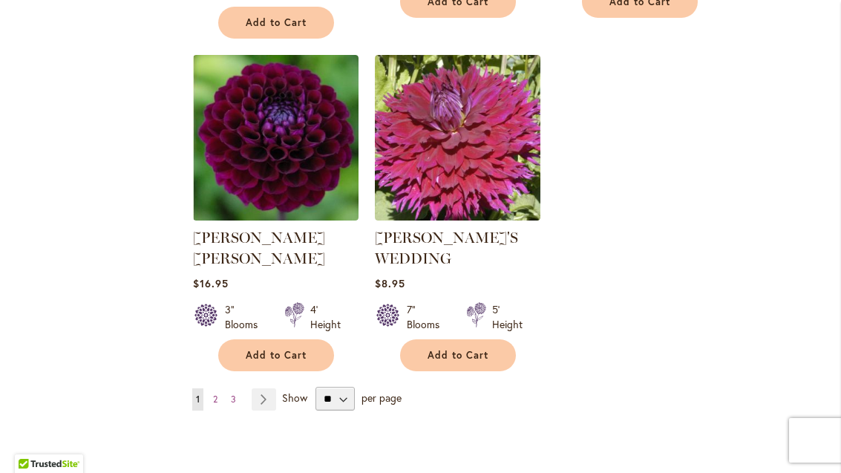
scroll to position [3447, 0]
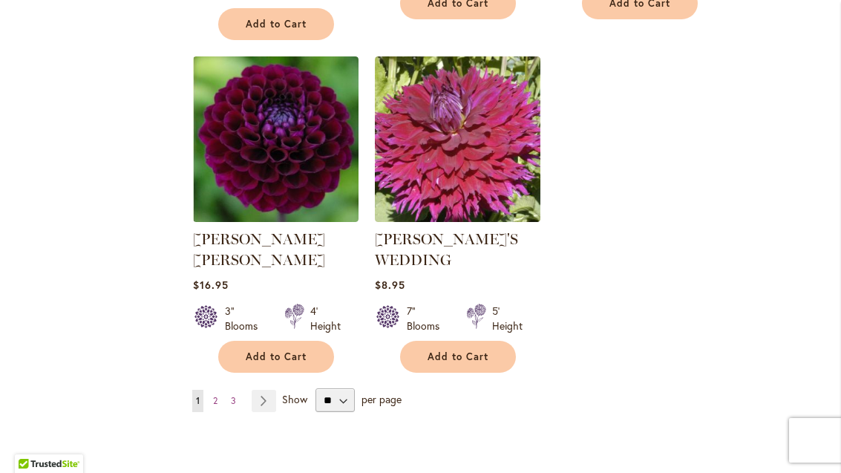
click at [274, 390] on link "Page Next" at bounding box center [264, 401] width 24 height 22
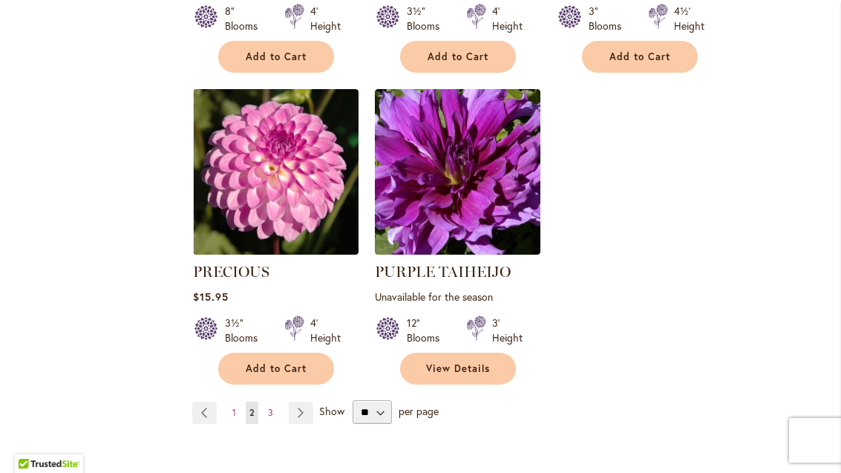
scroll to position [3455, 0]
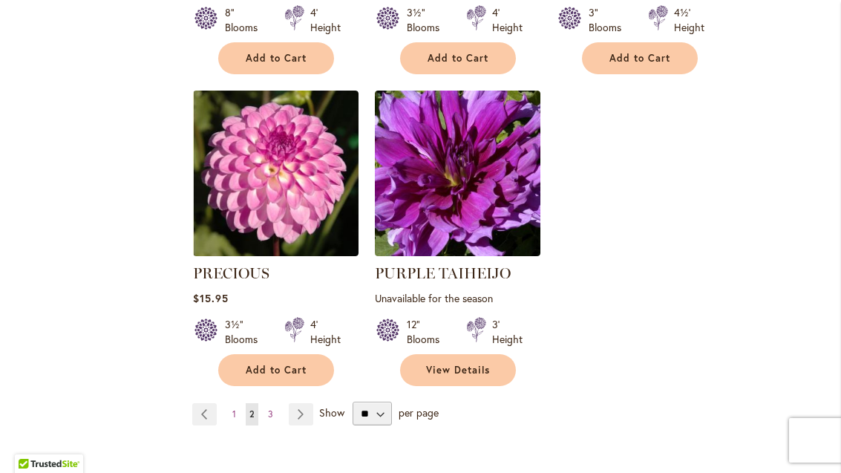
click at [311, 403] on link "Page Next" at bounding box center [301, 414] width 24 height 22
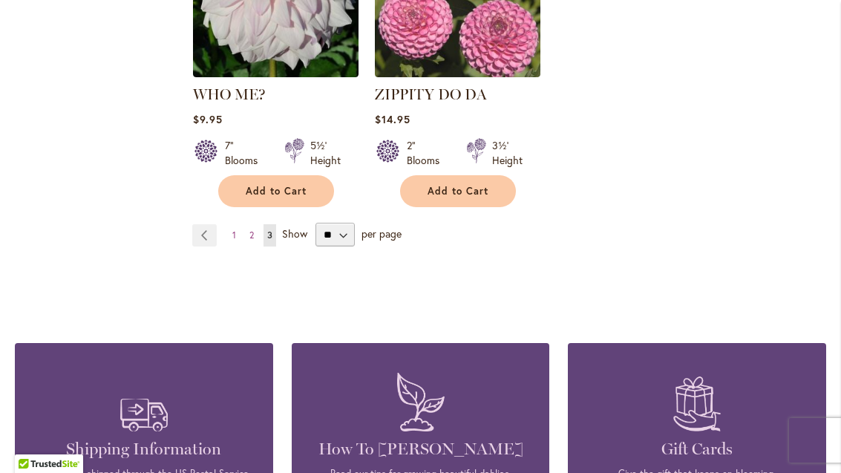
scroll to position [1973, 0]
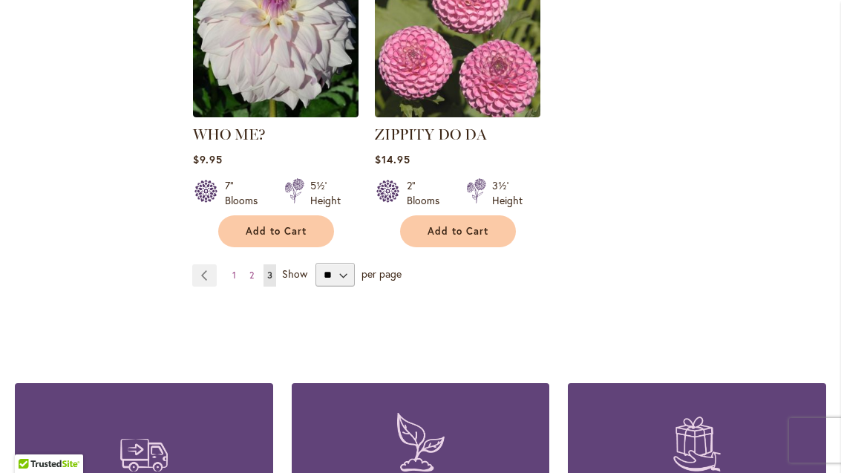
click at [235, 264] on link "Page 1" at bounding box center [234, 275] width 11 height 22
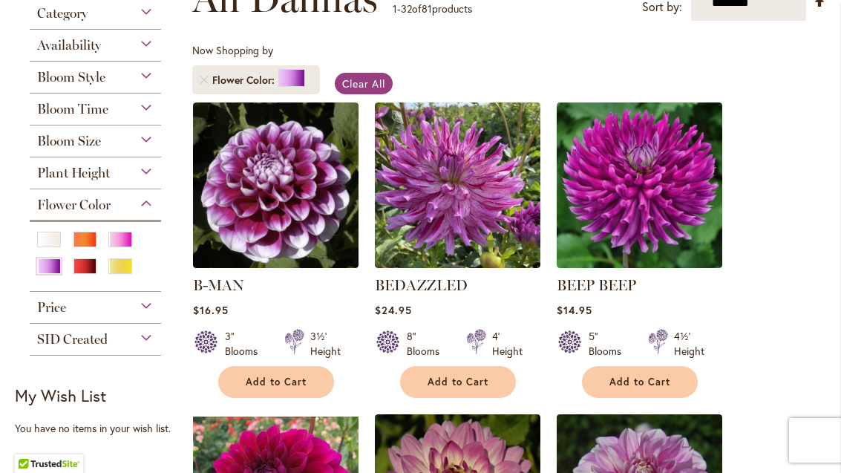
scroll to position [246, 0]
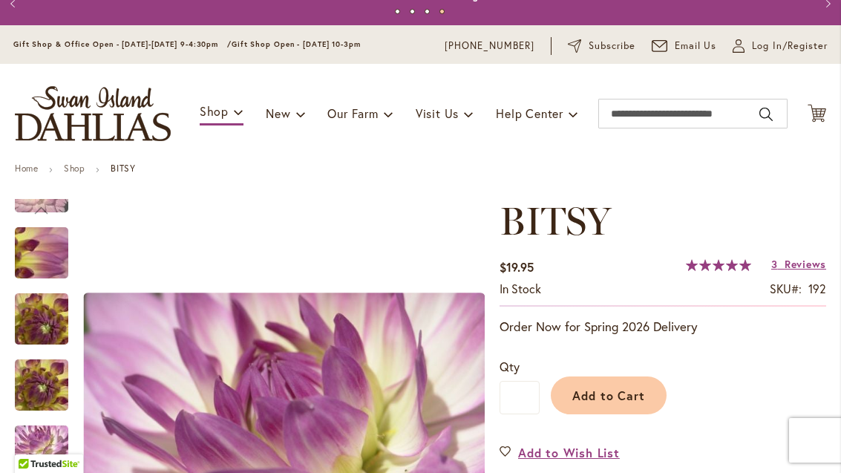
scroll to position [20, 0]
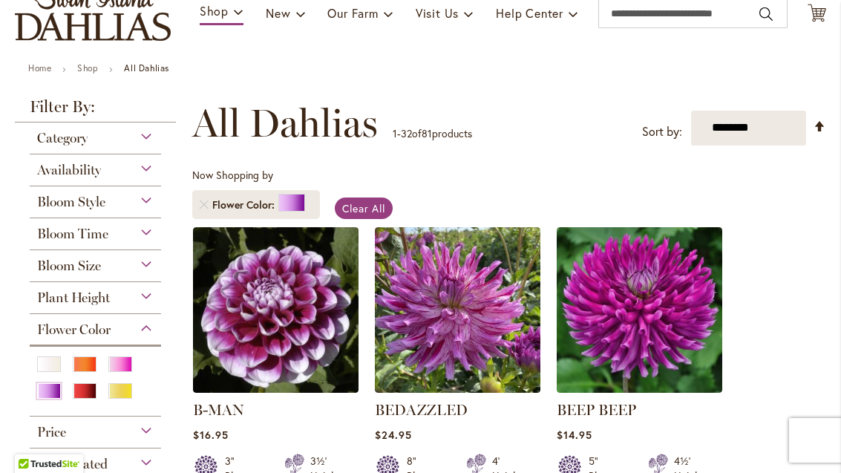
scroll to position [252, 0]
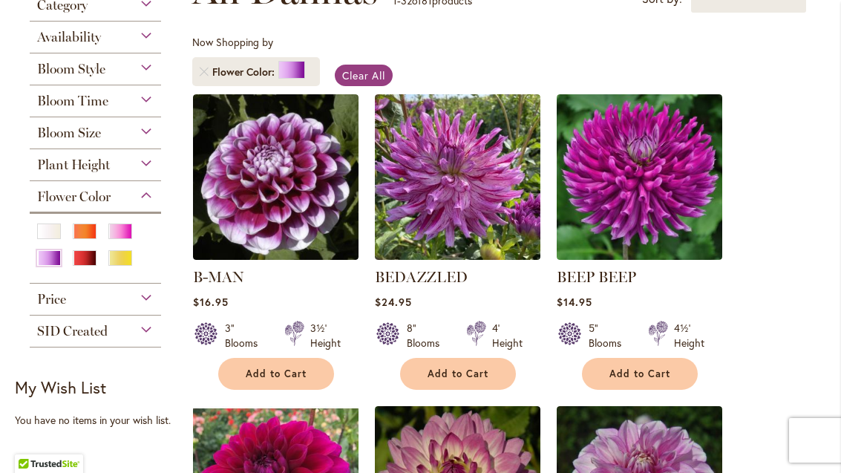
click at [260, 205] on img at bounding box center [275, 176] width 165 height 165
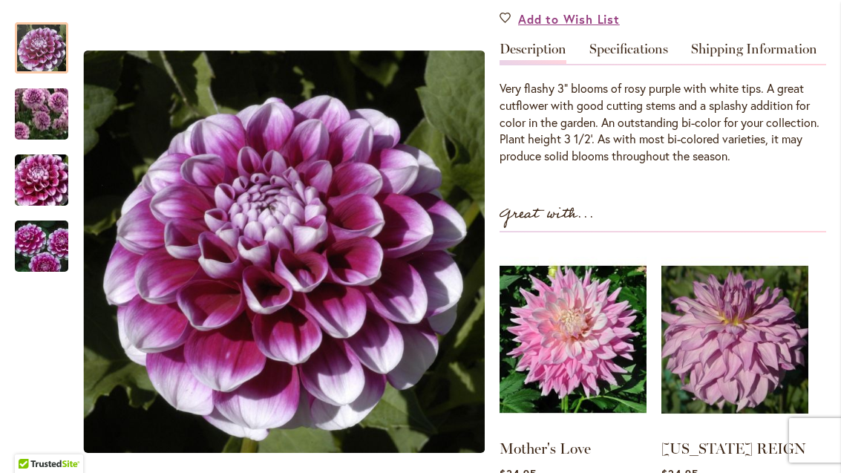
scroll to position [453, 0]
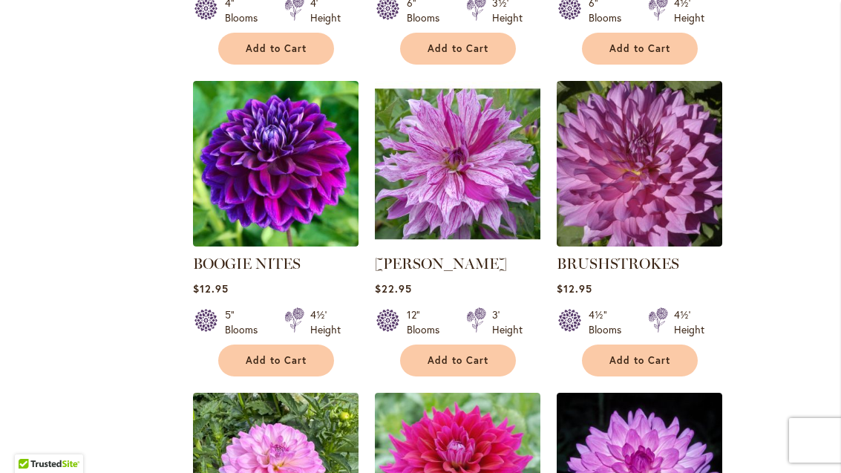
scroll to position [1206, 0]
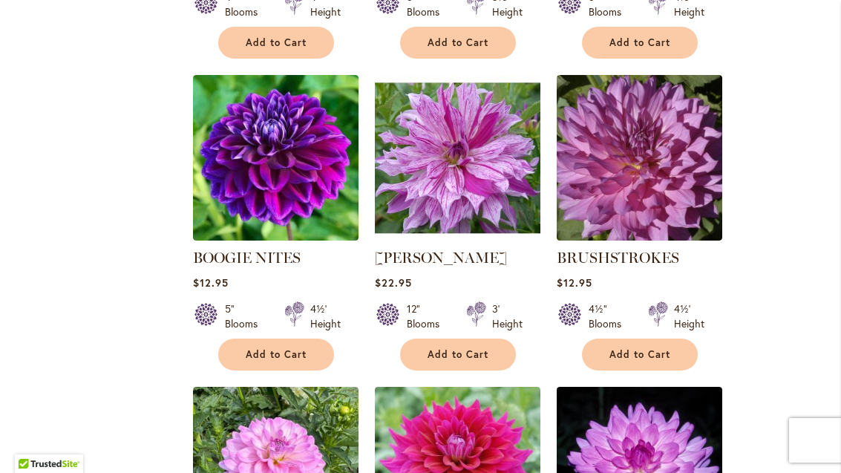
click at [278, 145] on img at bounding box center [275, 157] width 165 height 165
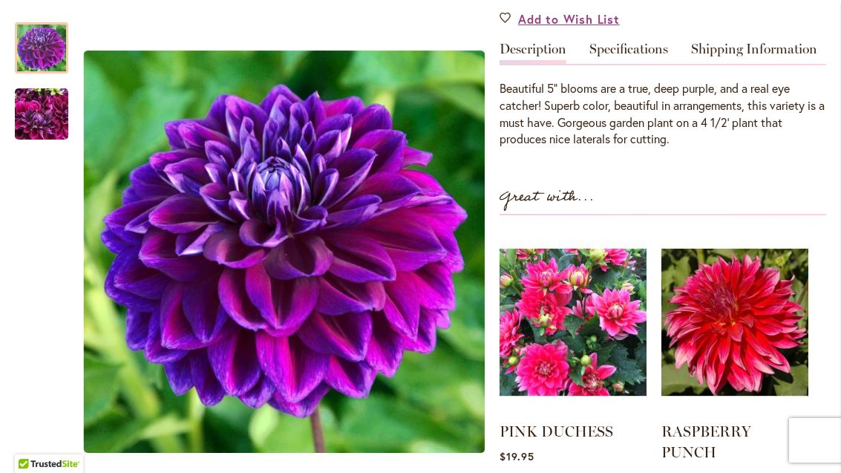
scroll to position [462, 0]
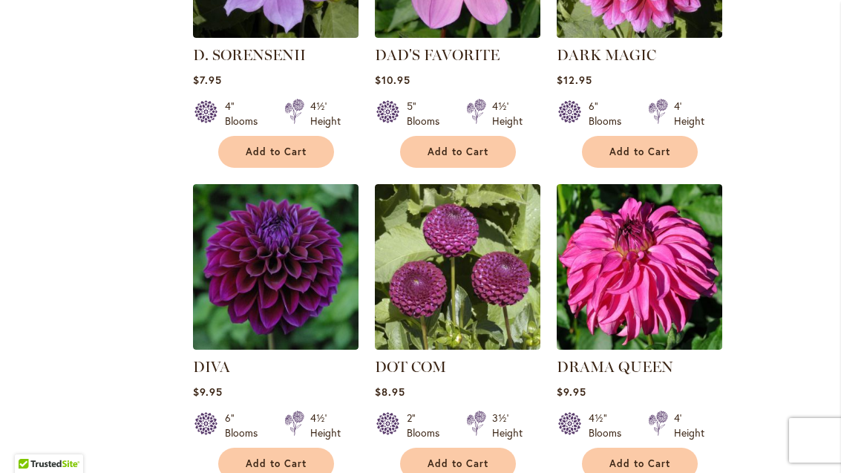
scroll to position [2033, 0]
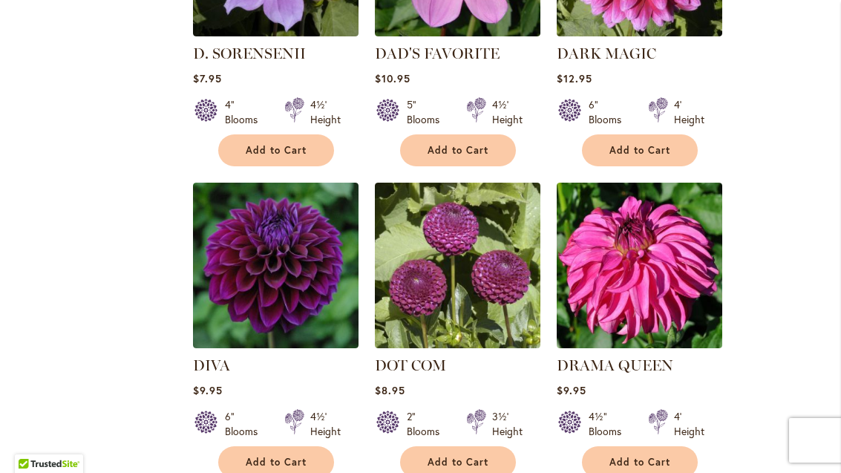
click at [275, 266] on img at bounding box center [275, 265] width 165 height 165
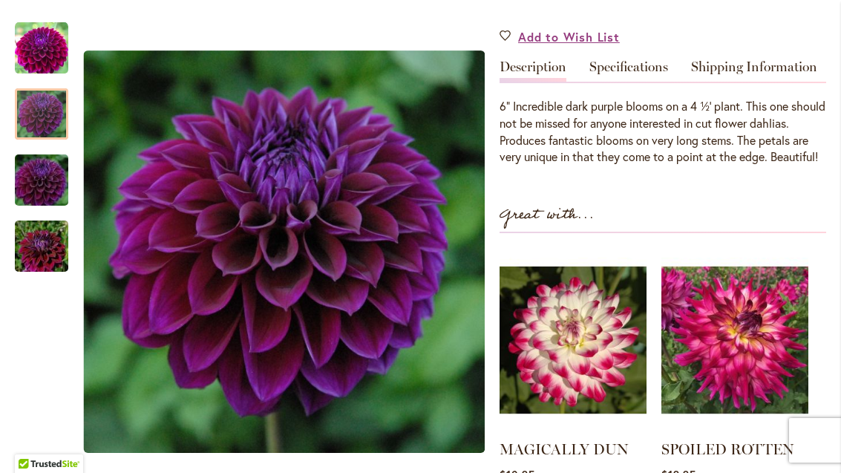
scroll to position [435, 0]
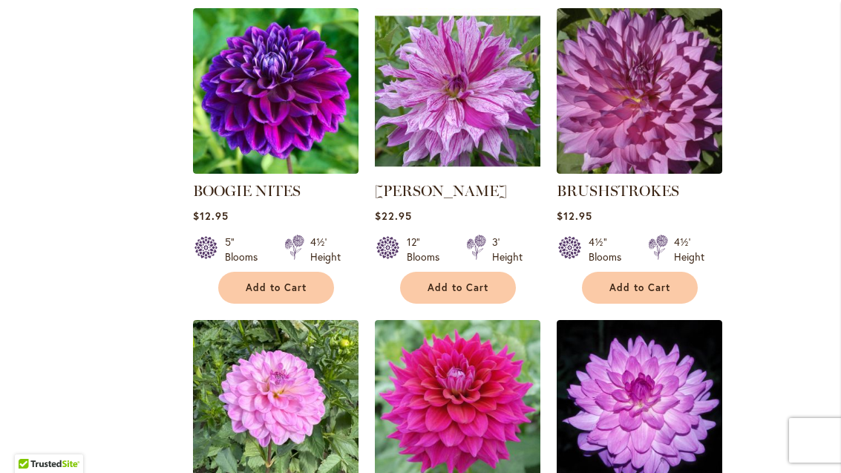
scroll to position [1273, 0]
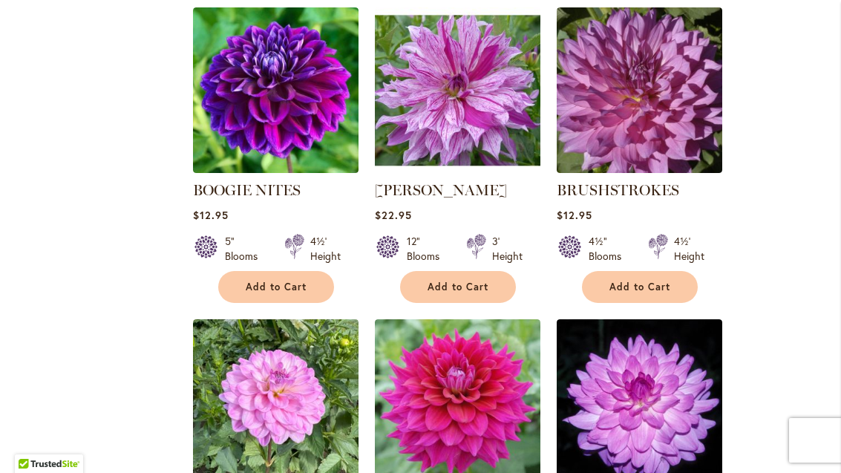
click at [255, 94] on img at bounding box center [275, 89] width 165 height 165
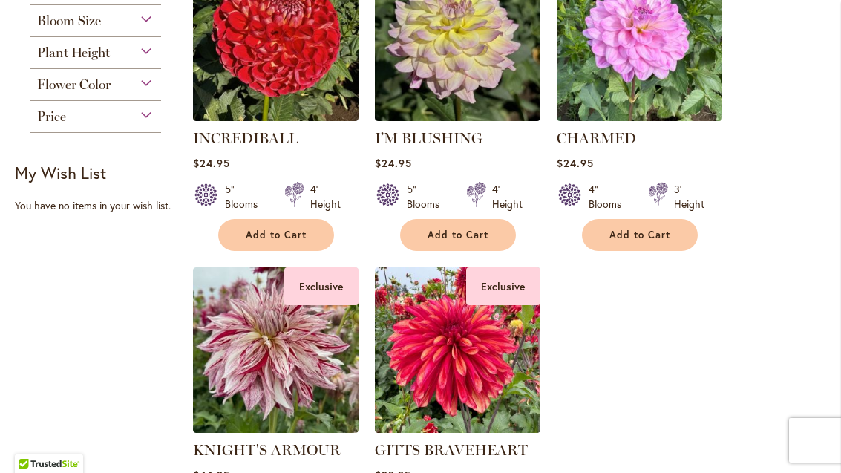
scroll to position [333, 0]
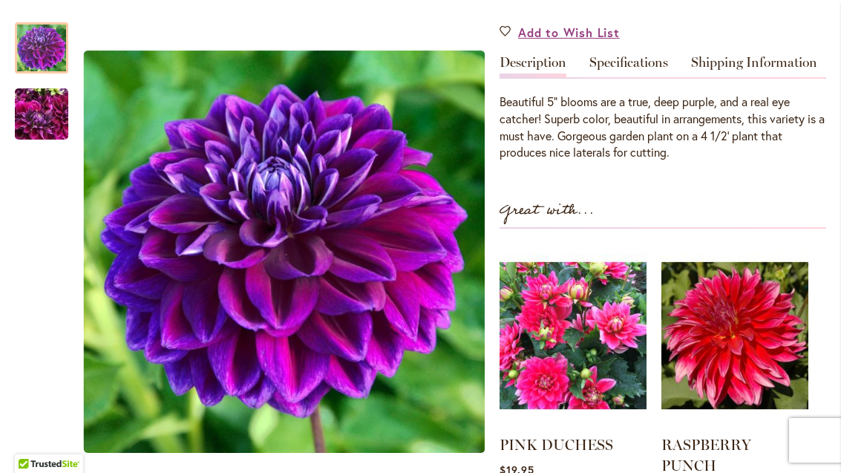
scroll to position [437, 0]
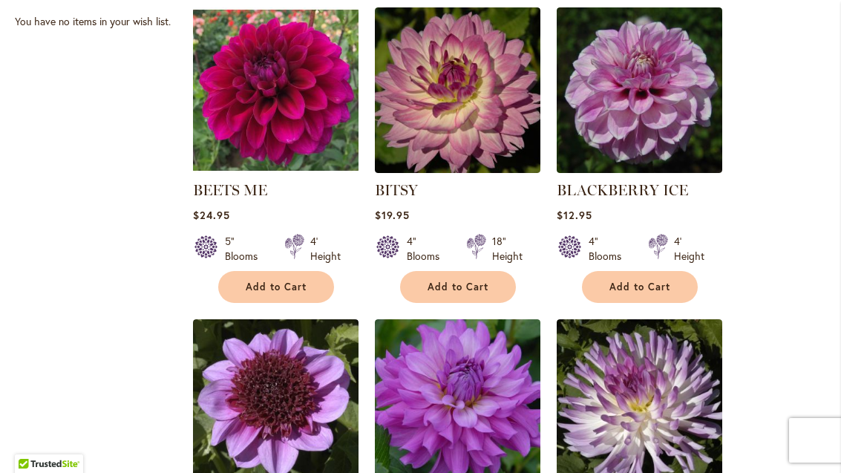
scroll to position [652, 0]
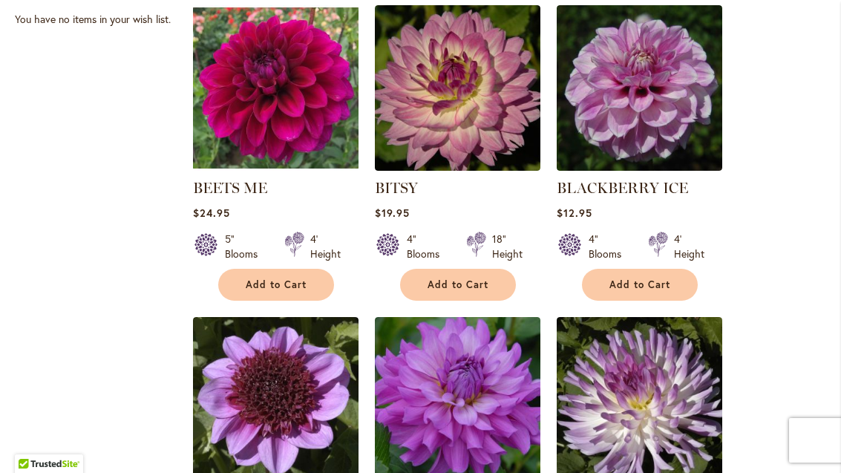
click at [240, 103] on img at bounding box center [275, 87] width 165 height 165
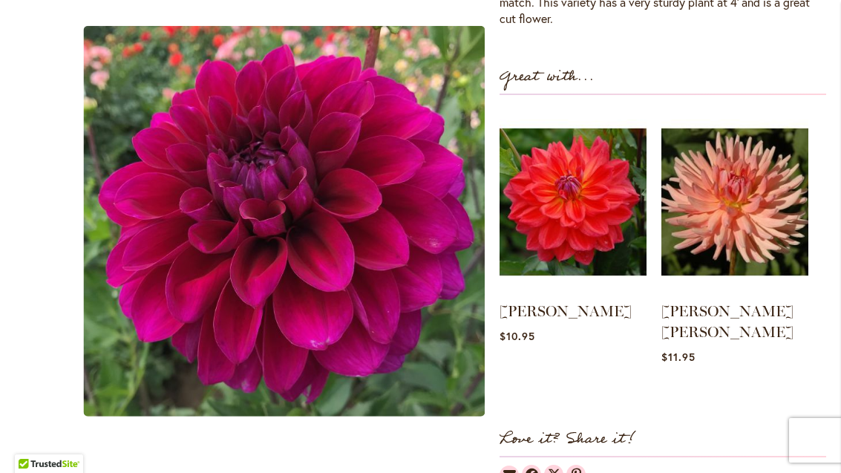
scroll to position [553, 0]
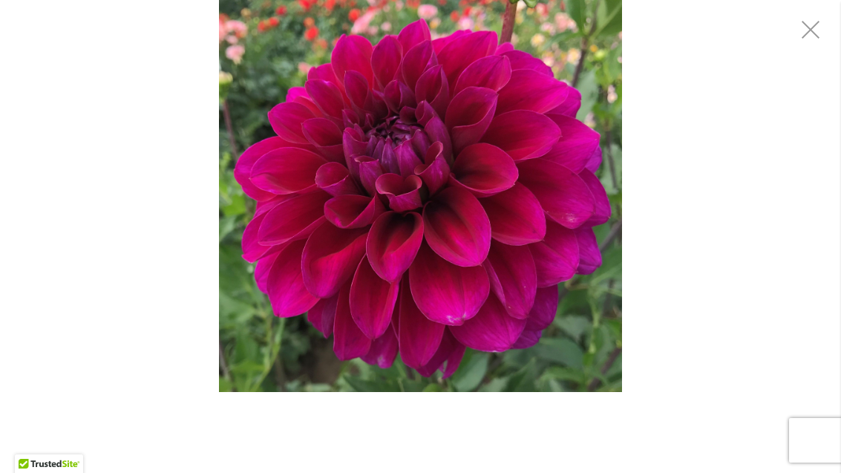
click at [166, 100] on div "BEETS ME" at bounding box center [420, 196] width 841 height 392
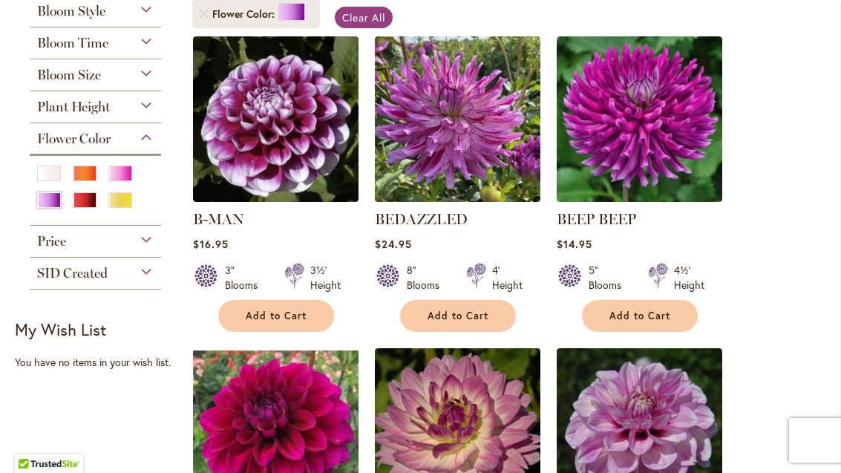
scroll to position [310, 0]
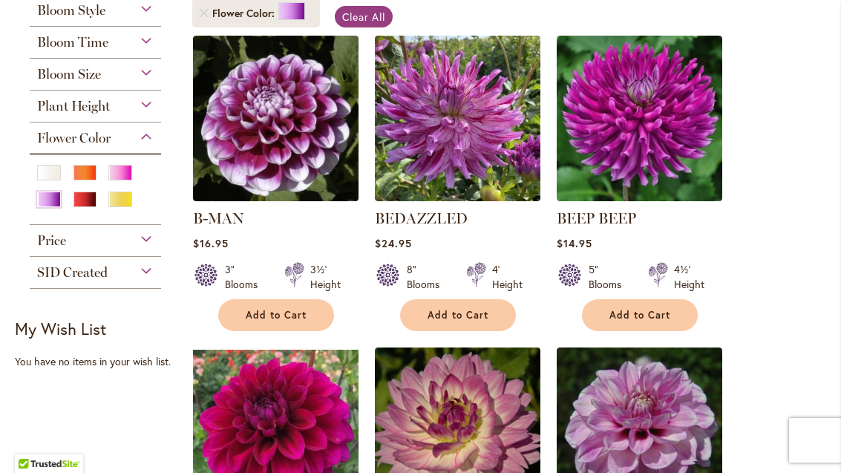
click at [45, 171] on div "White/Cream" at bounding box center [49, 173] width 24 height 16
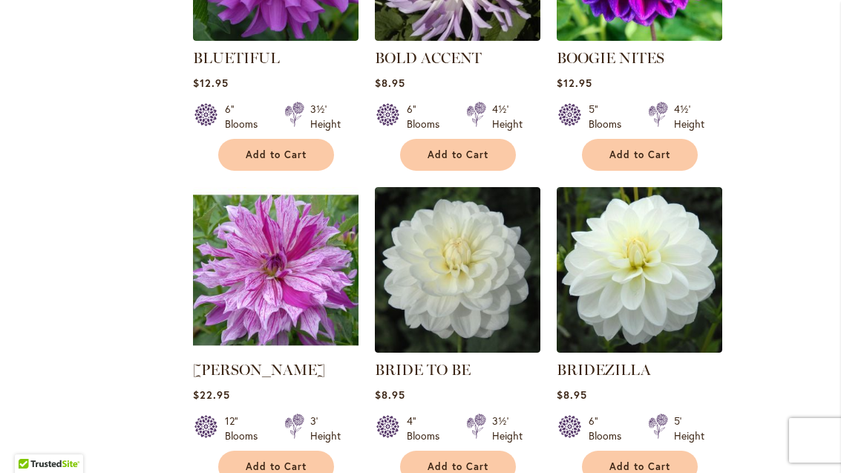
scroll to position [1406, 0]
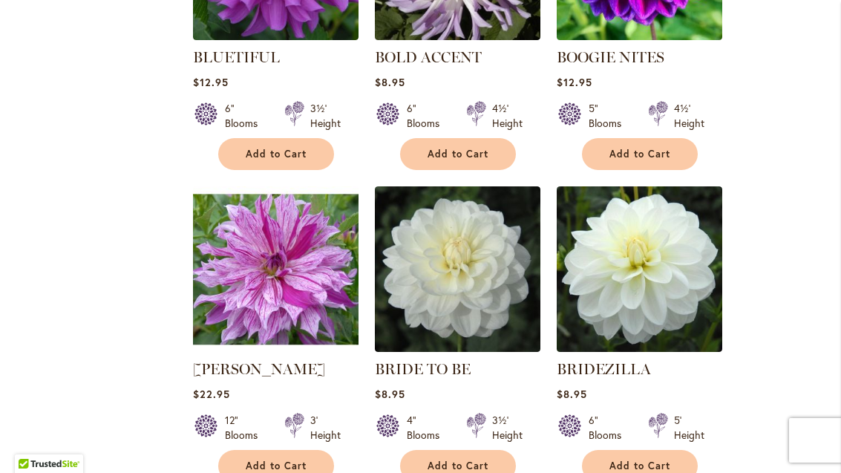
click at [470, 467] on span "Add to Cart" at bounding box center [457, 465] width 61 height 13
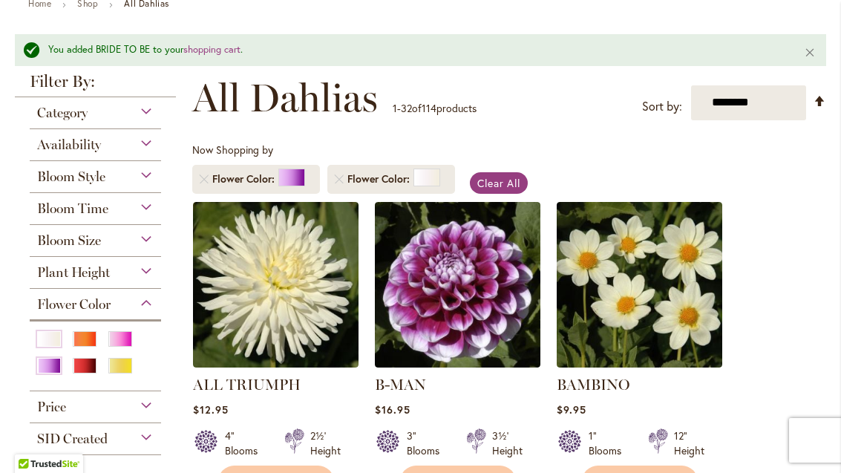
scroll to position [201, 0]
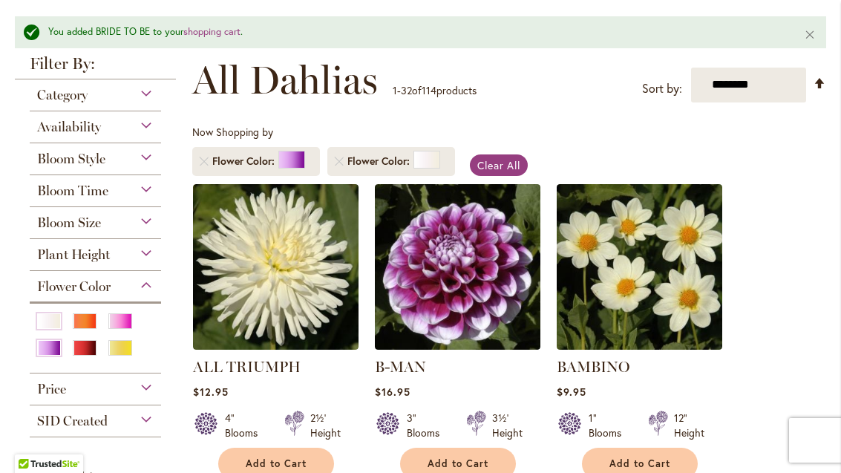
click at [498, 158] on span "Clear All" at bounding box center [499, 165] width 44 height 14
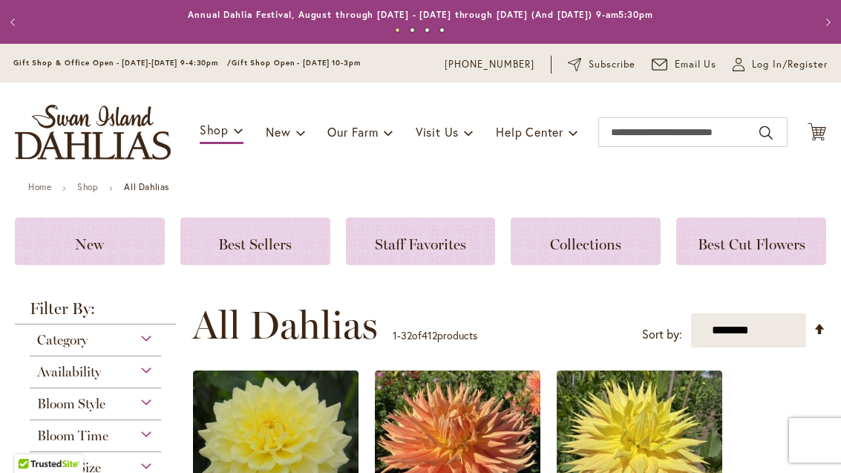
scroll to position [358, 0]
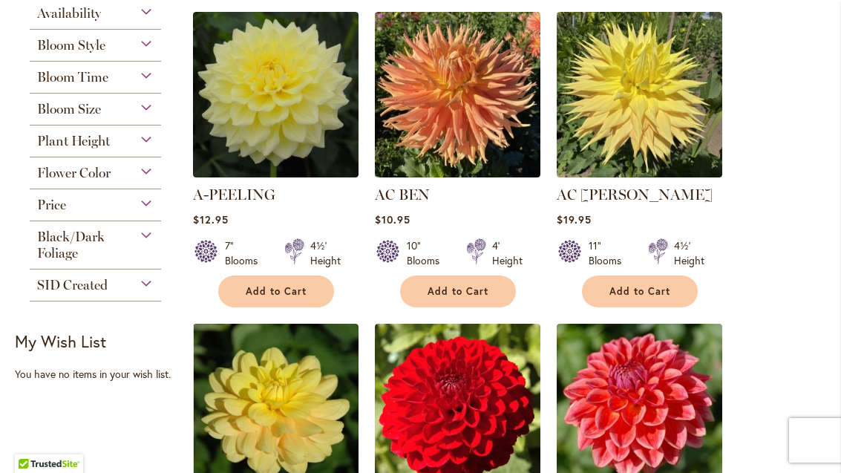
click at [68, 176] on span "Flower Color" at bounding box center [73, 173] width 73 height 16
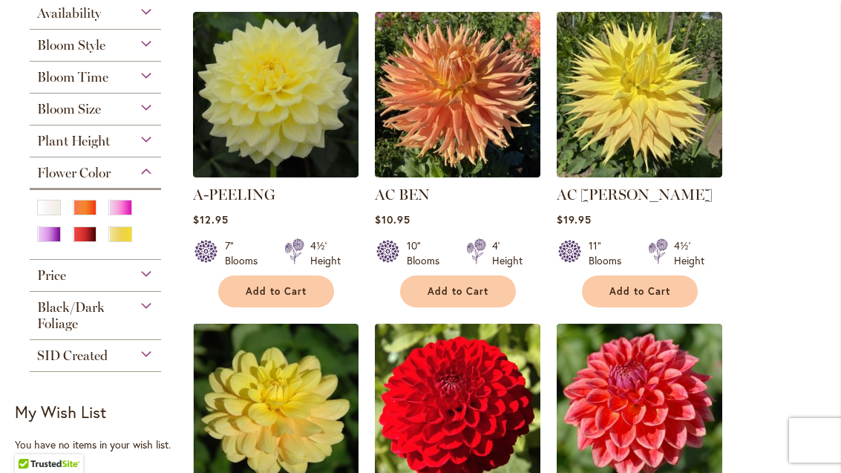
click at [44, 215] on div "White/Cream" at bounding box center [49, 208] width 24 height 16
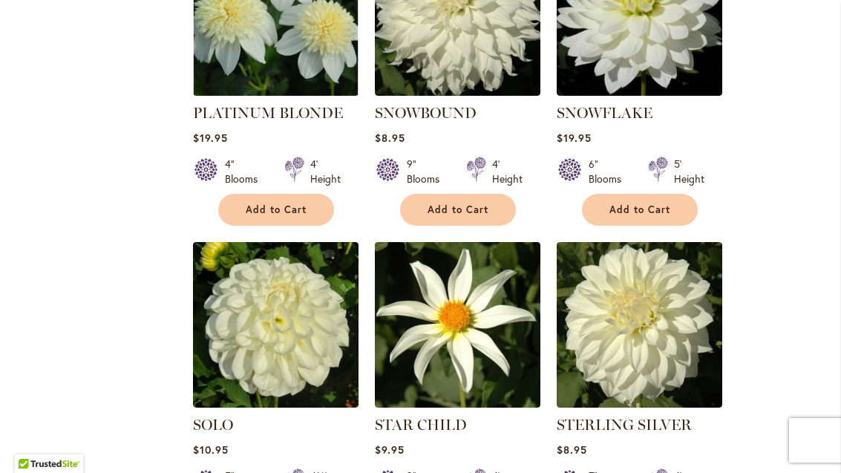
scroll to position [2659, 0]
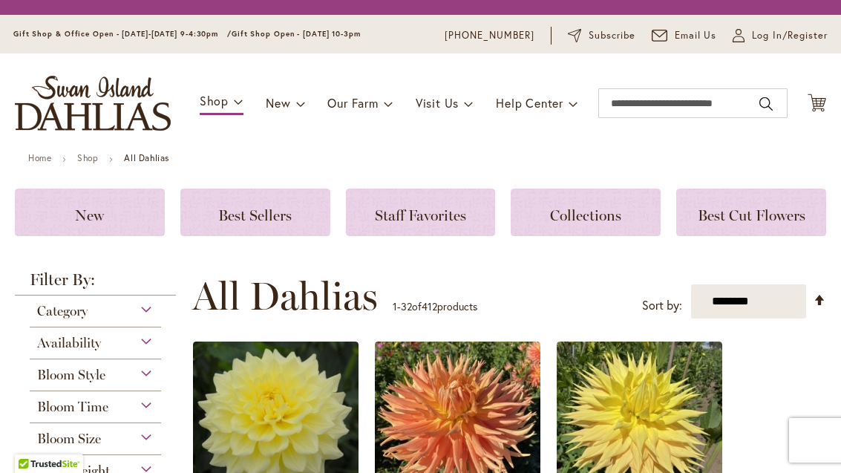
scroll to position [358, 0]
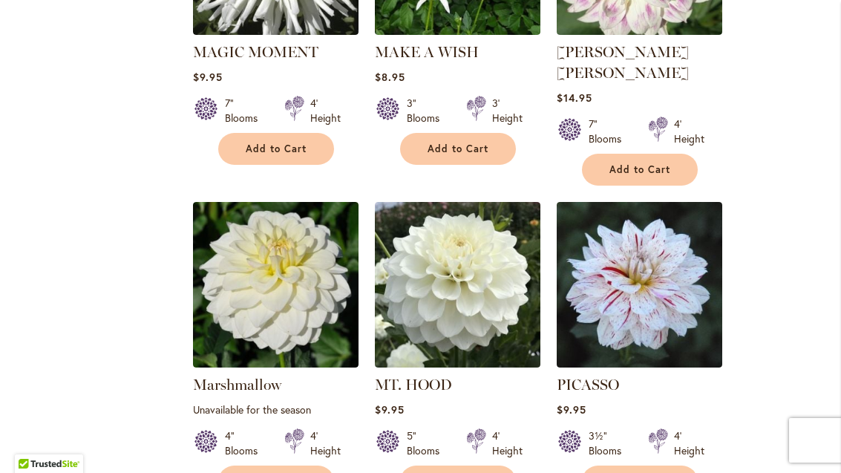
scroll to position [2078, 0]
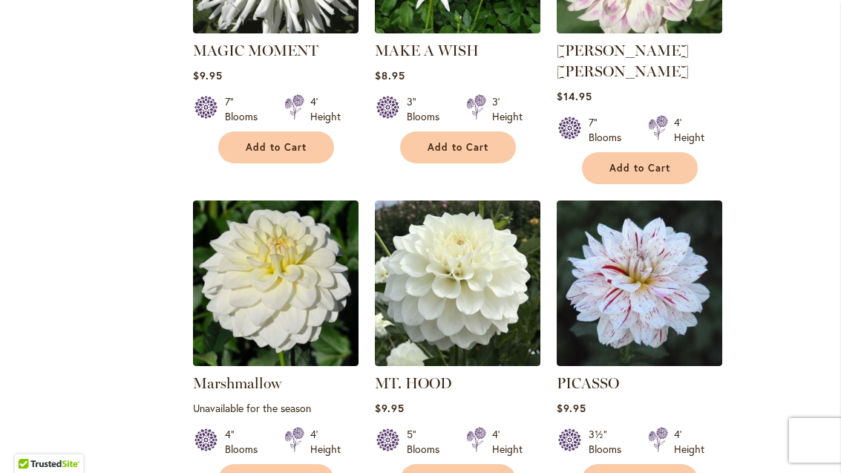
click at [421, 254] on img at bounding box center [457, 282] width 165 height 165
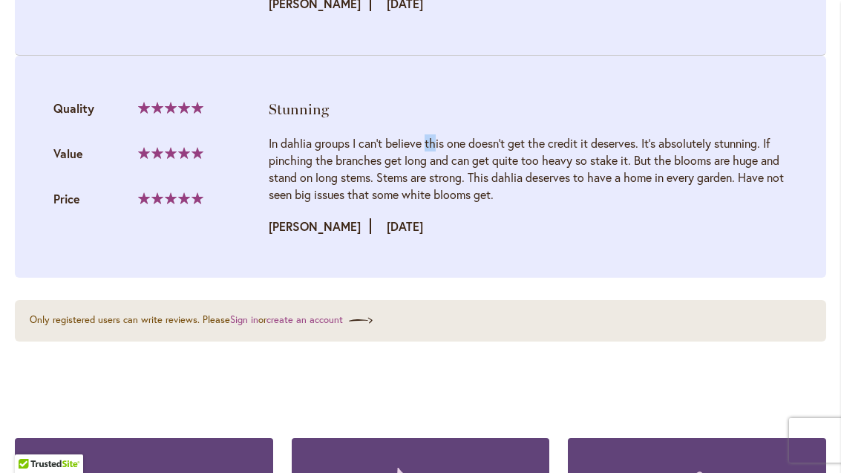
scroll to position [2590, 0]
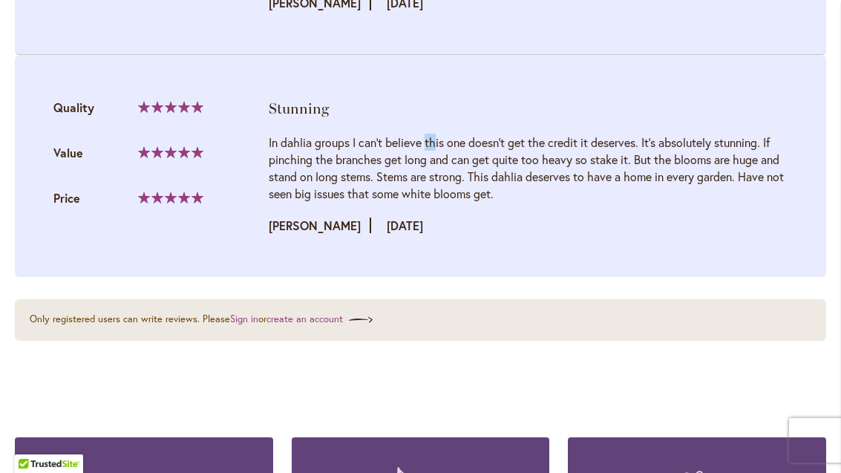
click at [220, 168] on div "Quality 100% Value Price" at bounding box center [157, 166] width 208 height 136
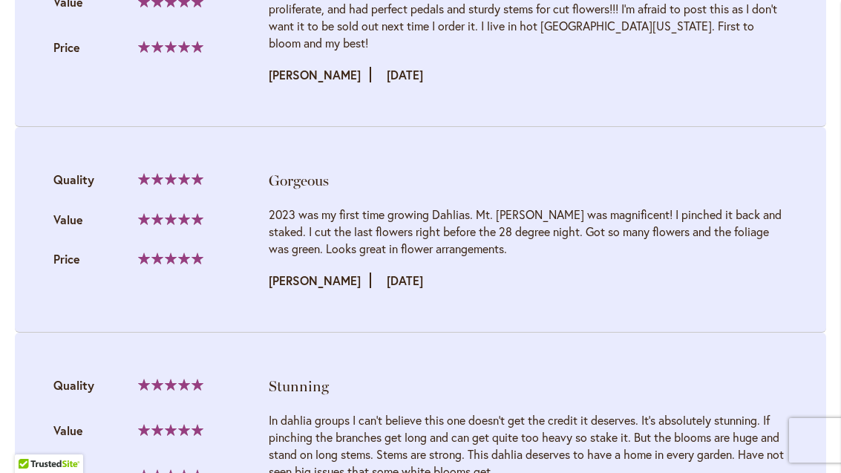
scroll to position [2313, 0]
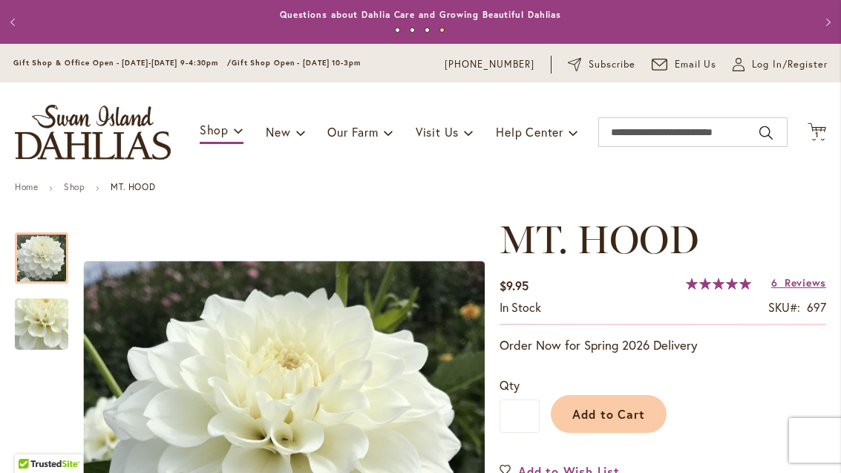
scroll to position [0, 0]
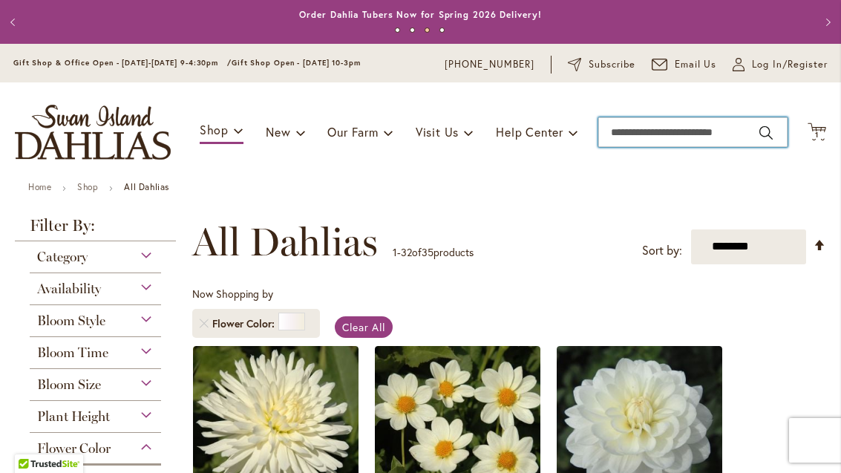
click at [718, 133] on input "Search" at bounding box center [692, 132] width 189 height 30
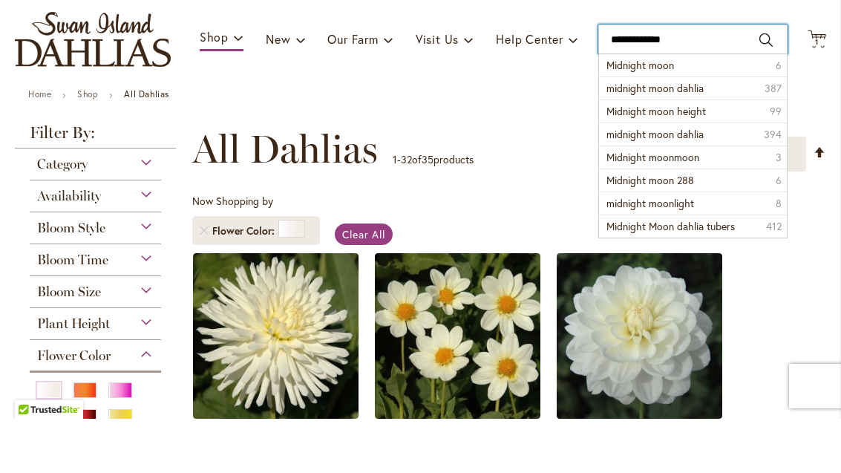
scroll to position [42, 0]
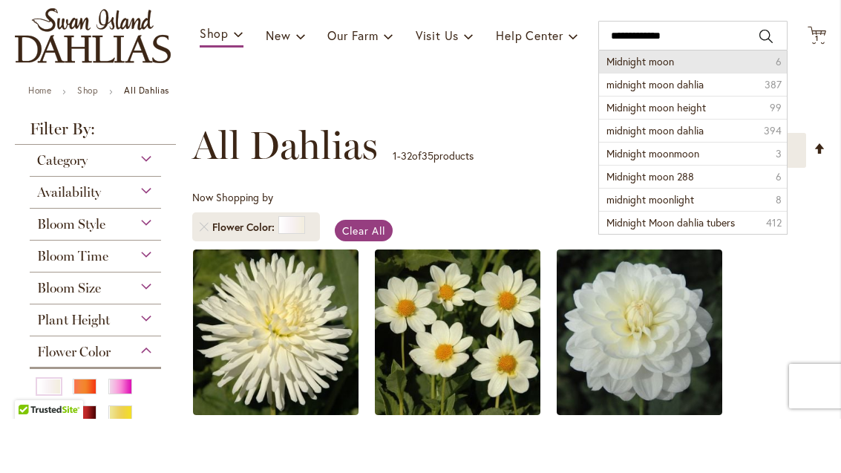
click at [643, 105] on li "Midnight moon 6" at bounding box center [693, 116] width 188 height 22
type input "**********"
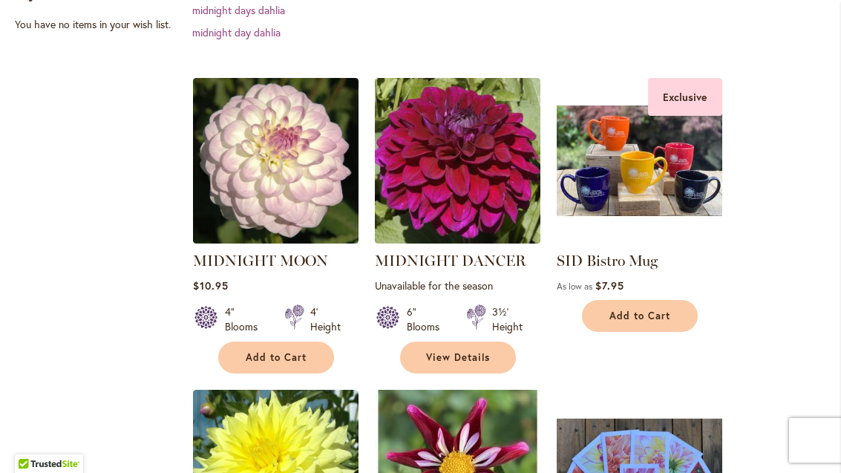
scroll to position [386, 0]
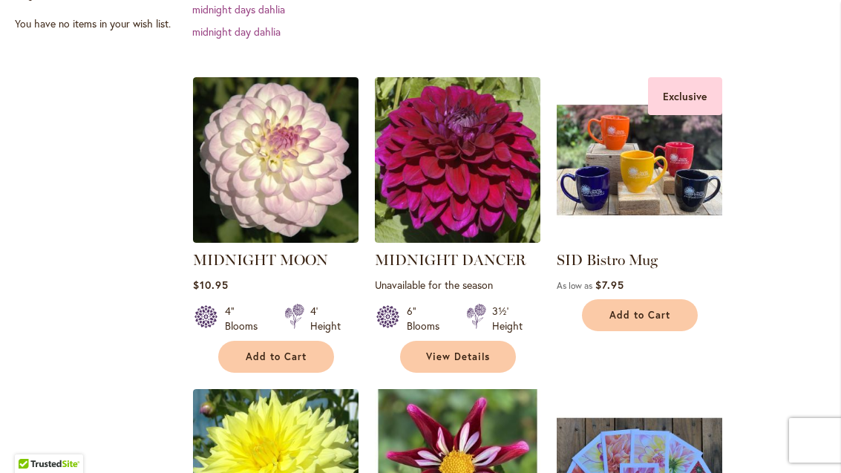
click at [287, 179] on img at bounding box center [275, 159] width 165 height 165
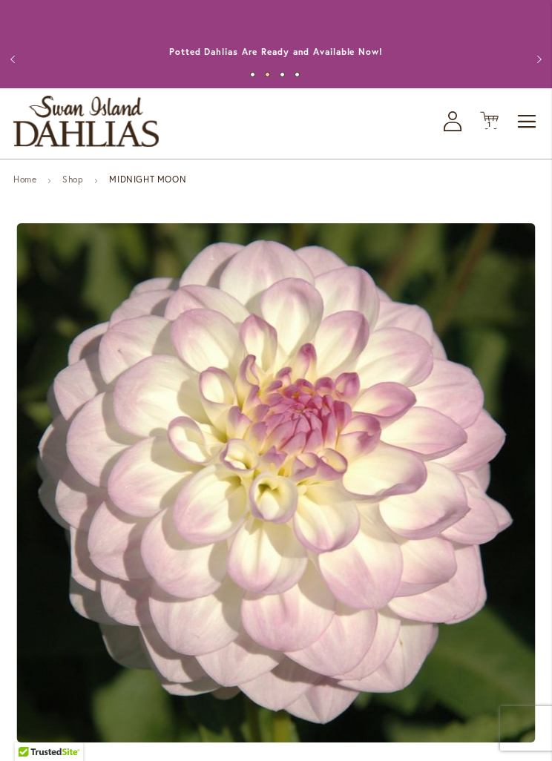
scroll to position [1293, 0]
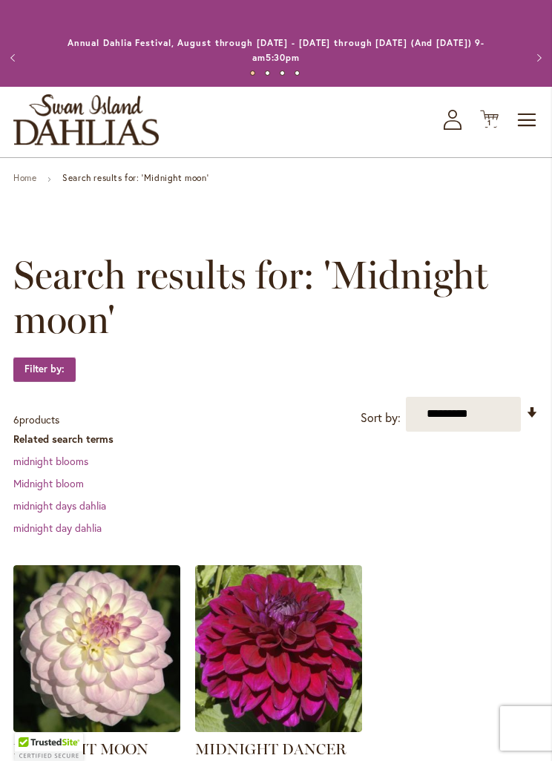
scroll to position [1, 0]
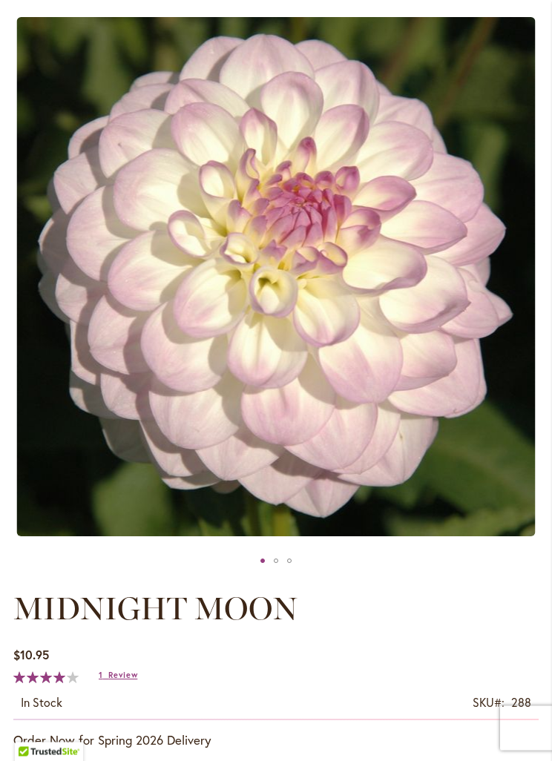
scroll to position [205, 0]
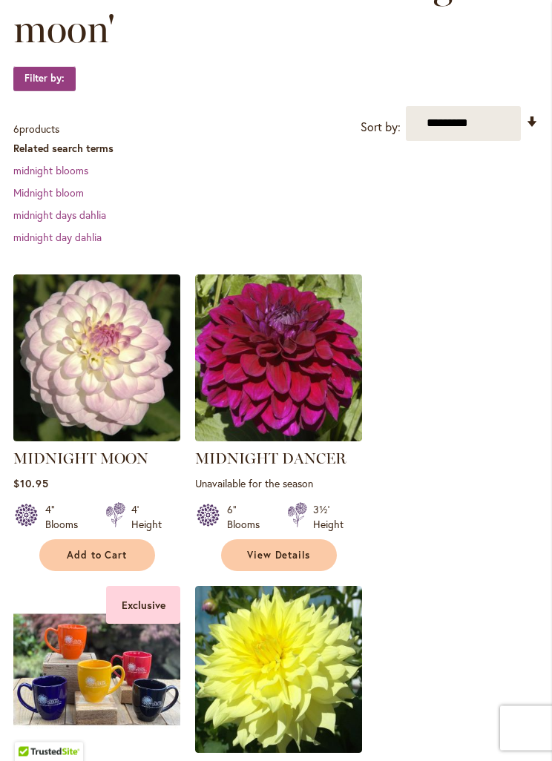
scroll to position [292, 0]
click at [67, 370] on img at bounding box center [96, 358] width 167 height 167
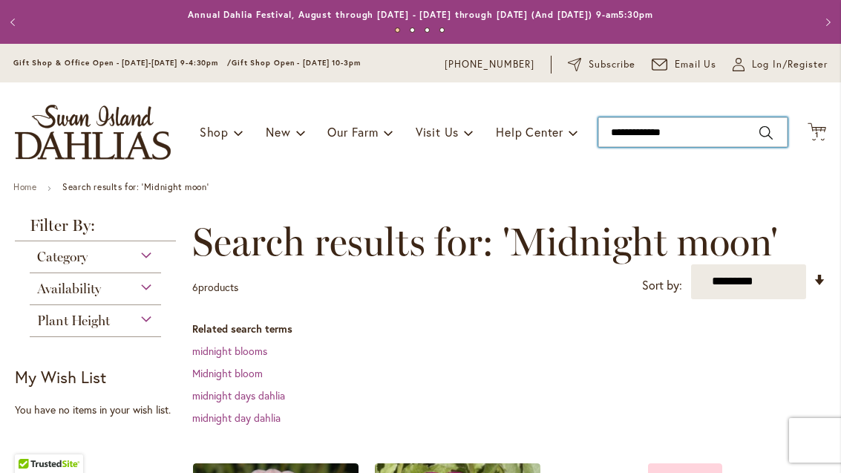
click at [551, 140] on input "**********" at bounding box center [692, 132] width 189 height 30
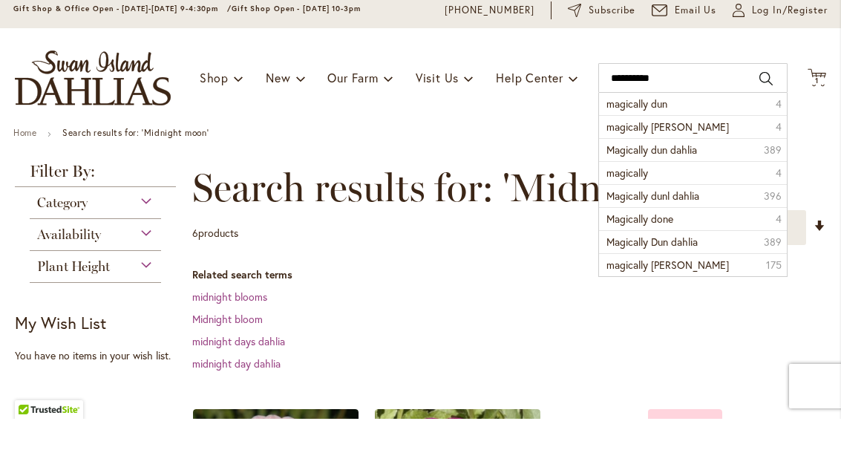
click at [551, 151] on span "magically dun" at bounding box center [636, 158] width 61 height 14
type input "**********"
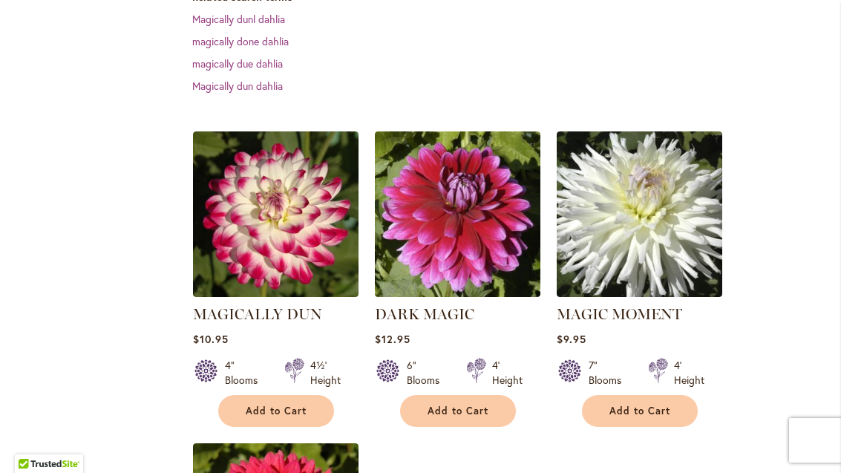
scroll to position [421, 0]
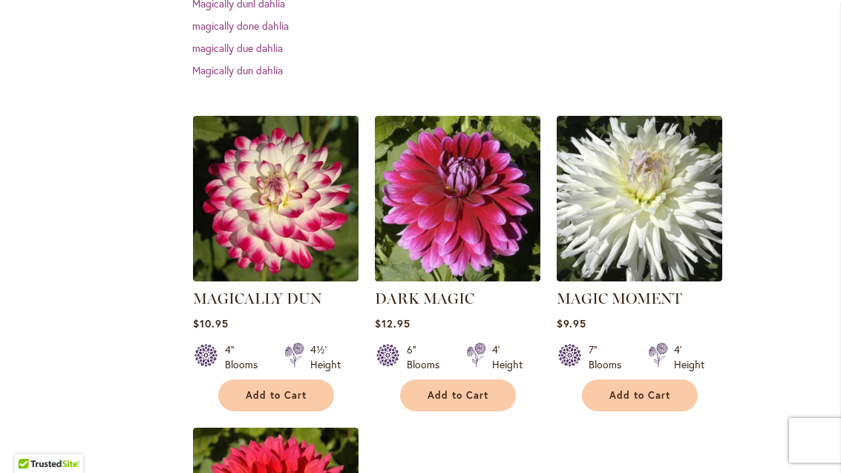
click at [285, 218] on img at bounding box center [275, 198] width 165 height 165
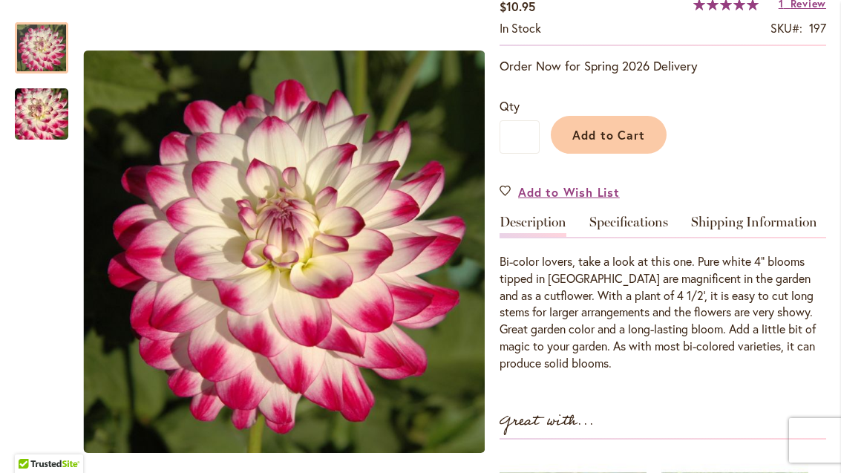
scroll to position [322, 0]
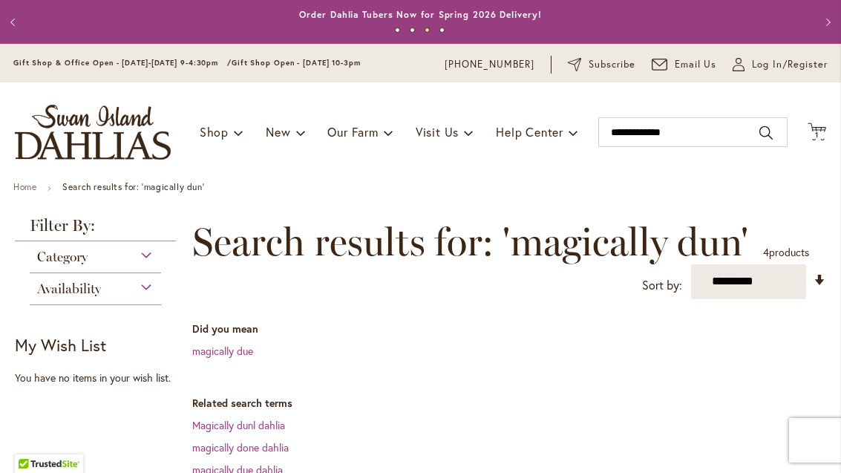
click at [537, 467] on dd "magically due dahlia" at bounding box center [509, 469] width 634 height 15
